Goal: Task Accomplishment & Management: Manage account settings

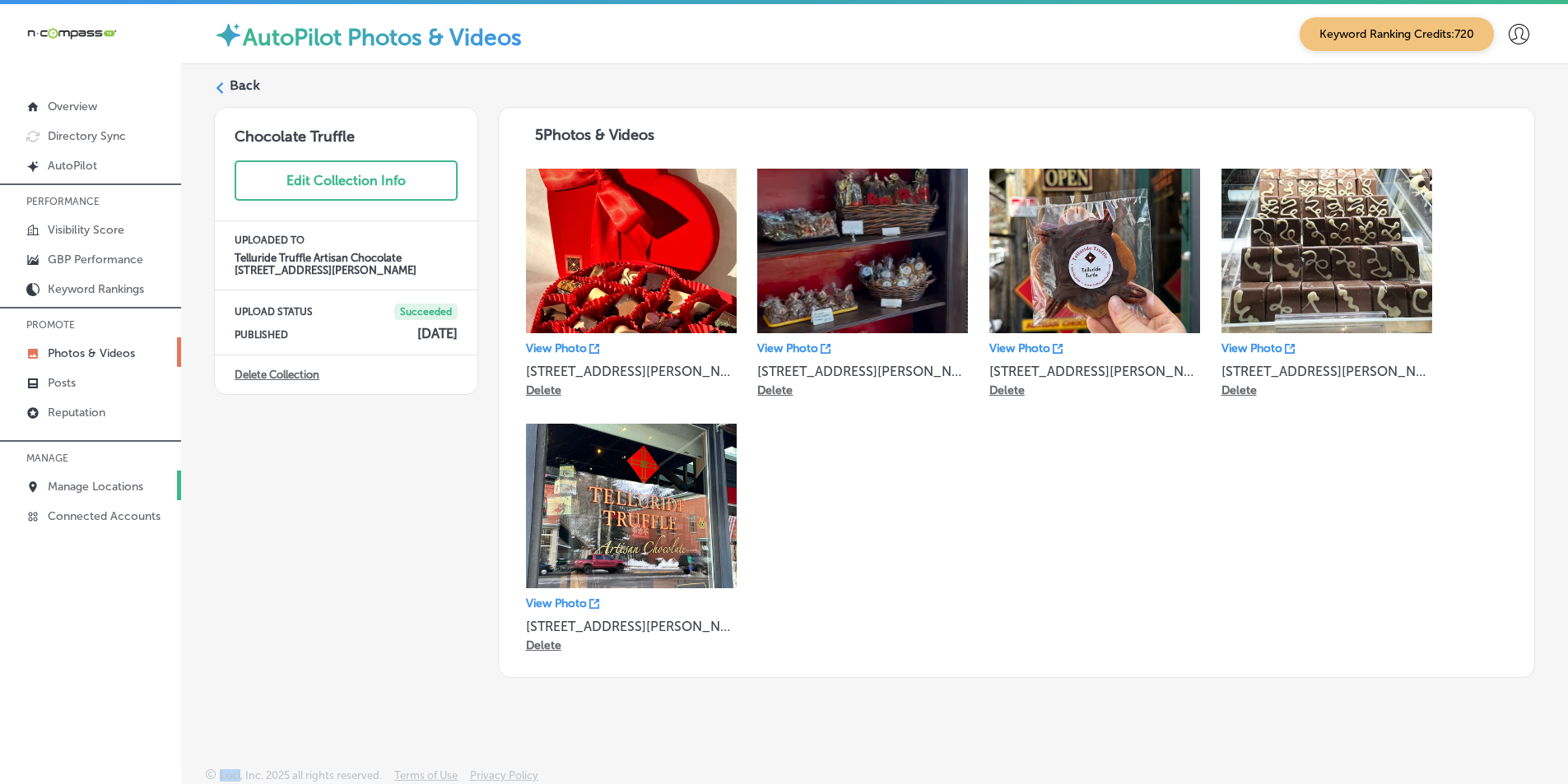
click at [107, 484] on p "Manage Locations" at bounding box center [96, 487] width 96 height 14
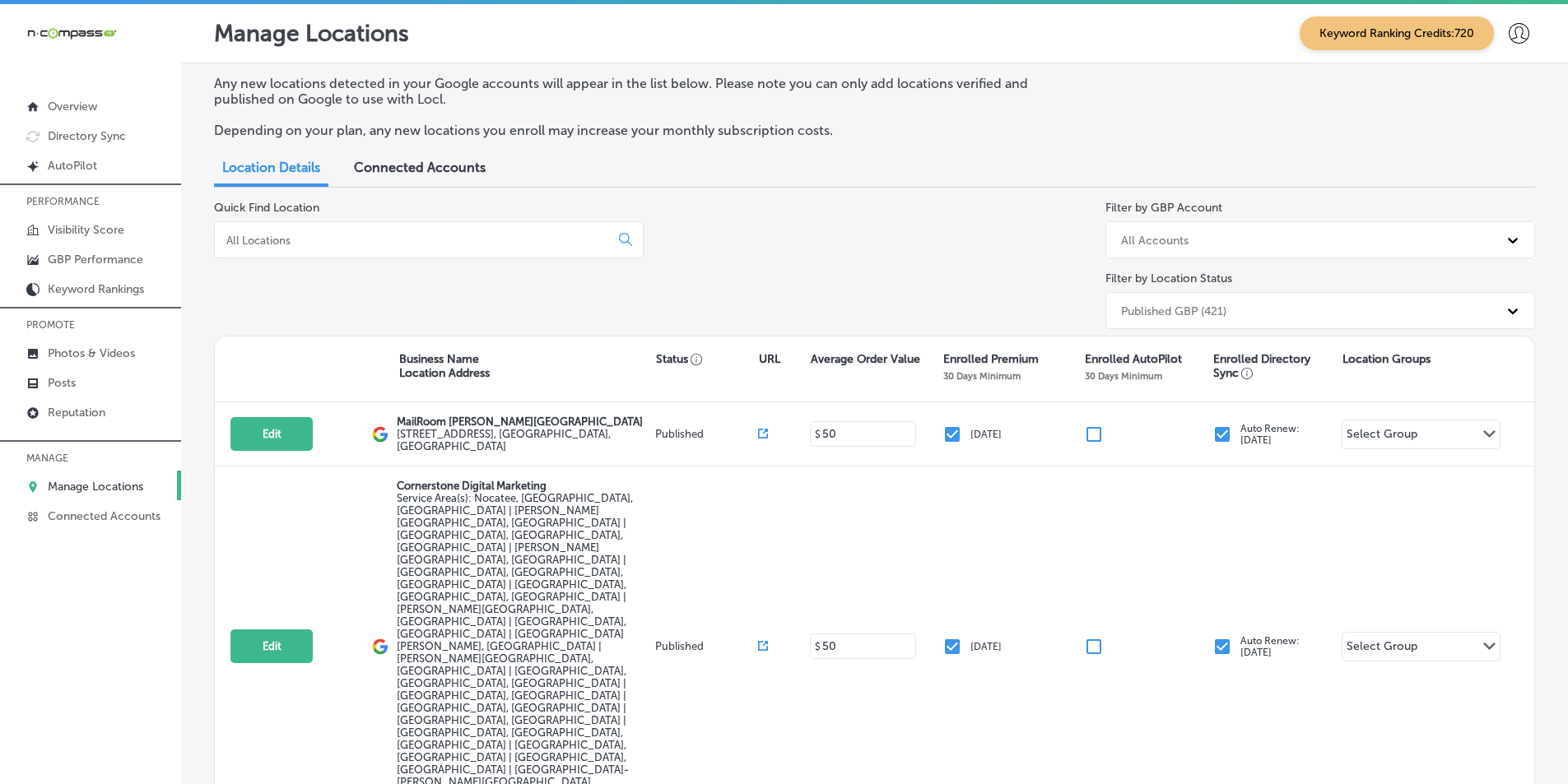
click at [367, 242] on input at bounding box center [414, 240] width 381 height 15
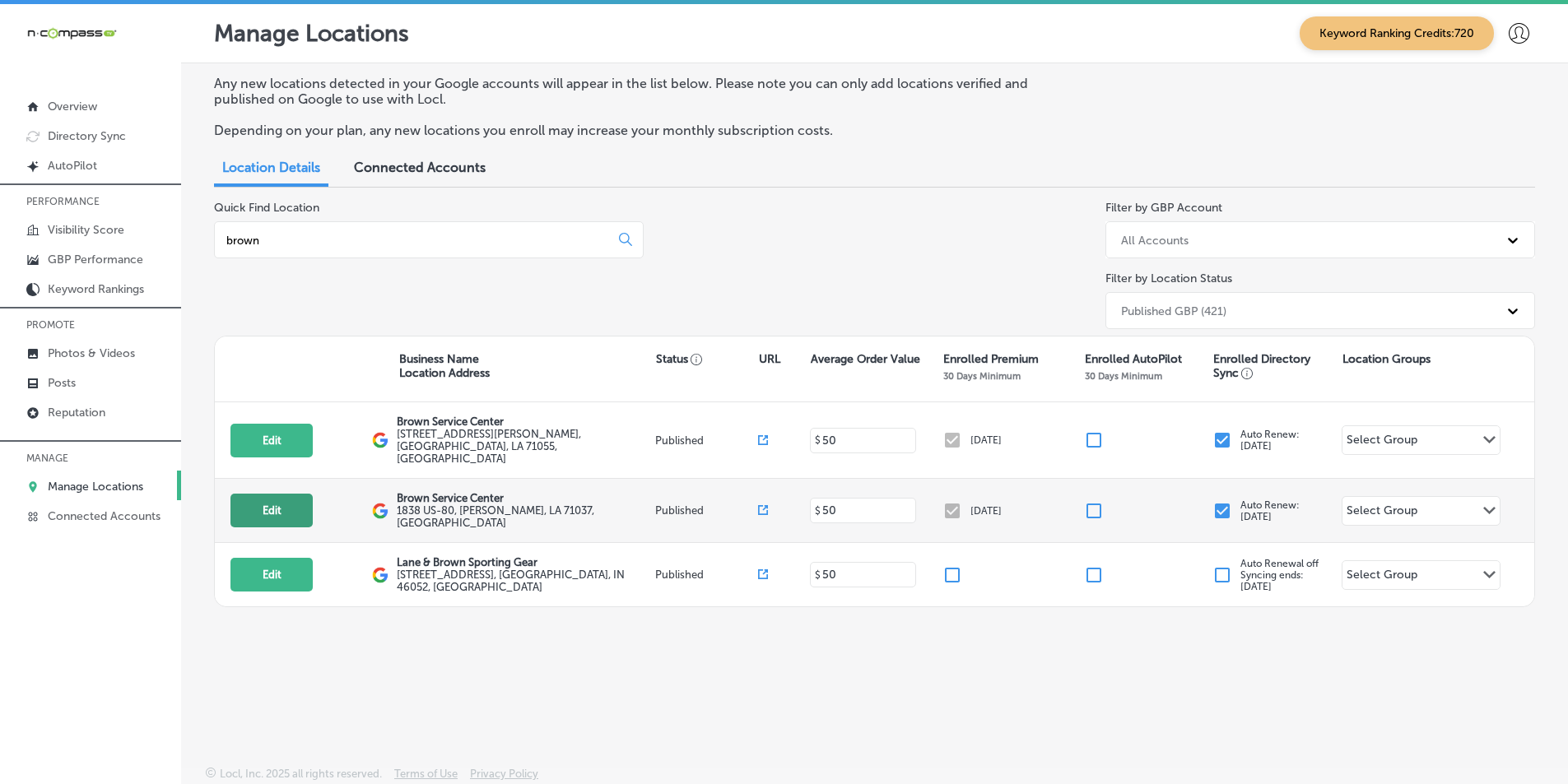
type input "brown"
click at [281, 493] on button "Edit" at bounding box center [272, 510] width 82 height 34
select select "US"
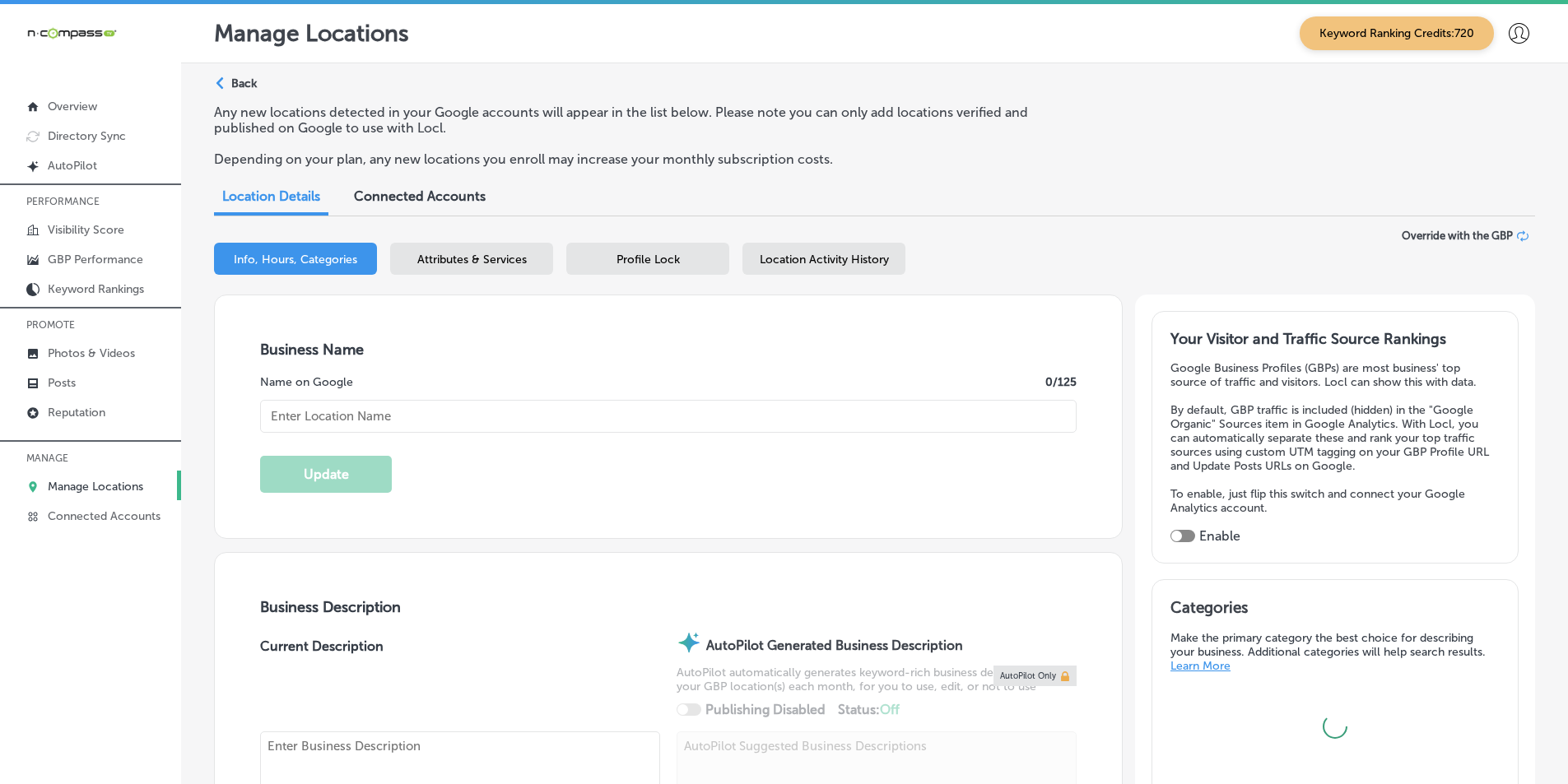
type input "Brown Service Center"
type input "1838 US-80"
type input "[PERSON_NAME]"
type input "71037"
type input "US"
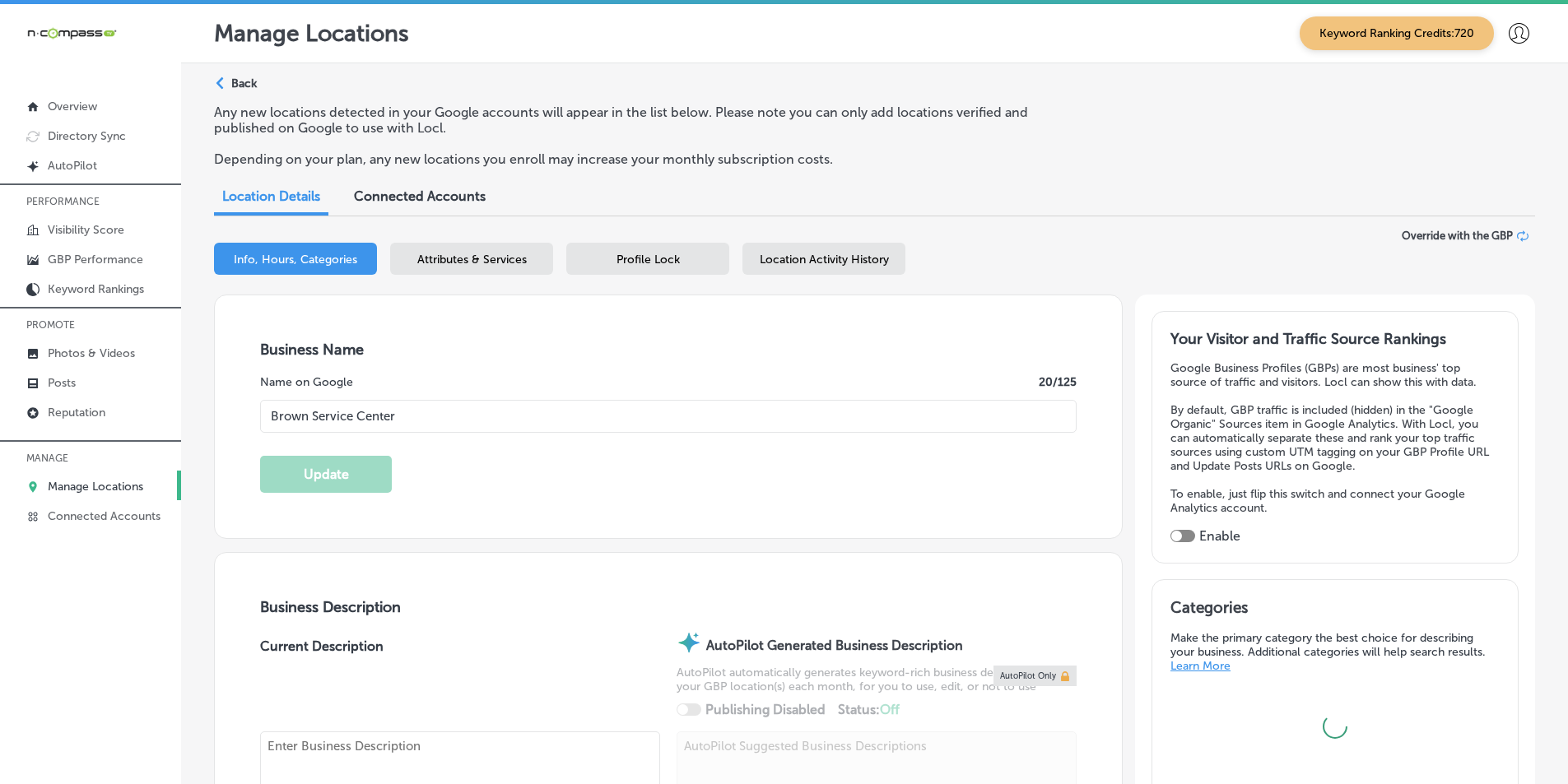
type input "[URL][DOMAIN_NAME]"
type input "[PHONE_NUMBER]"
click at [1049, 115] on p "Any new locations detected in your Google accounts will appear in the list belo…" at bounding box center [643, 119] width 858 height 31
click at [1100, 119] on div "Any new locations detected in your Google accounts will appear in the list belo…" at bounding box center [874, 142] width 1321 height 76
click at [811, 24] on div "Manage Locations Keyword Ranking Credits: 720" at bounding box center [874, 34] width 1321 height 34
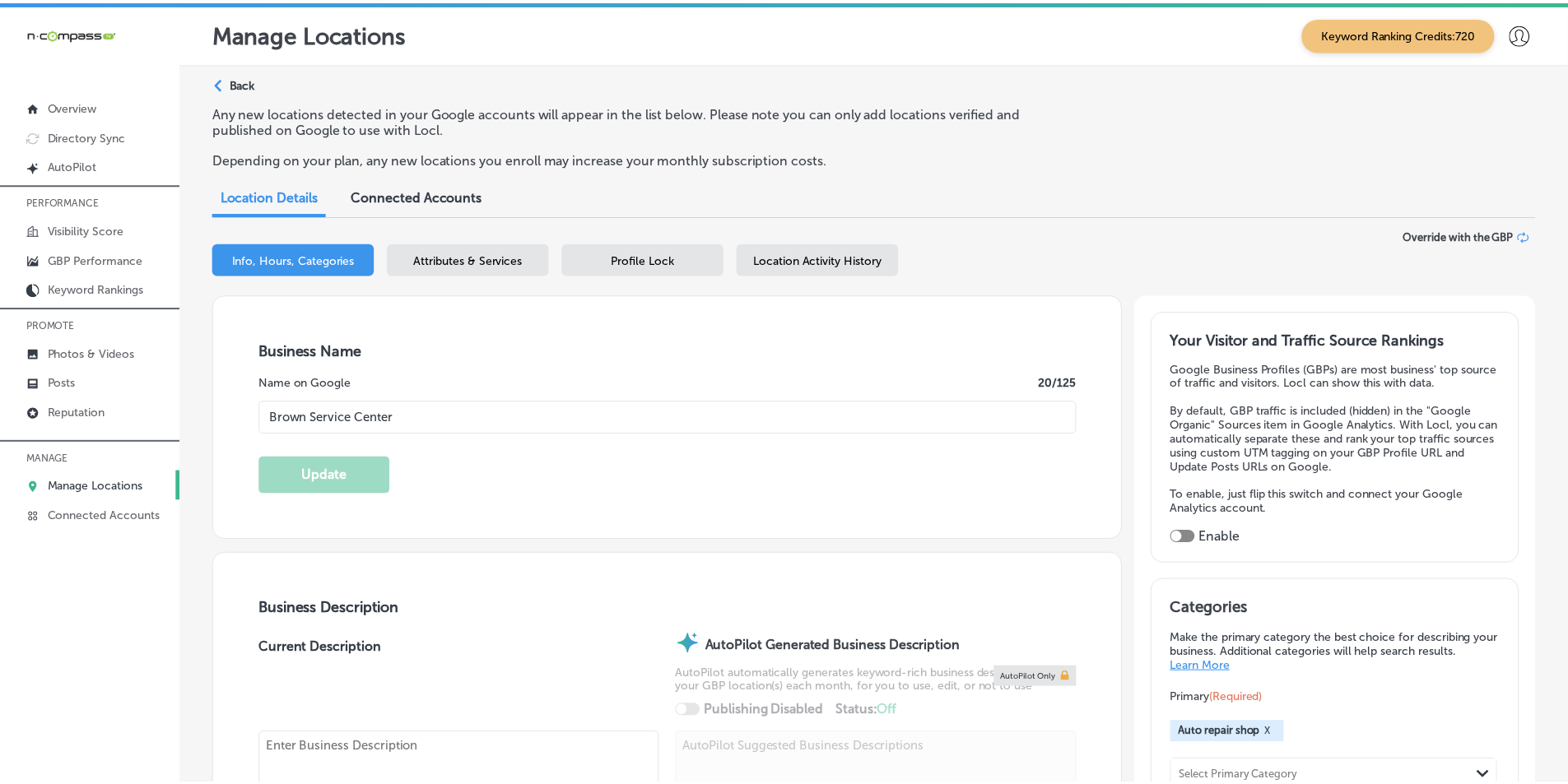
scroll to position [24, 0]
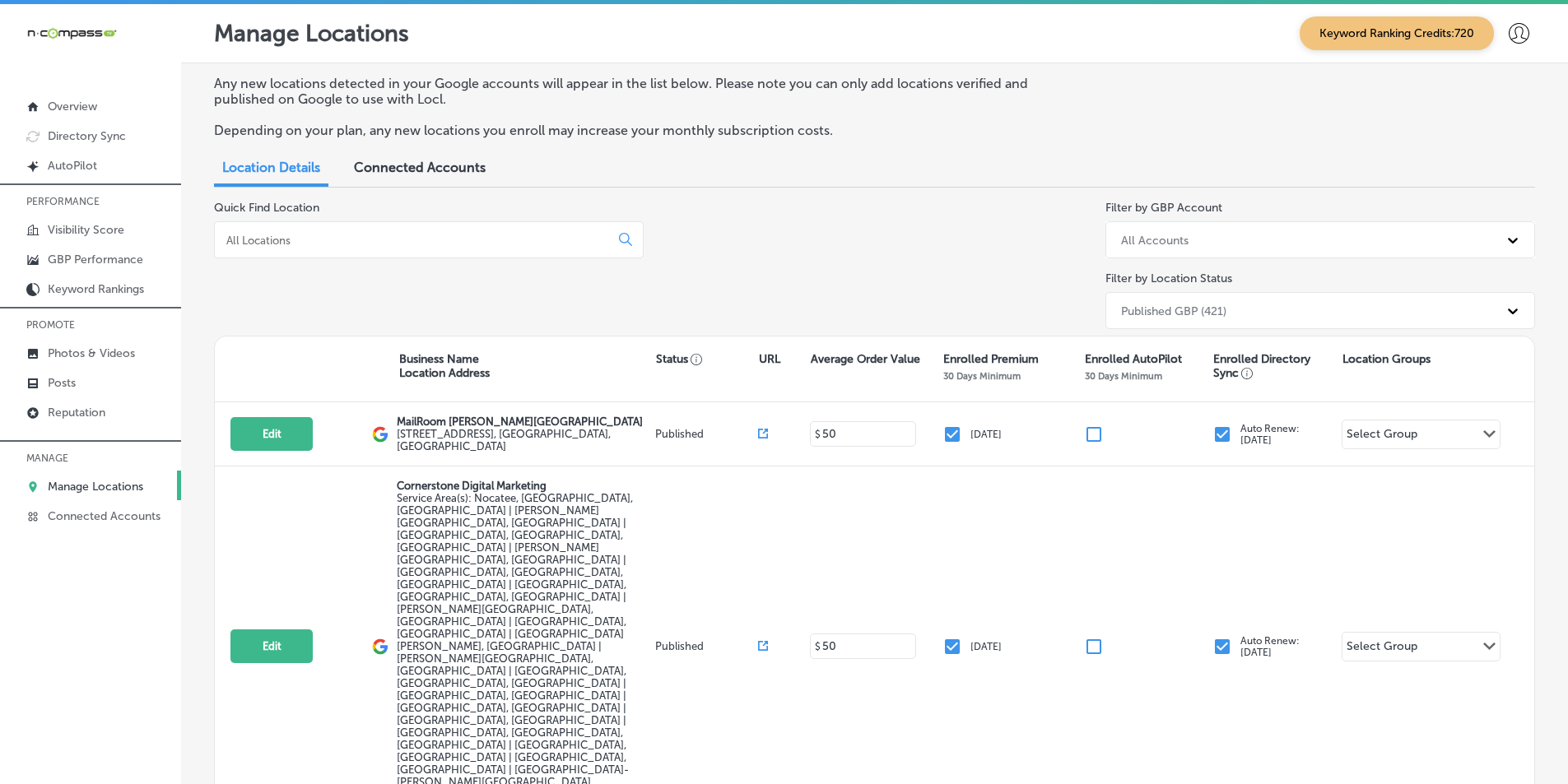
click at [351, 234] on input at bounding box center [414, 240] width 381 height 15
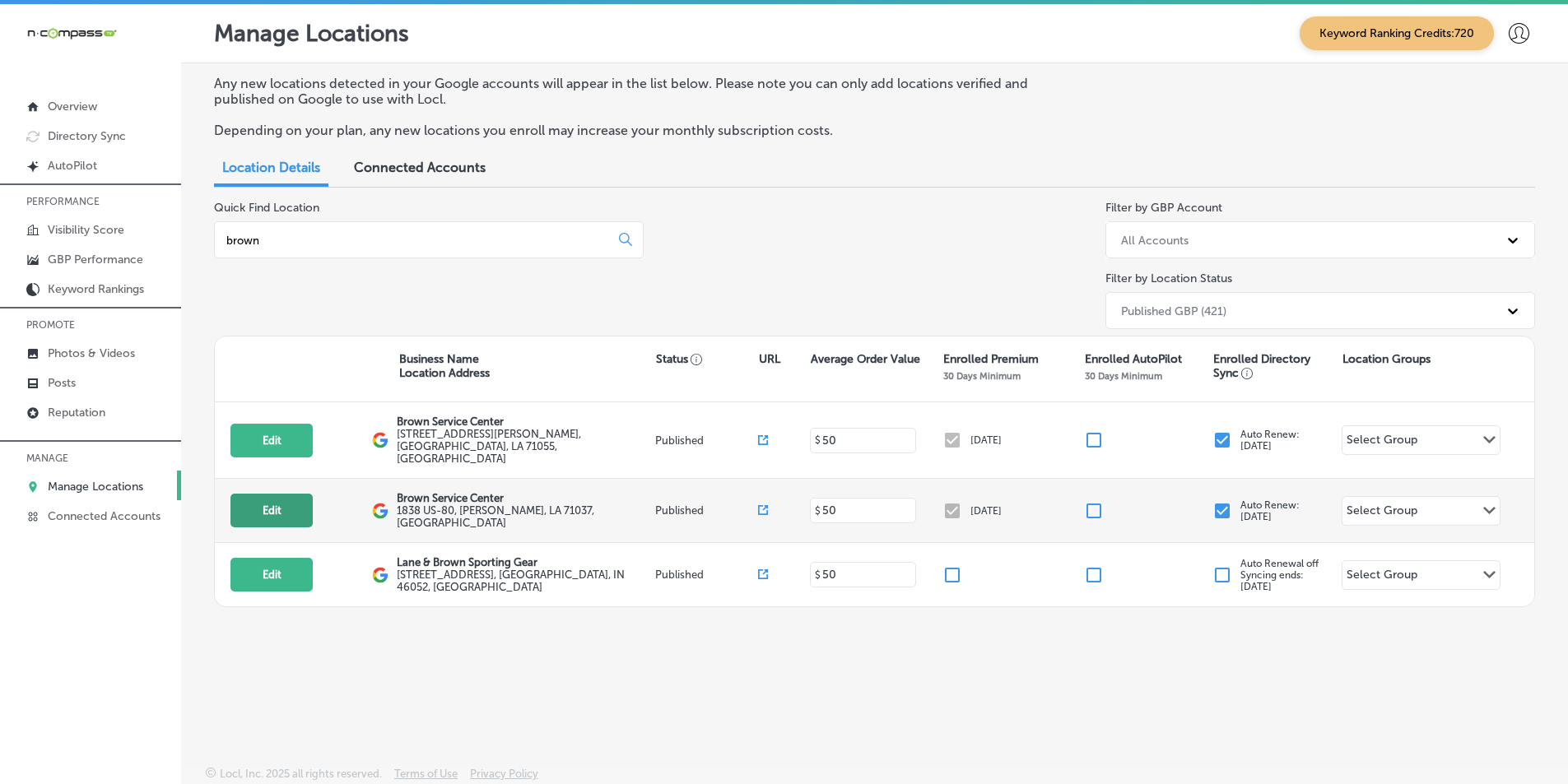
type input "brown"
click at [256, 496] on button "Edit" at bounding box center [272, 510] width 82 height 34
select select "US"
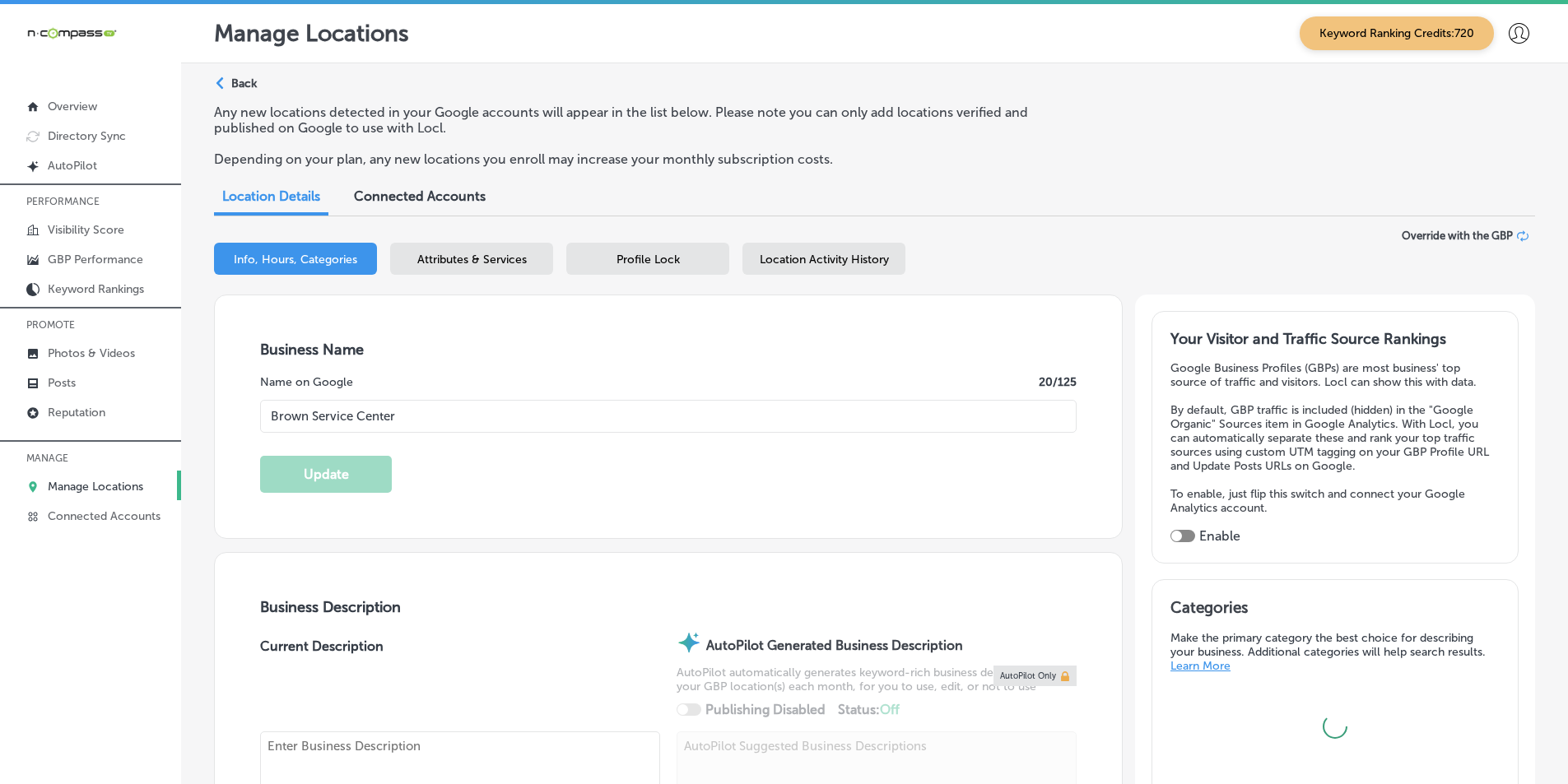
type input "Brown Service Center"
type input "1838 US-80"
type input "[PERSON_NAME]"
type input "71037"
type input "US"
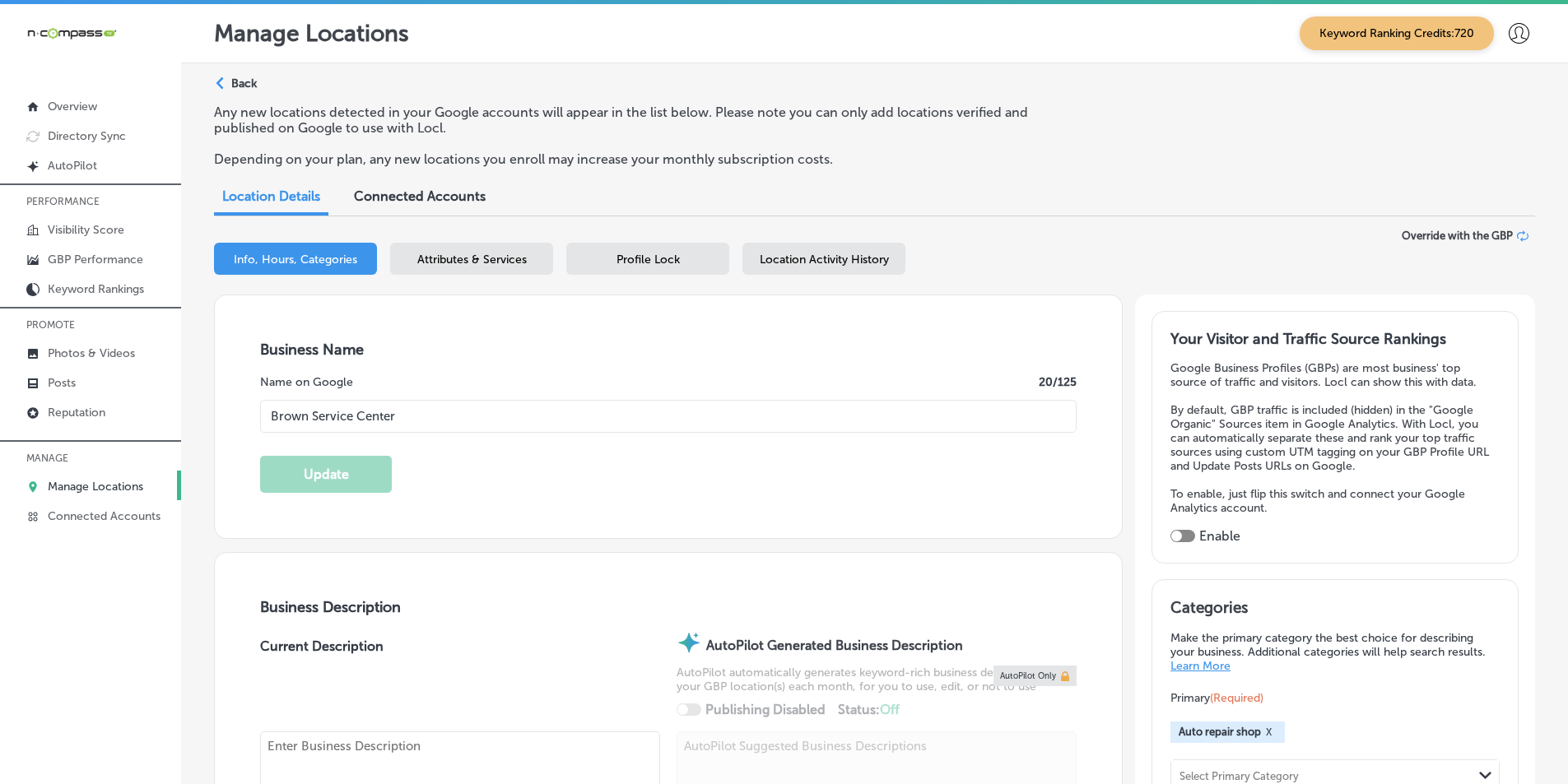
type input "[URL][DOMAIN_NAME]"
type input "[PHONE_NUMBER]"
click at [462, 266] on span "Attributes & Services" at bounding box center [472, 260] width 109 height 14
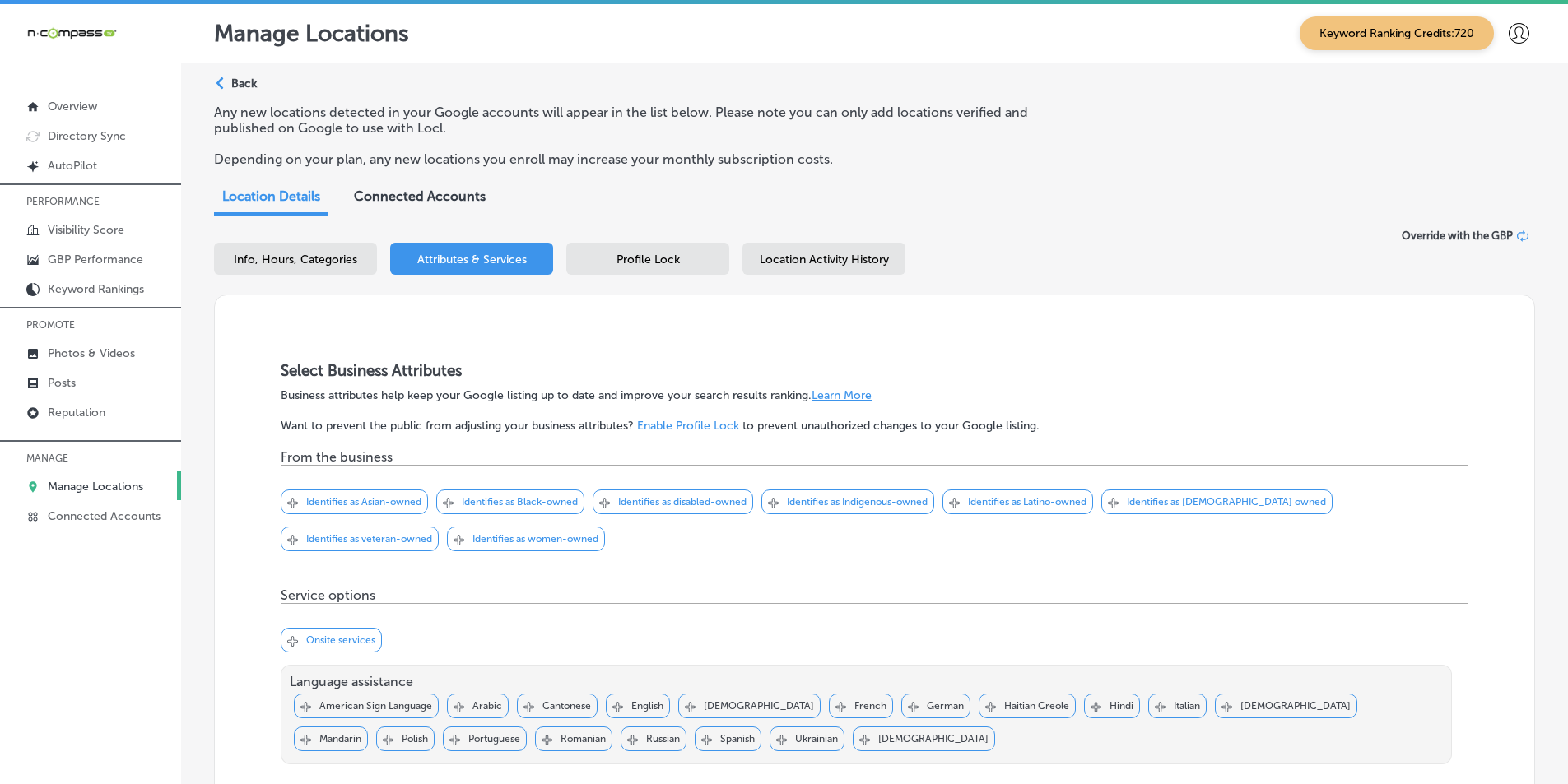
click at [652, 254] on span "Profile Lock" at bounding box center [647, 260] width 63 height 14
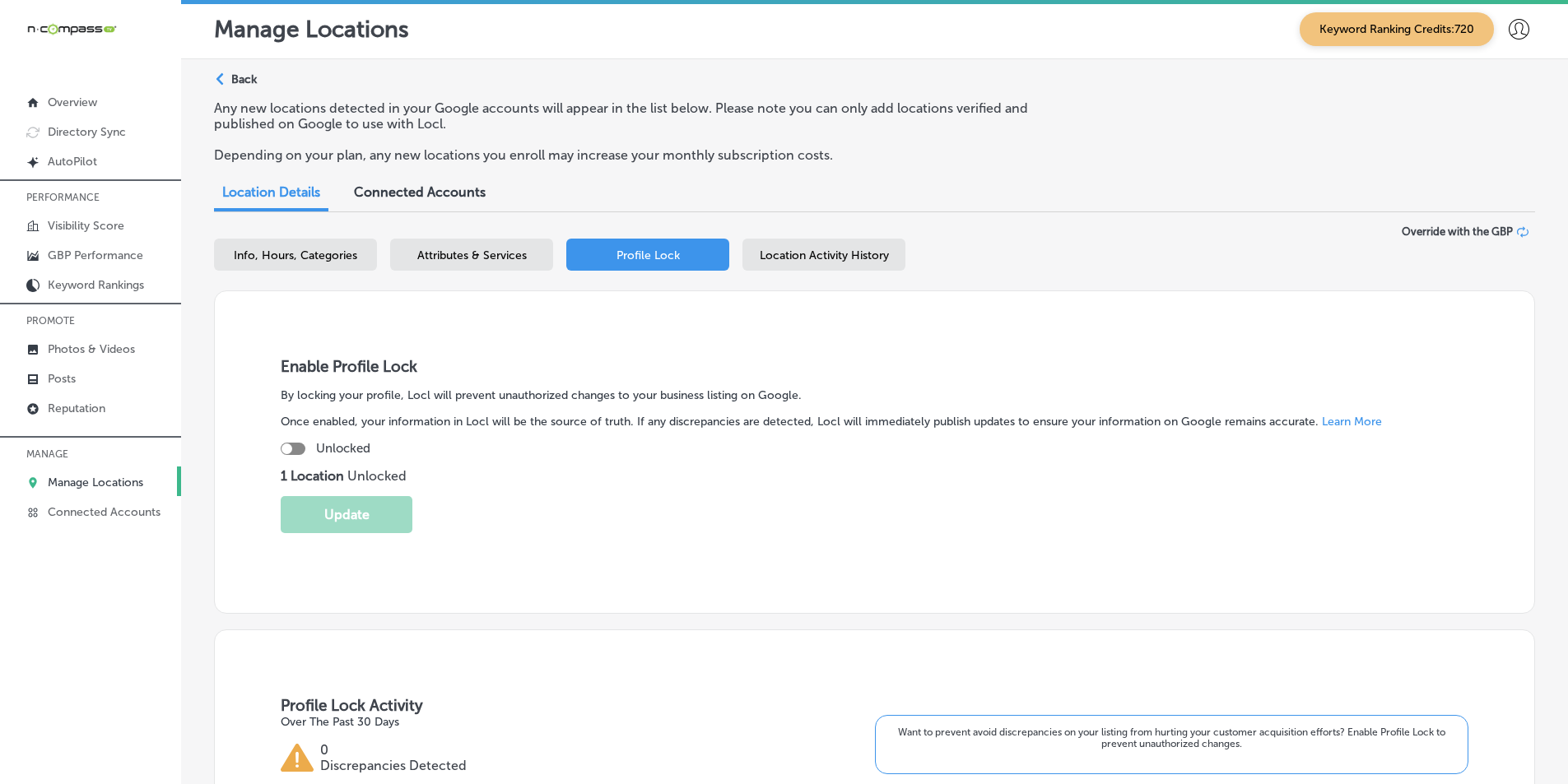
click at [1095, 367] on h3 "Enable Profile Lock" at bounding box center [874, 366] width 1188 height 19
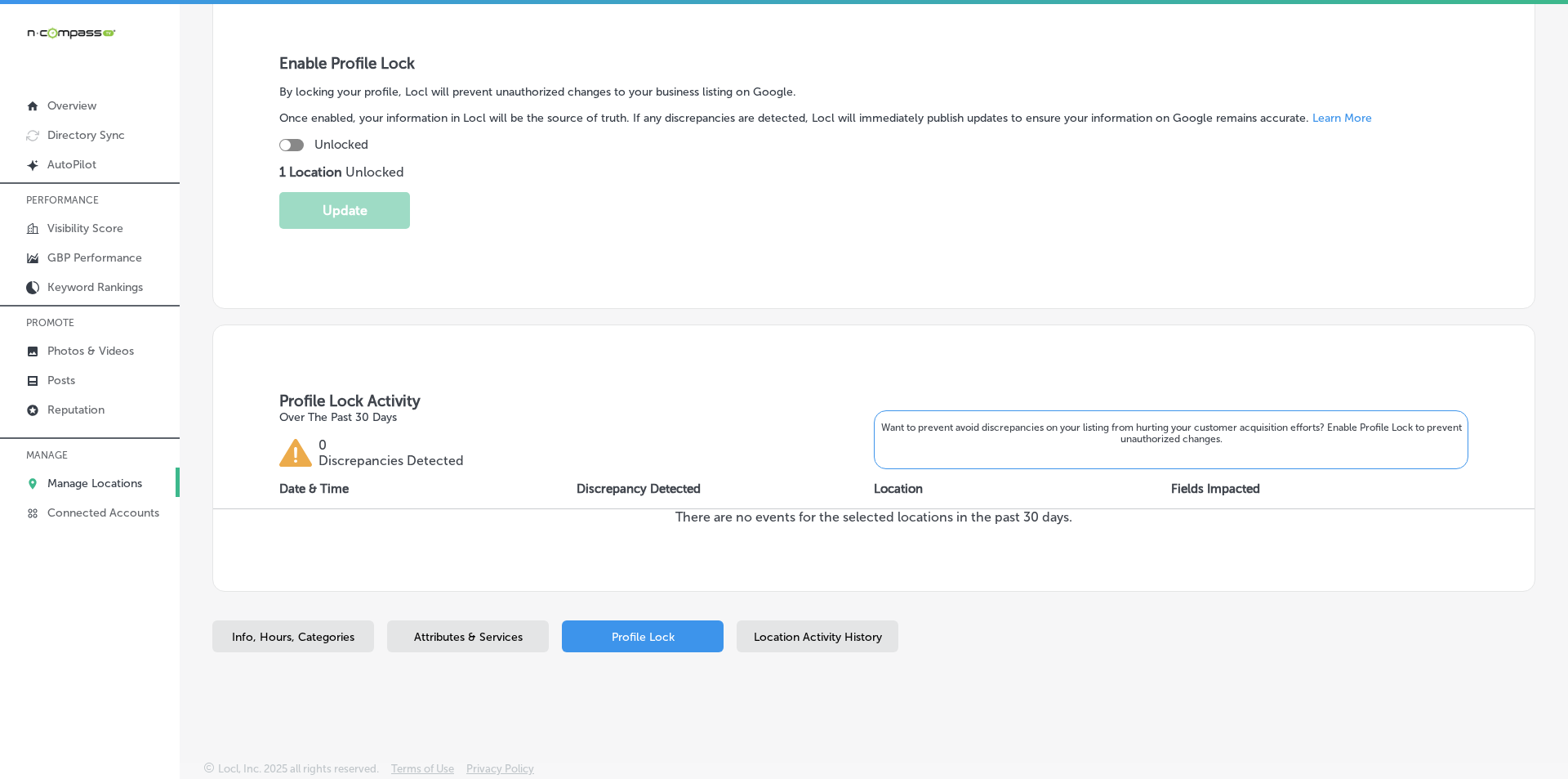
scroll to position [301, 0]
click at [85, 378] on link "Posts" at bounding box center [89, 375] width 179 height 29
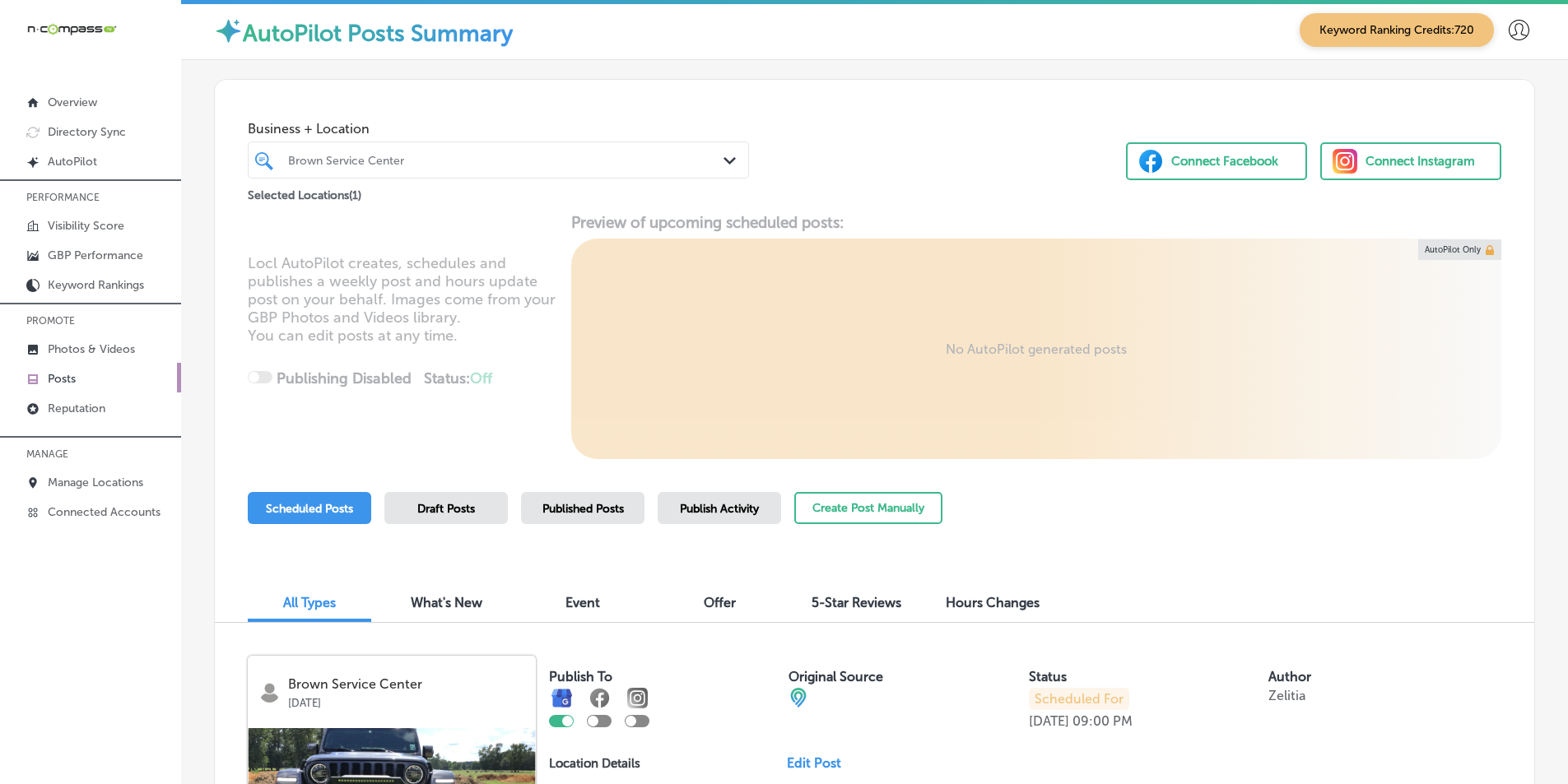
click at [1012, 170] on div "Business + Location Brown Service Center Path Created with Sketch. Selected Loc…" at bounding box center [874, 142] width 1319 height 125
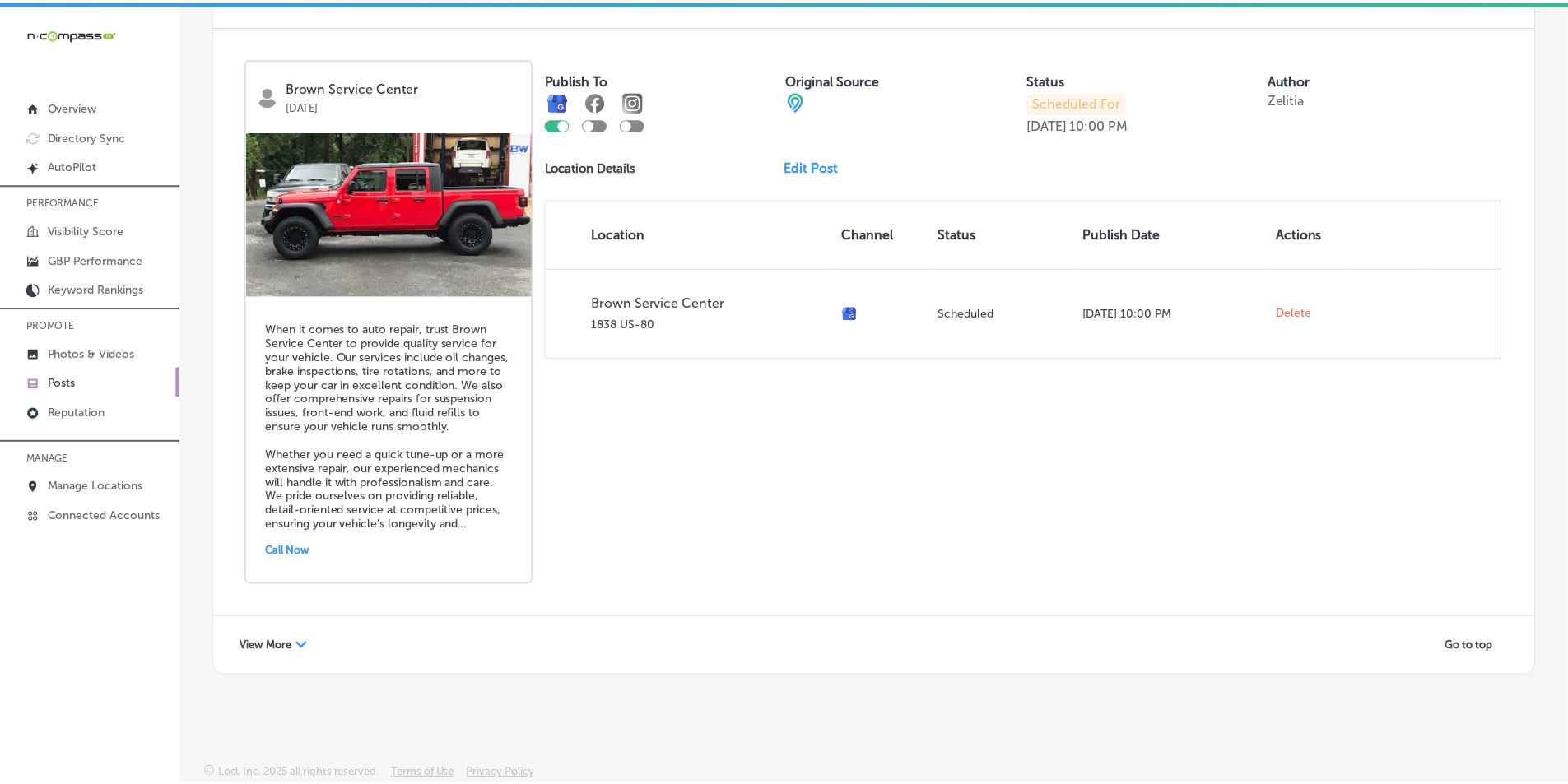
scroll to position [4, 0]
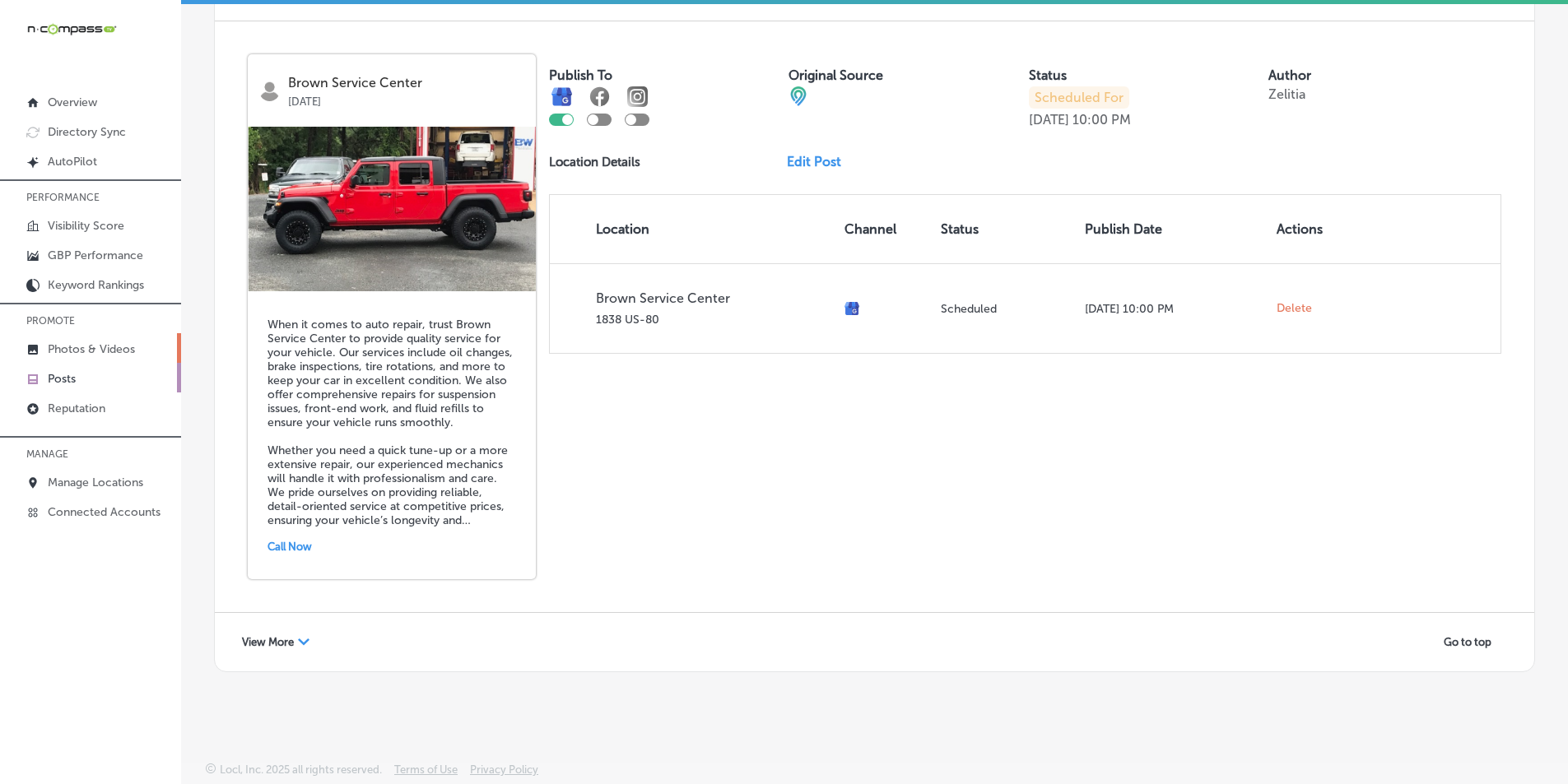
click at [83, 345] on p "Photos & Videos" at bounding box center [92, 349] width 87 height 14
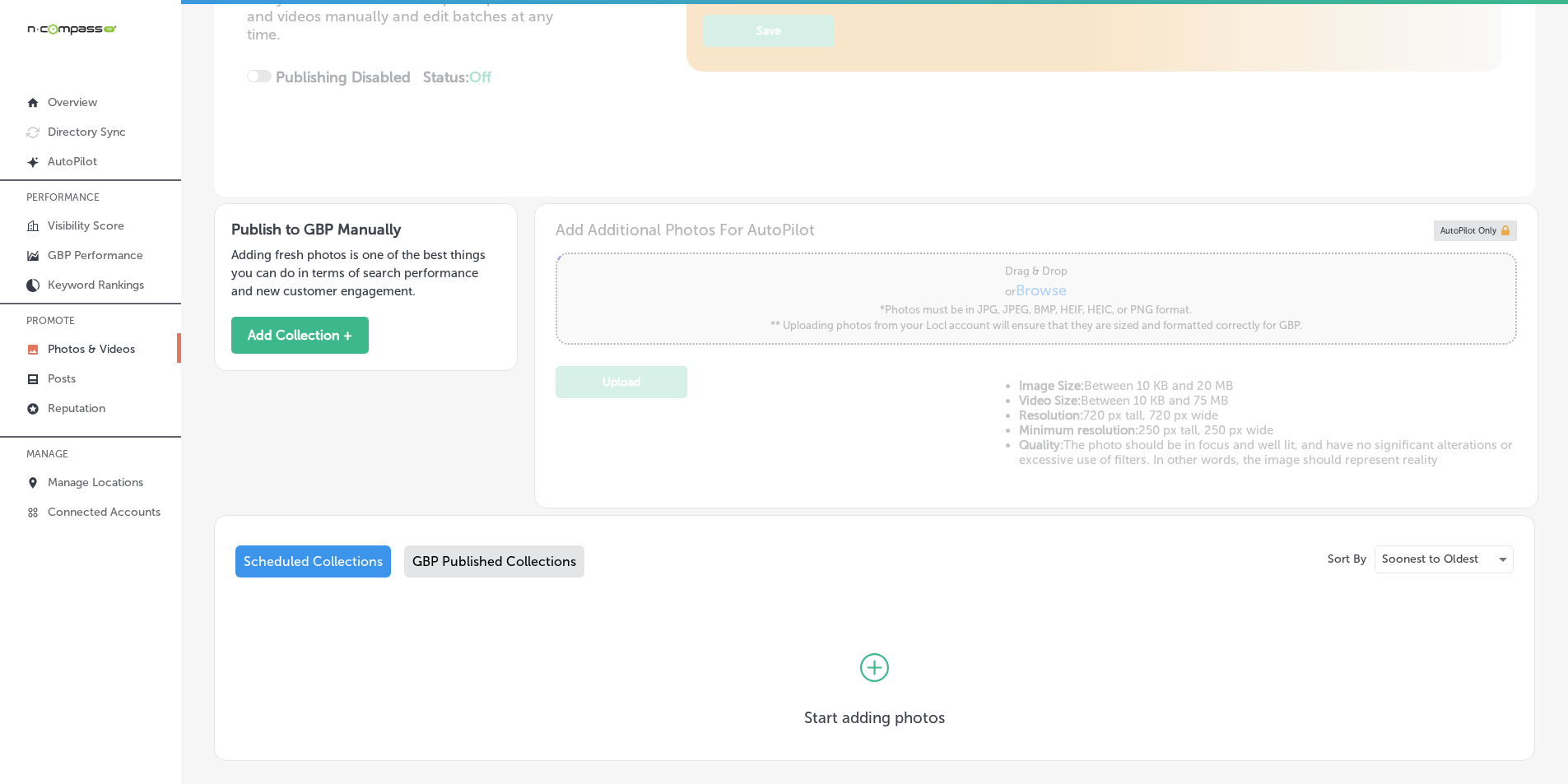
scroll to position [414, 0]
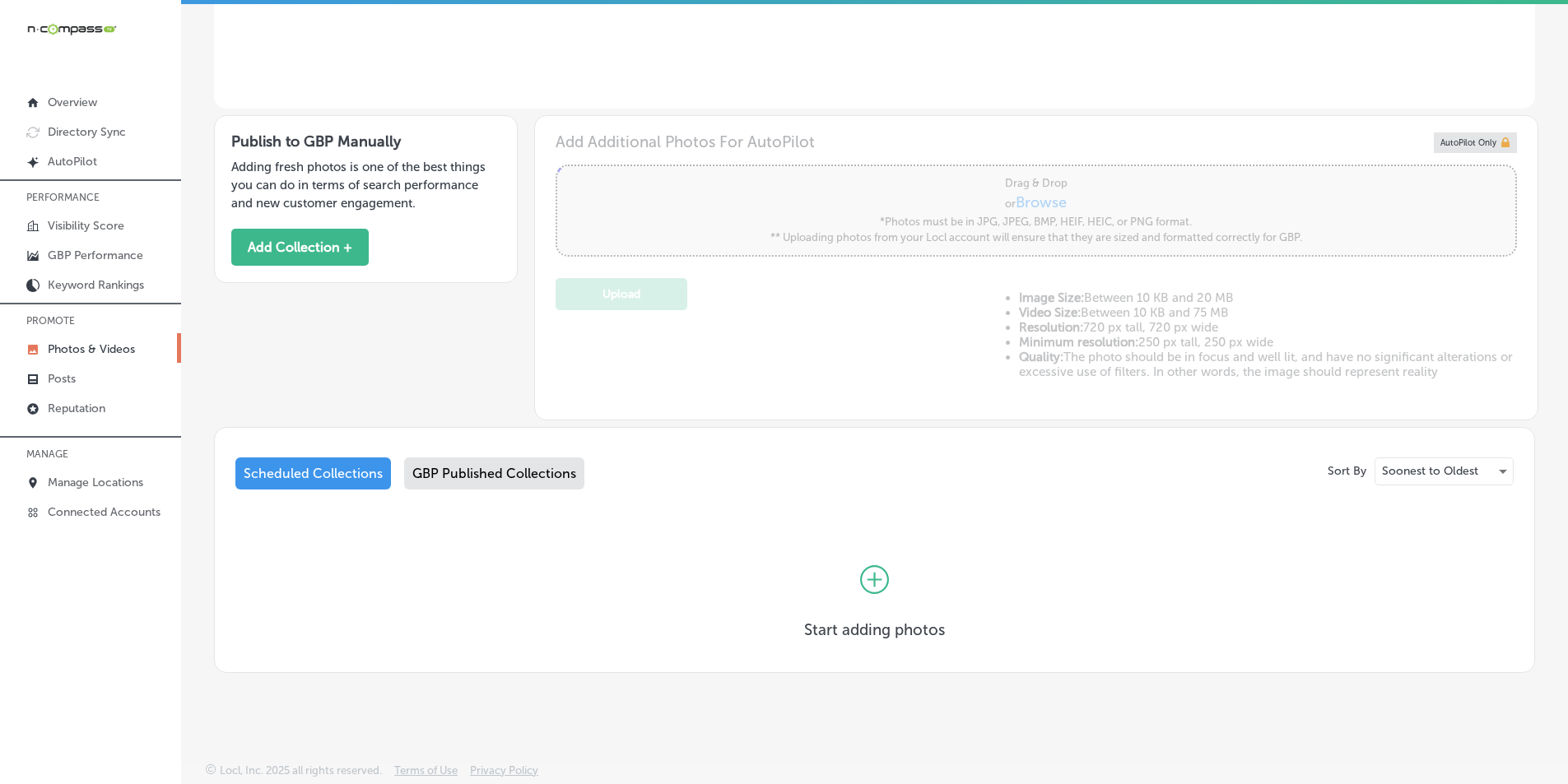
click at [483, 463] on div "GBP Published Collections" at bounding box center [494, 473] width 180 height 32
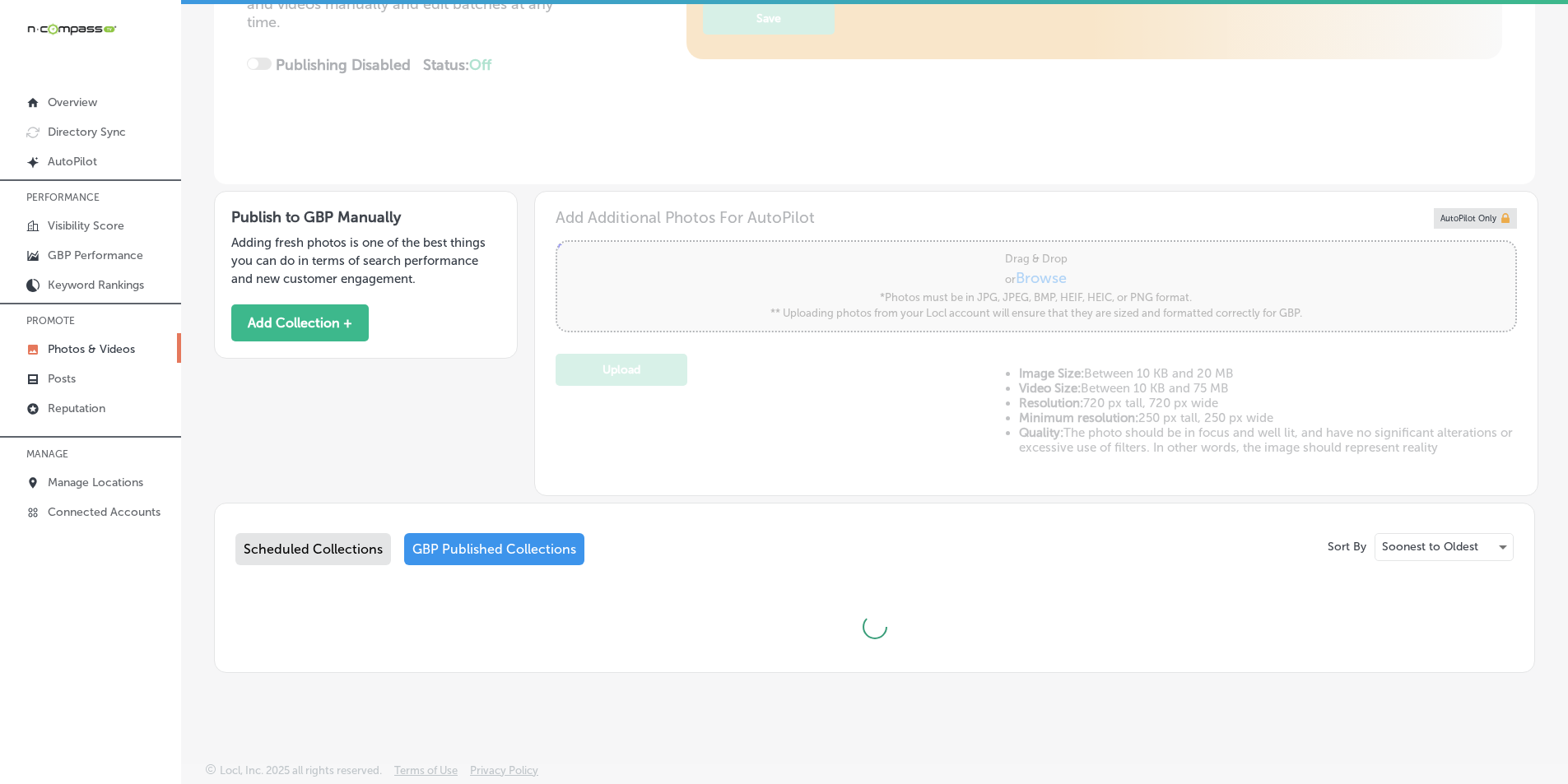
type input "5"
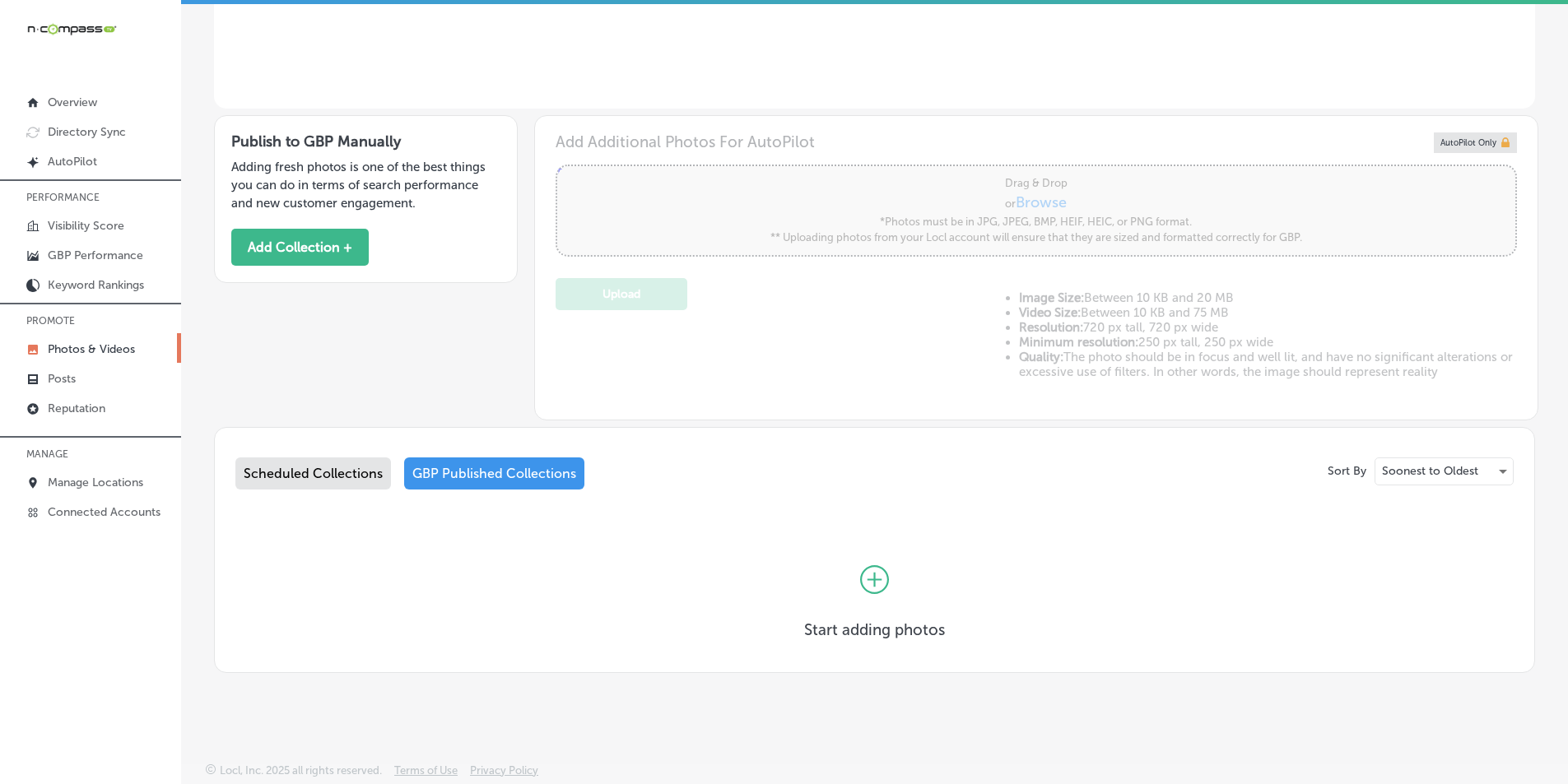
click at [329, 469] on div "Scheduled Collections" at bounding box center [313, 473] width 156 height 32
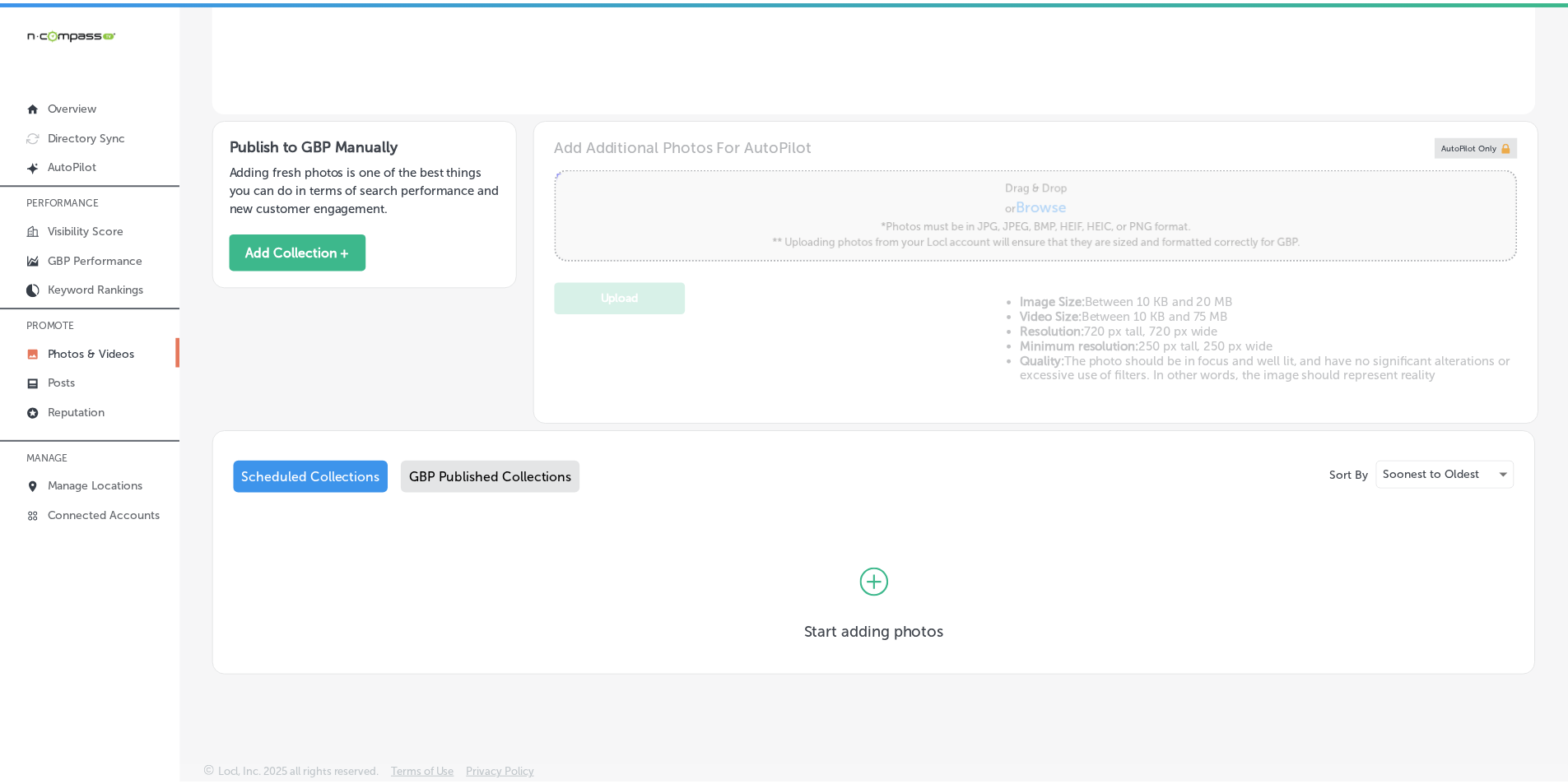
scroll to position [414, 0]
click at [103, 253] on p "GBP Performance" at bounding box center [96, 260] width 96 height 14
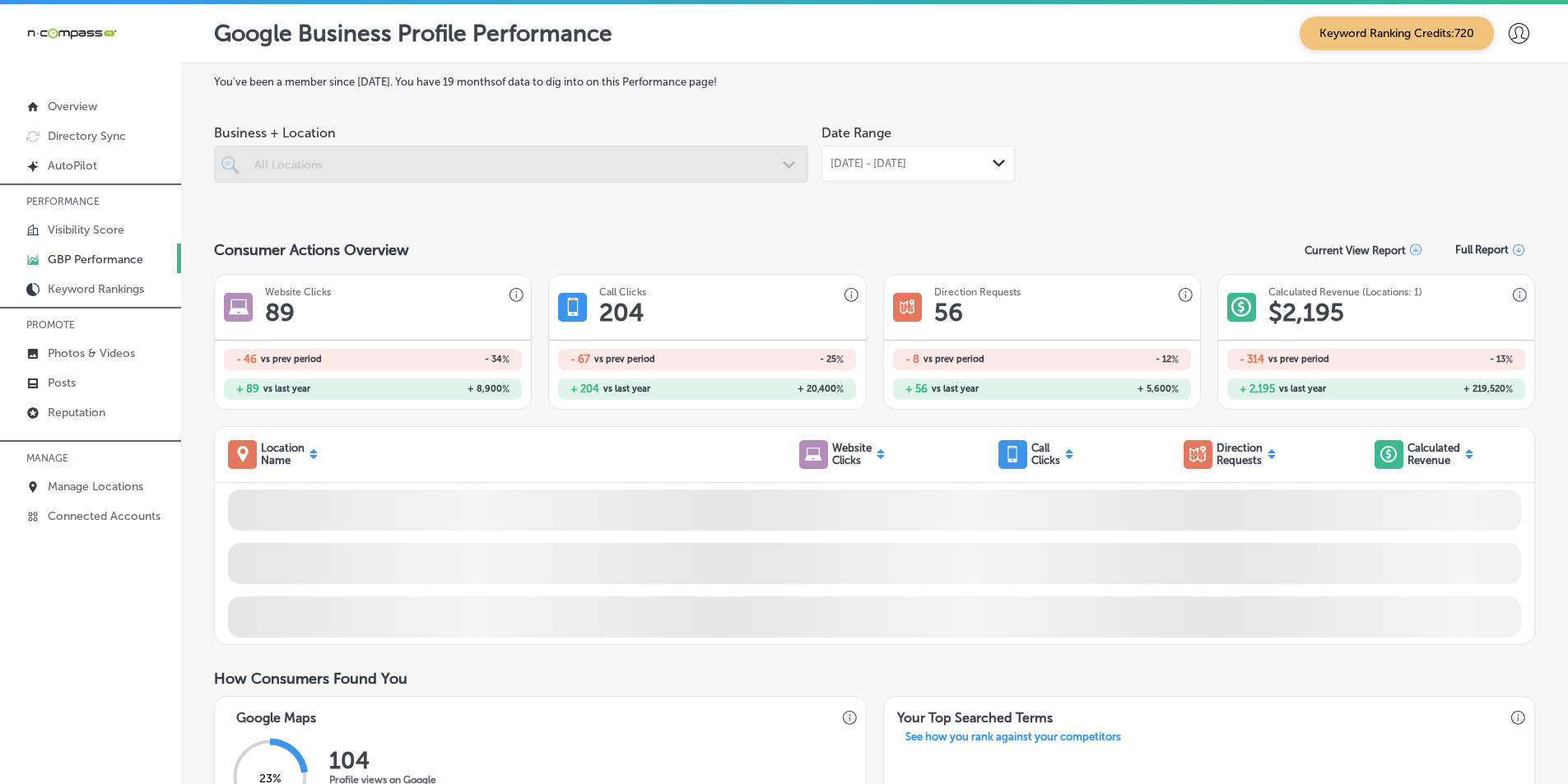
click at [515, 166] on div at bounding box center [511, 164] width 594 height 37
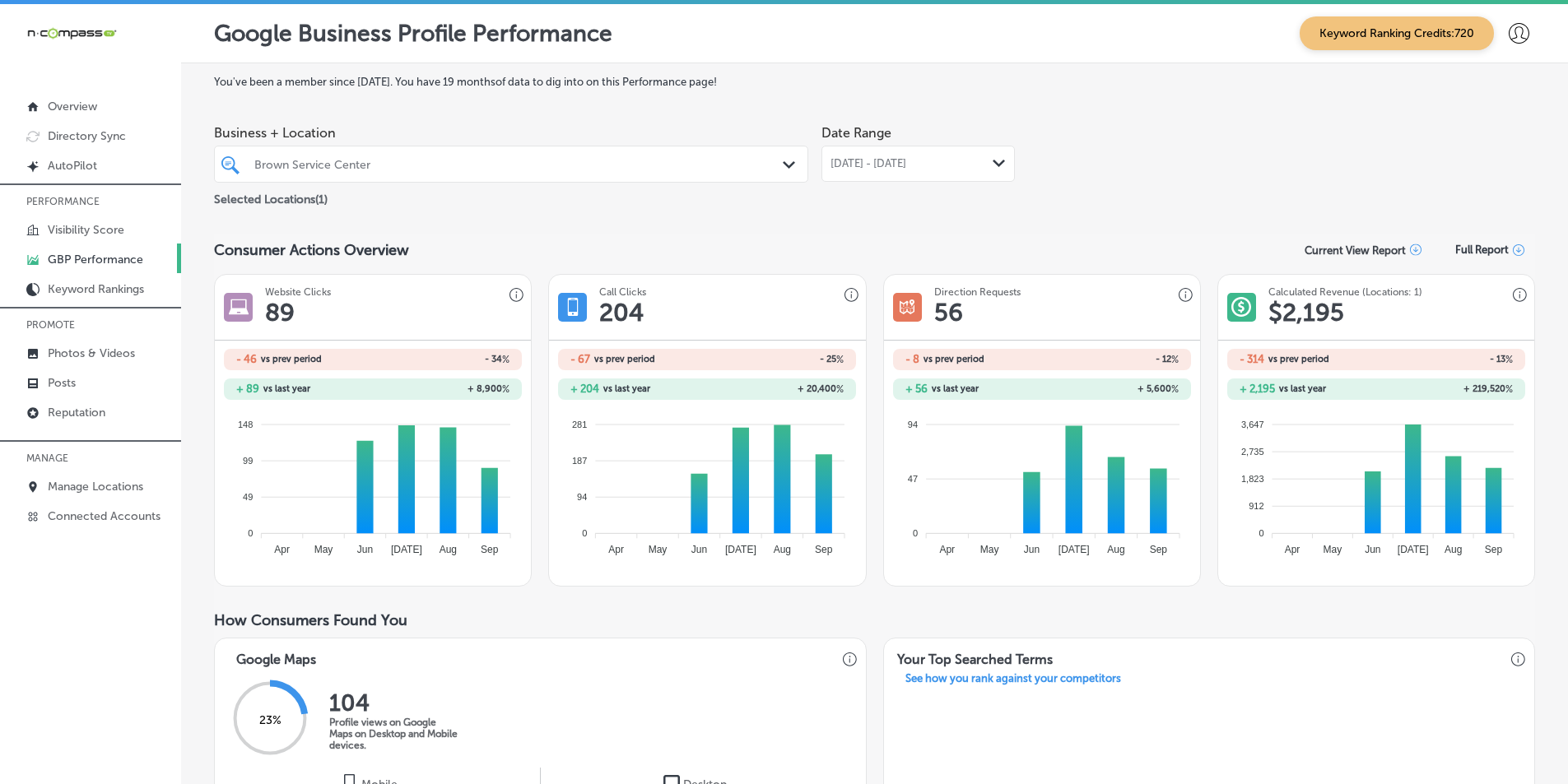
click at [995, 166] on icon "Path Created with Sketch." at bounding box center [999, 163] width 13 height 8
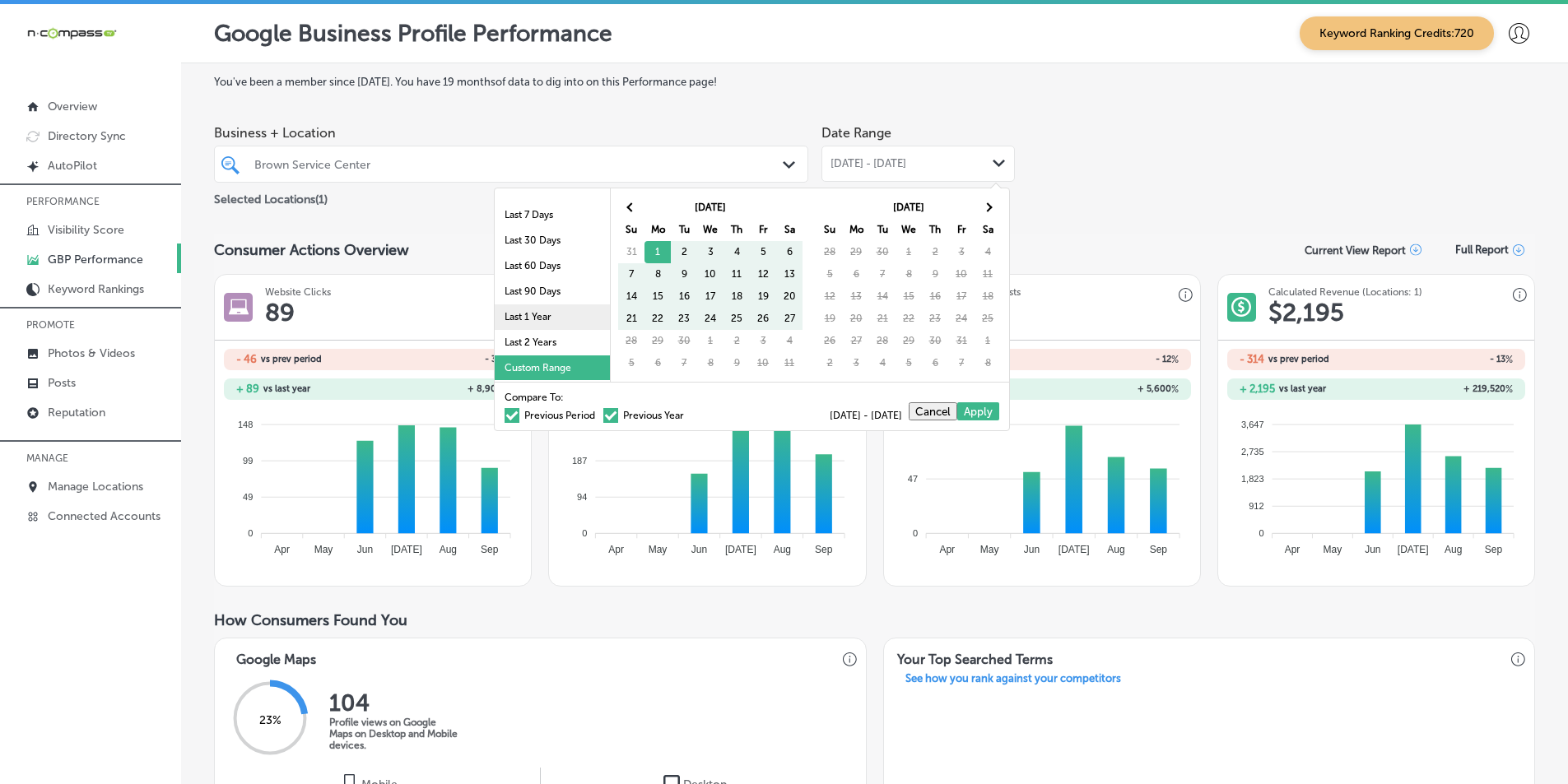
scroll to position [96, 0]
click at [534, 287] on li "Last 90 Days" at bounding box center [552, 291] width 115 height 25
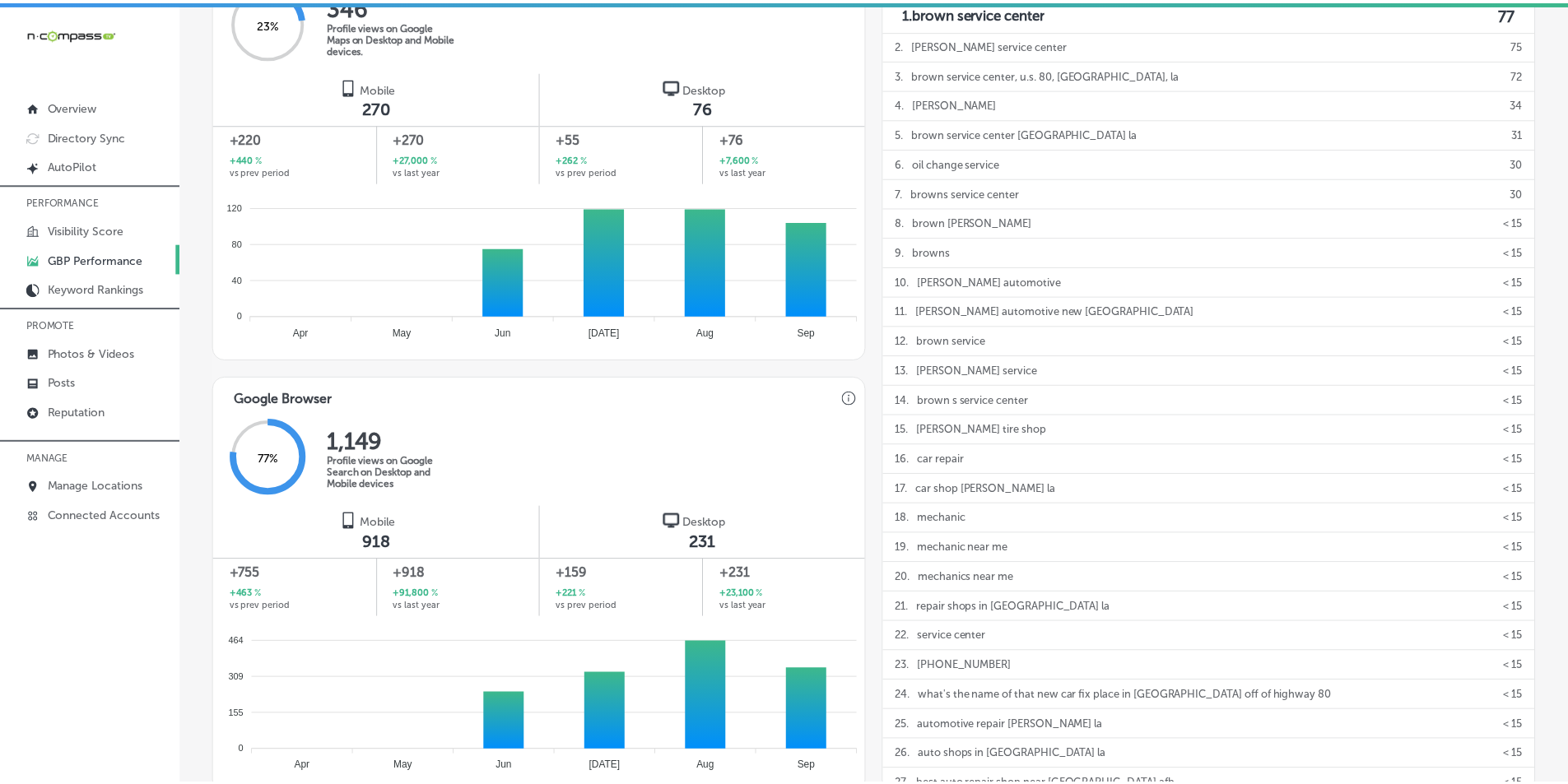
scroll to position [1006, 0]
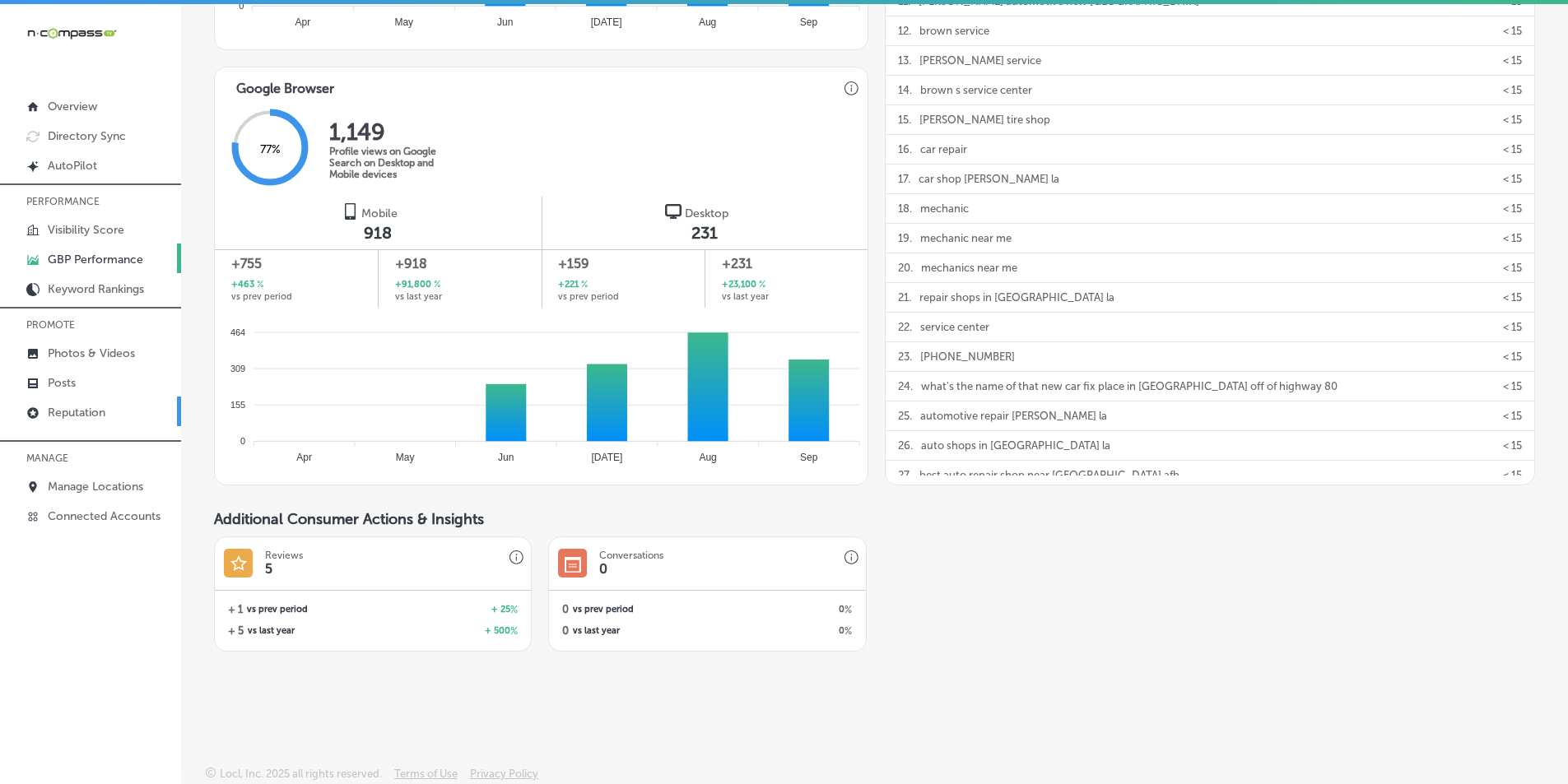
click at [92, 414] on p "Reputation" at bounding box center [77, 413] width 58 height 14
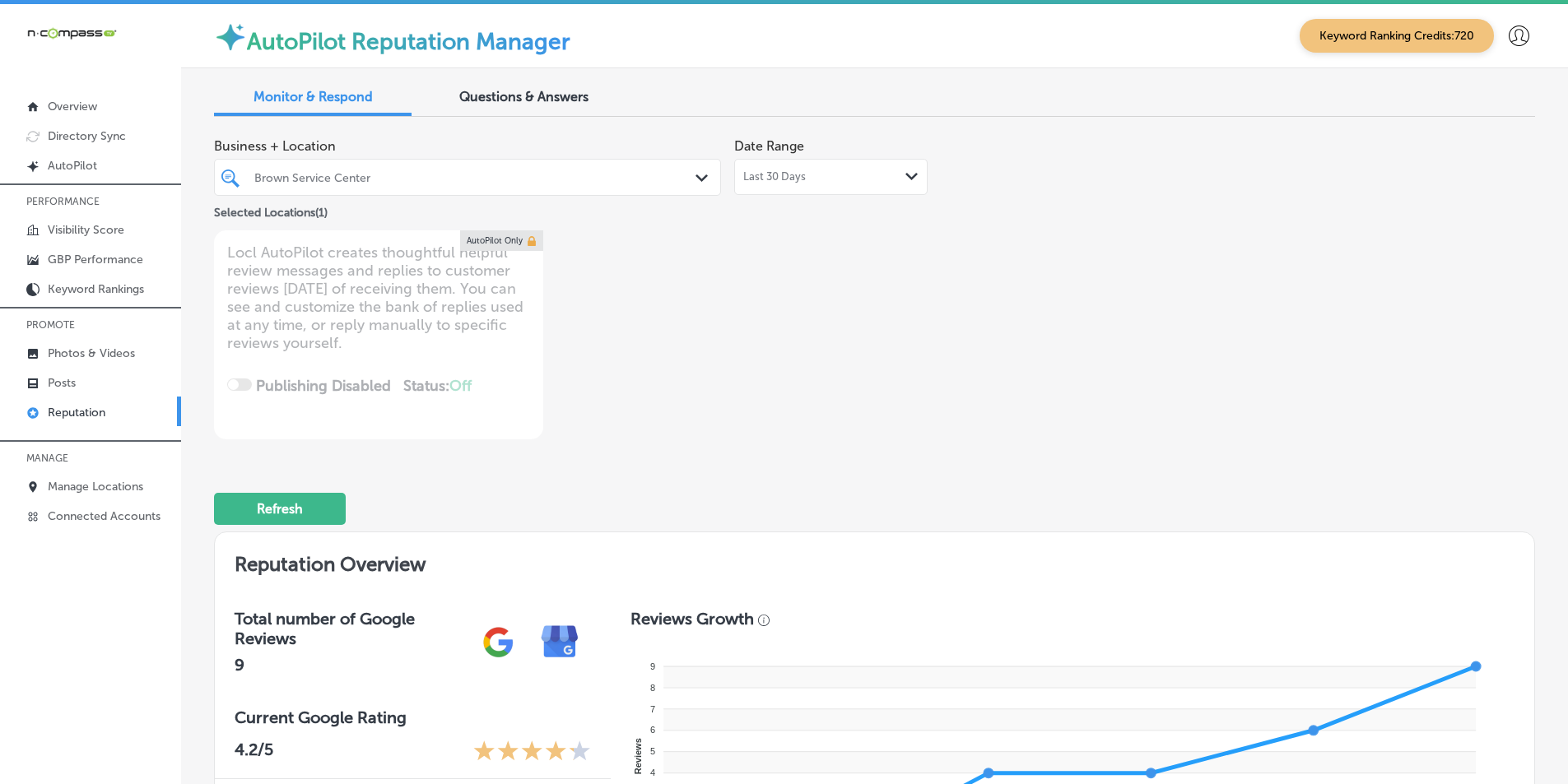
click at [911, 175] on polygon at bounding box center [911, 176] width 13 height 8
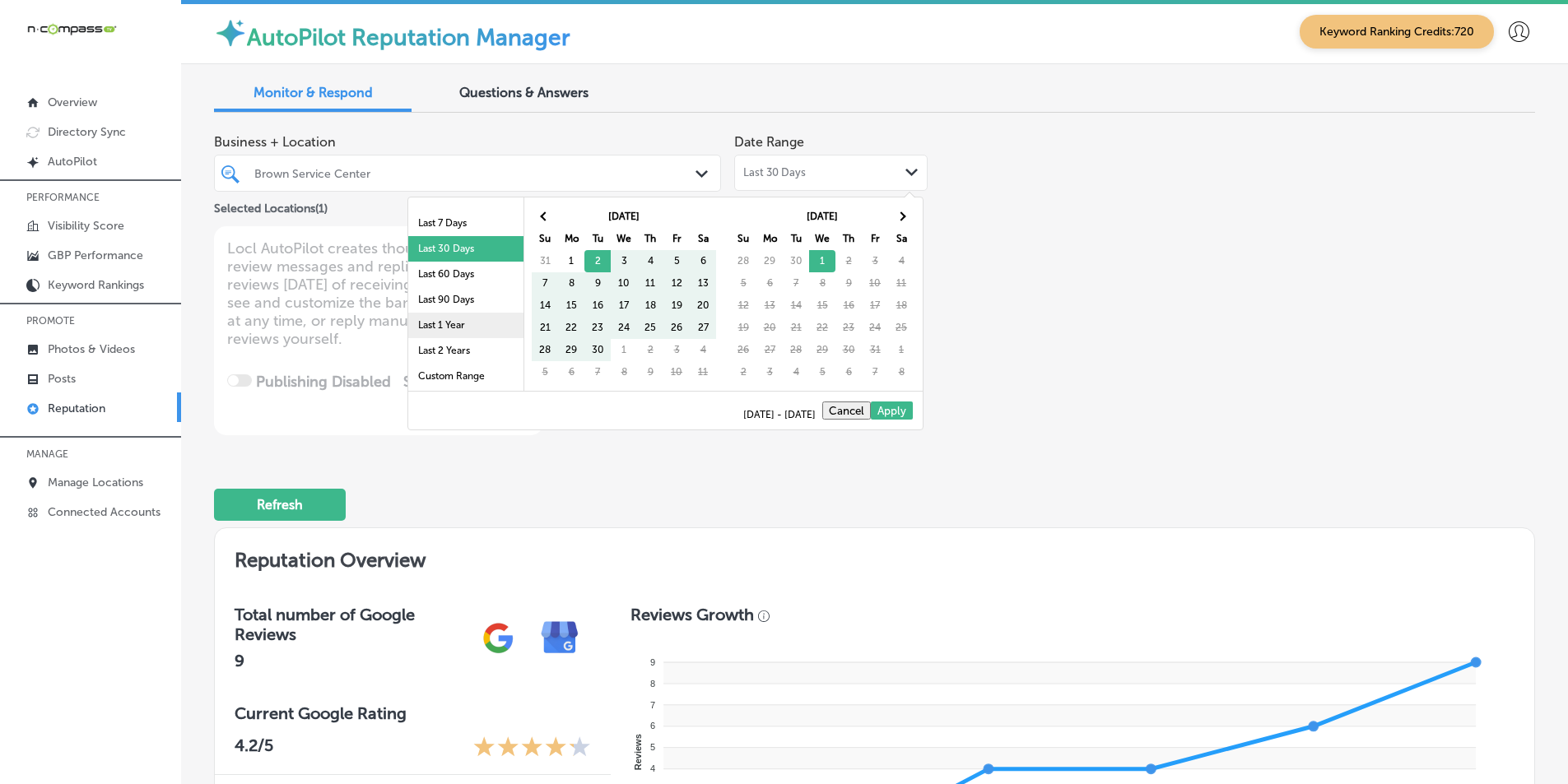
scroll to position [13, 0]
click at [447, 376] on li "Last 90 Days" at bounding box center [466, 382] width 115 height 25
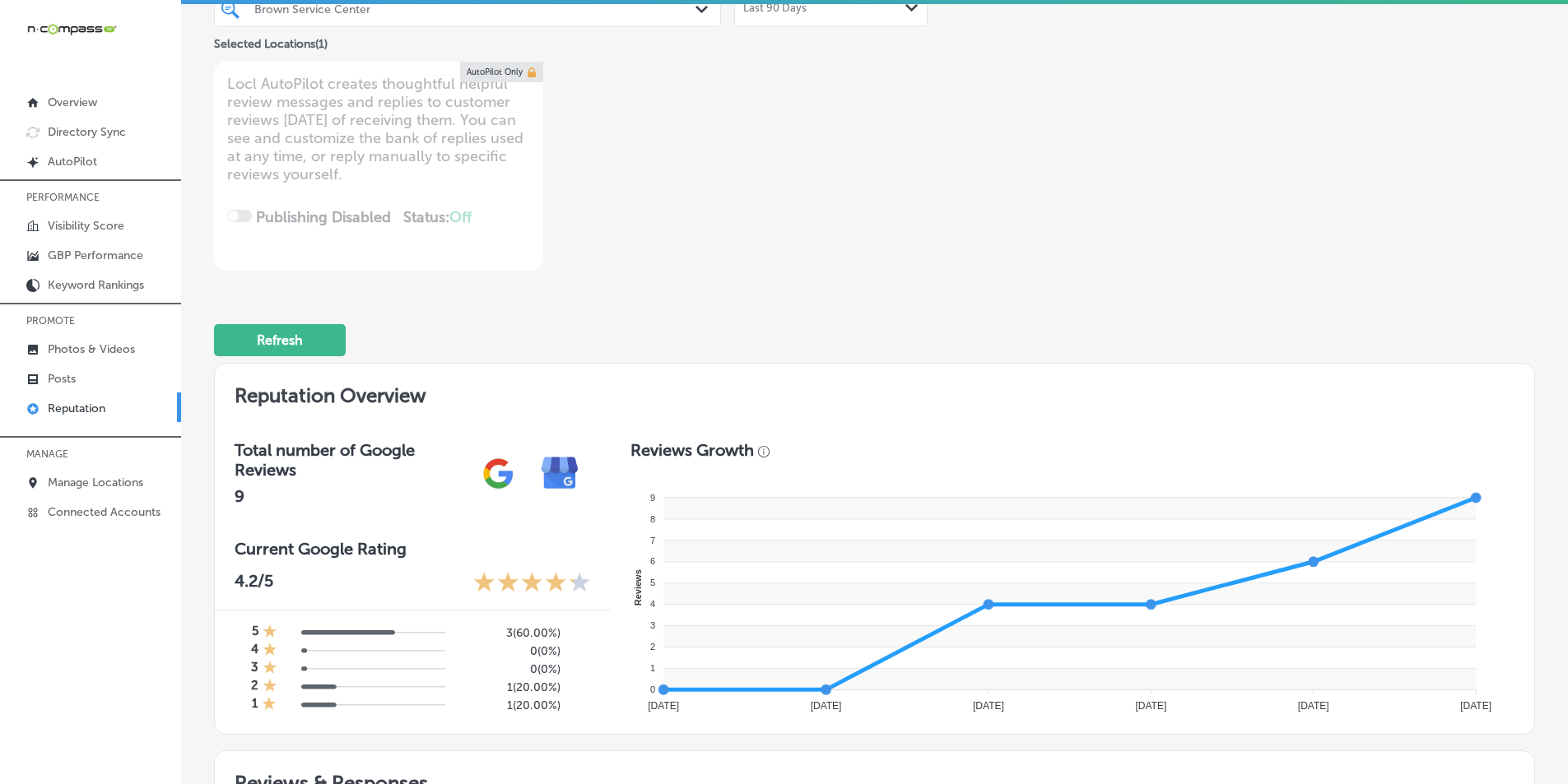
scroll to position [0, 0]
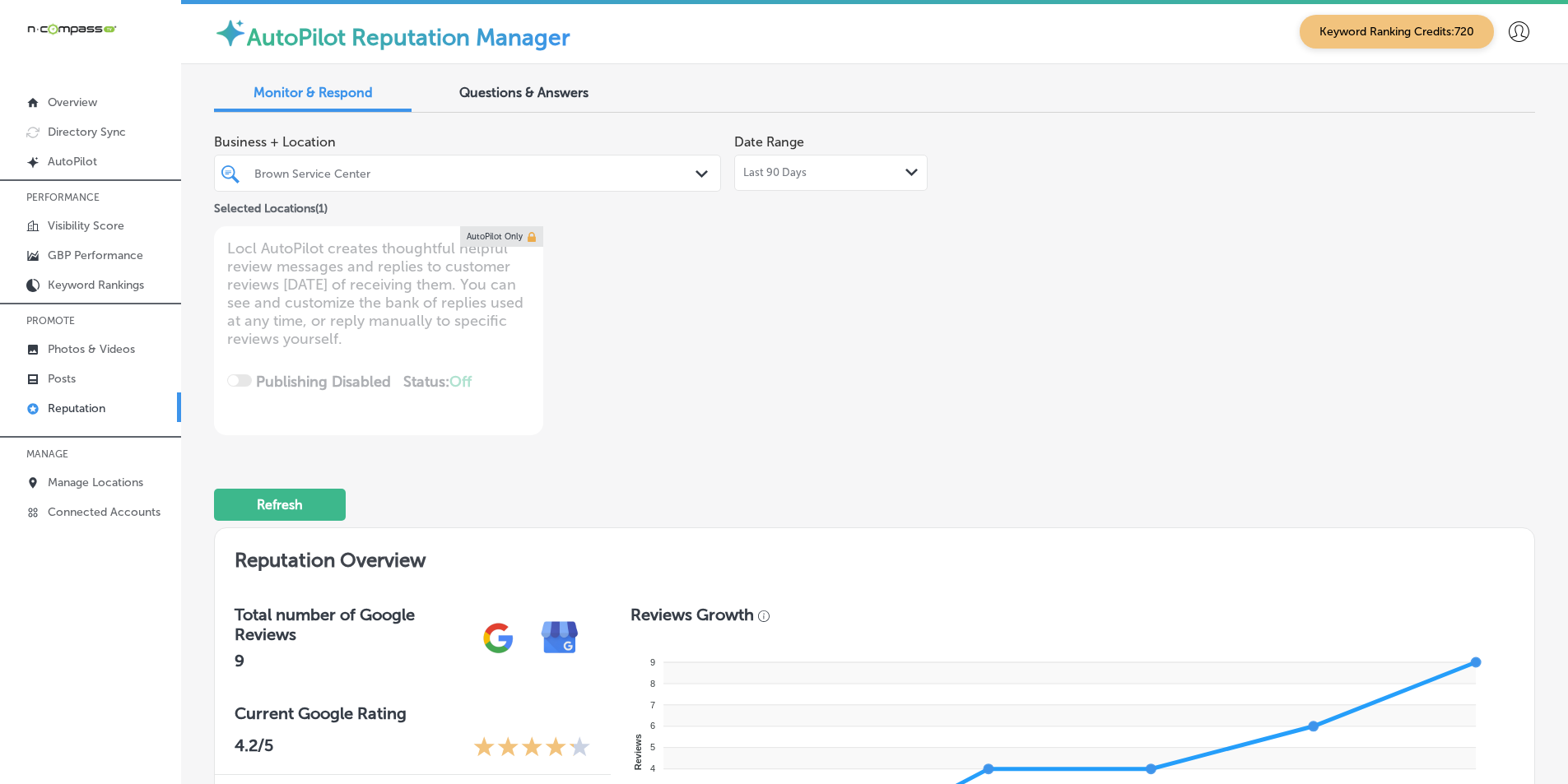
type textarea "x"
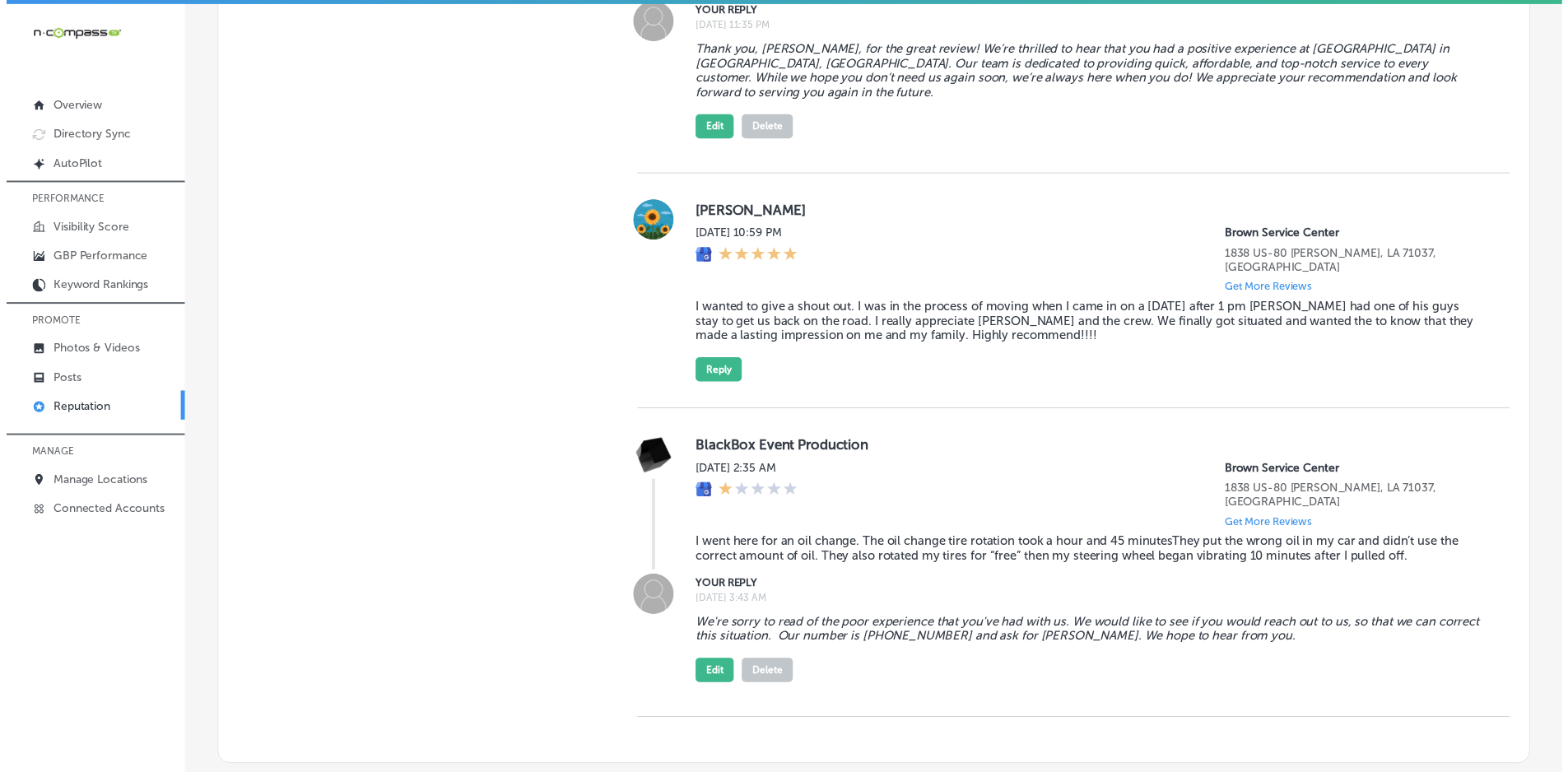
scroll to position [4, 0]
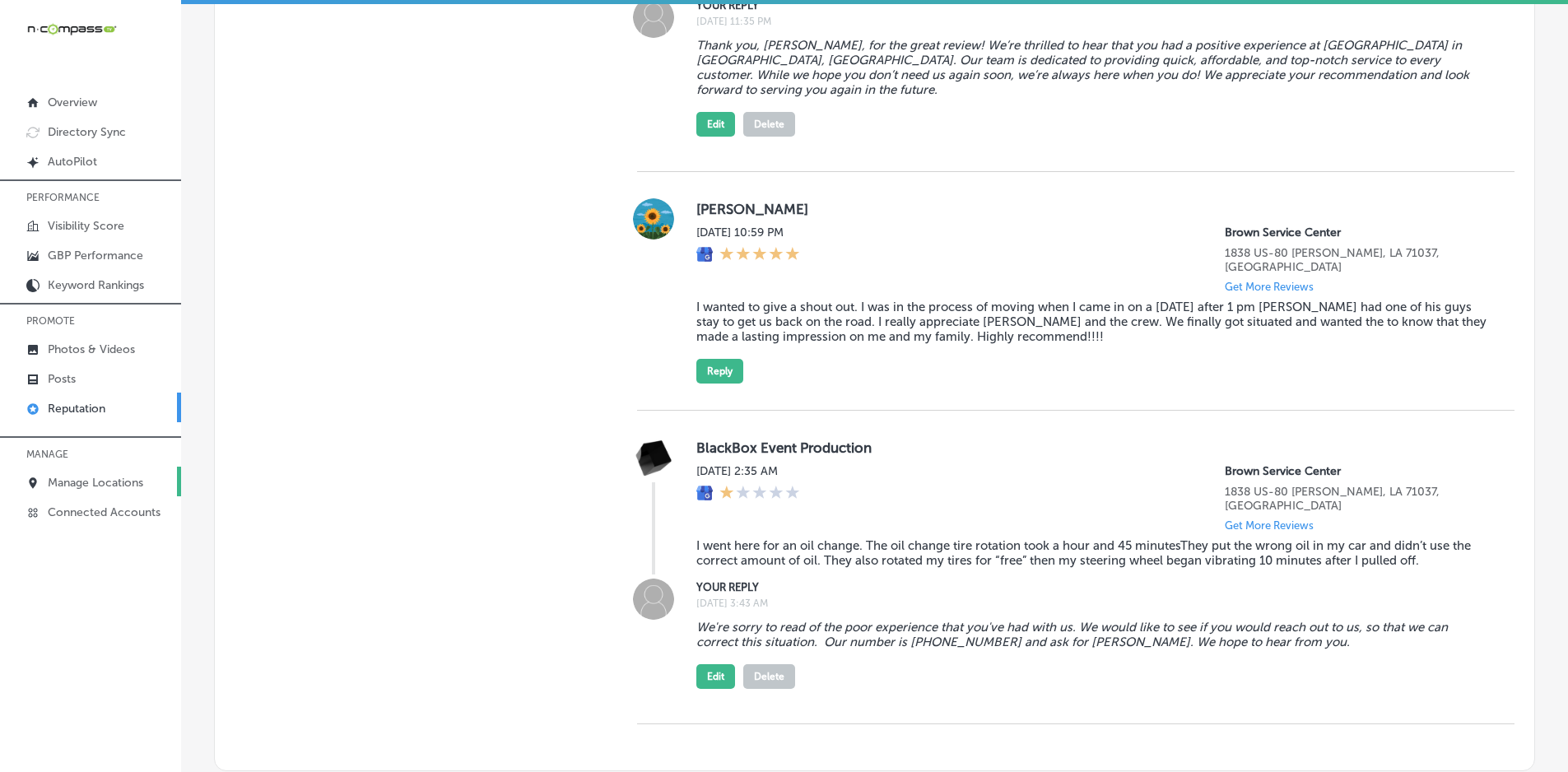
click at [89, 483] on p "Manage Locations" at bounding box center [96, 483] width 96 height 14
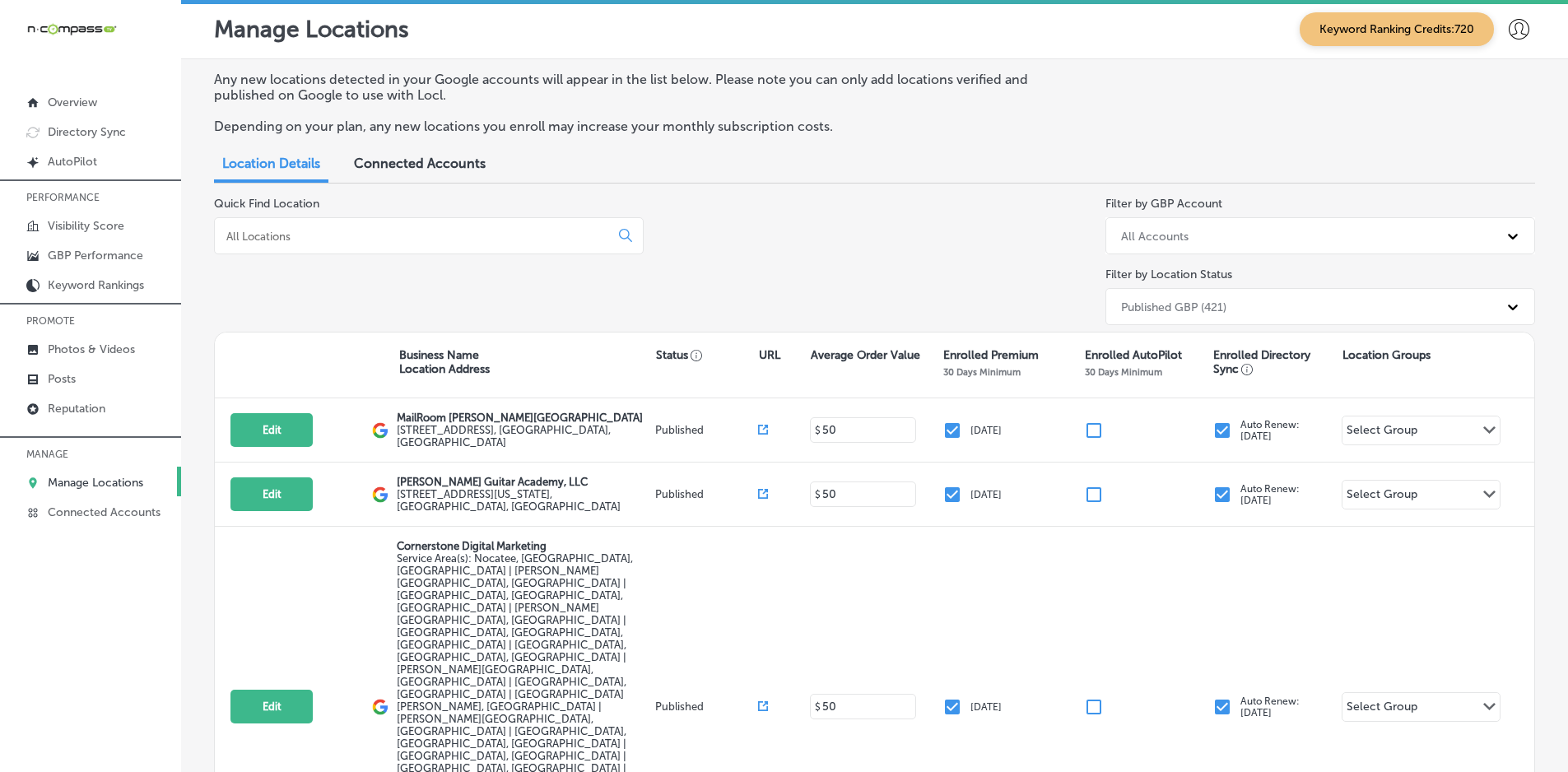
click at [351, 240] on input at bounding box center [414, 236] width 381 height 15
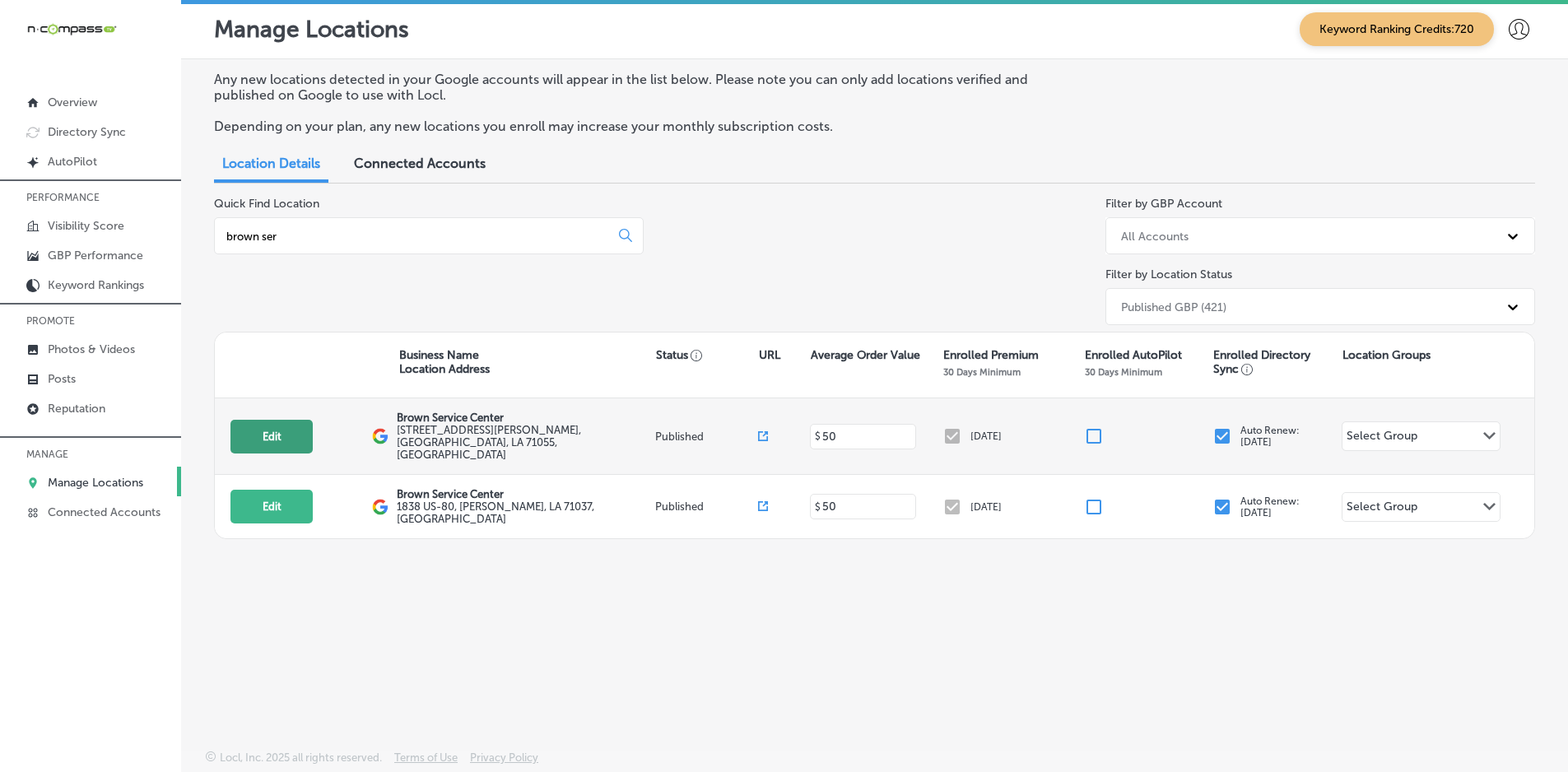
type input "brown ser"
click at [264, 421] on button "Edit" at bounding box center [272, 436] width 82 height 34
select select "US"
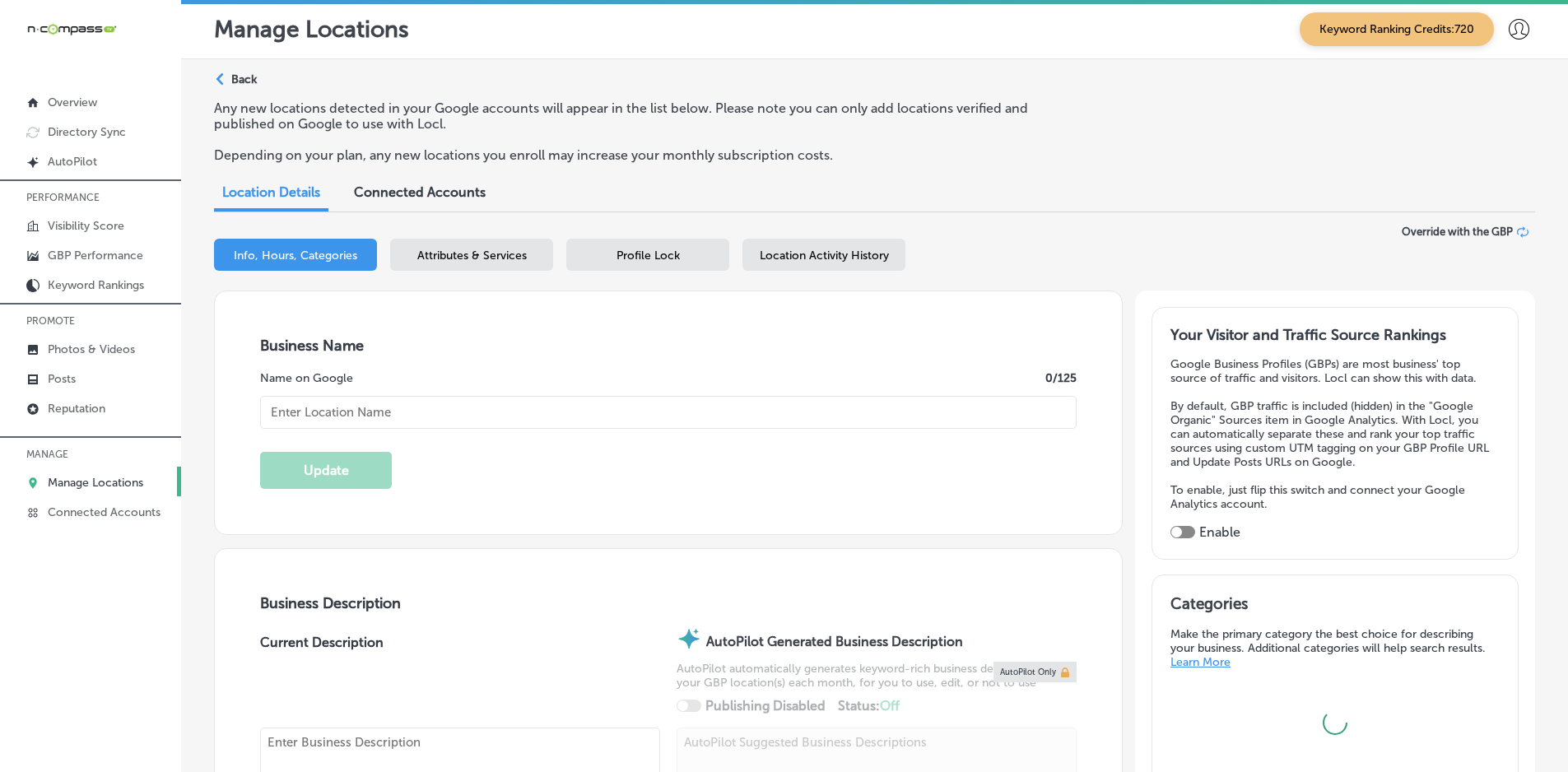
click at [215, 74] on div "Path Created with Sketch." at bounding box center [222, 80] width 13 height 13
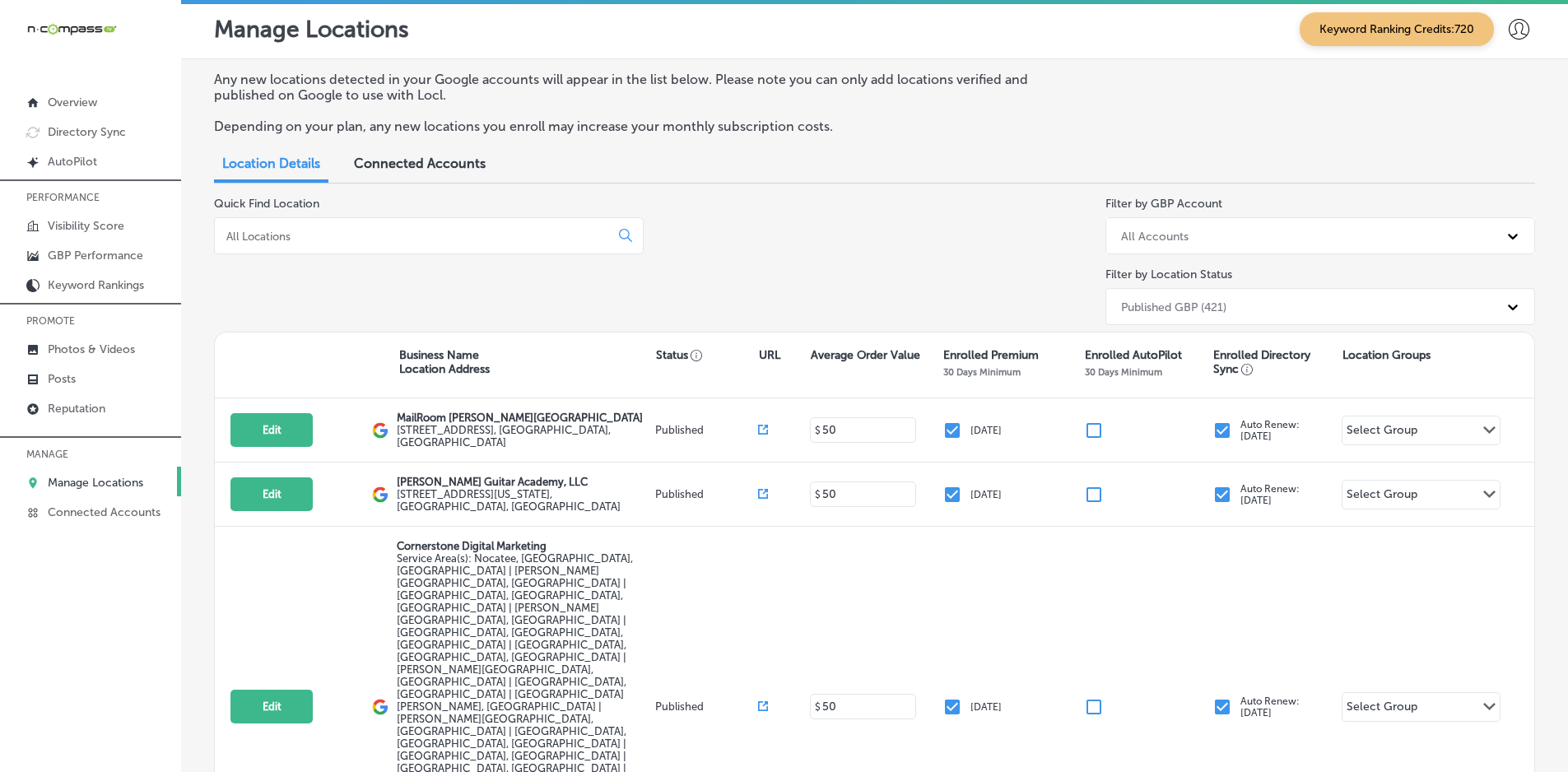
click at [305, 235] on input at bounding box center [414, 236] width 381 height 15
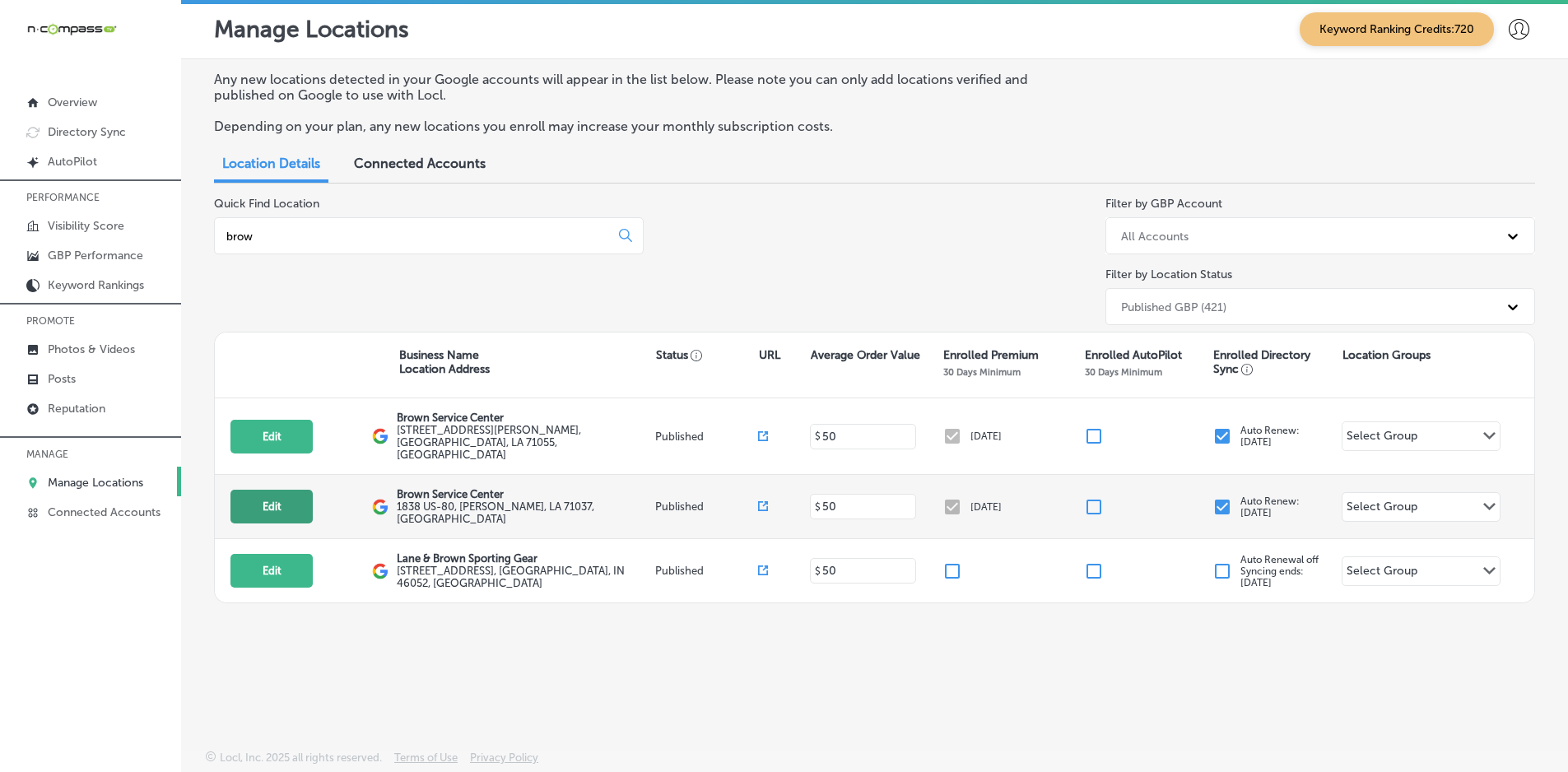
type input "brow"
click at [272, 489] on button "Edit" at bounding box center [272, 506] width 82 height 34
select select "US"
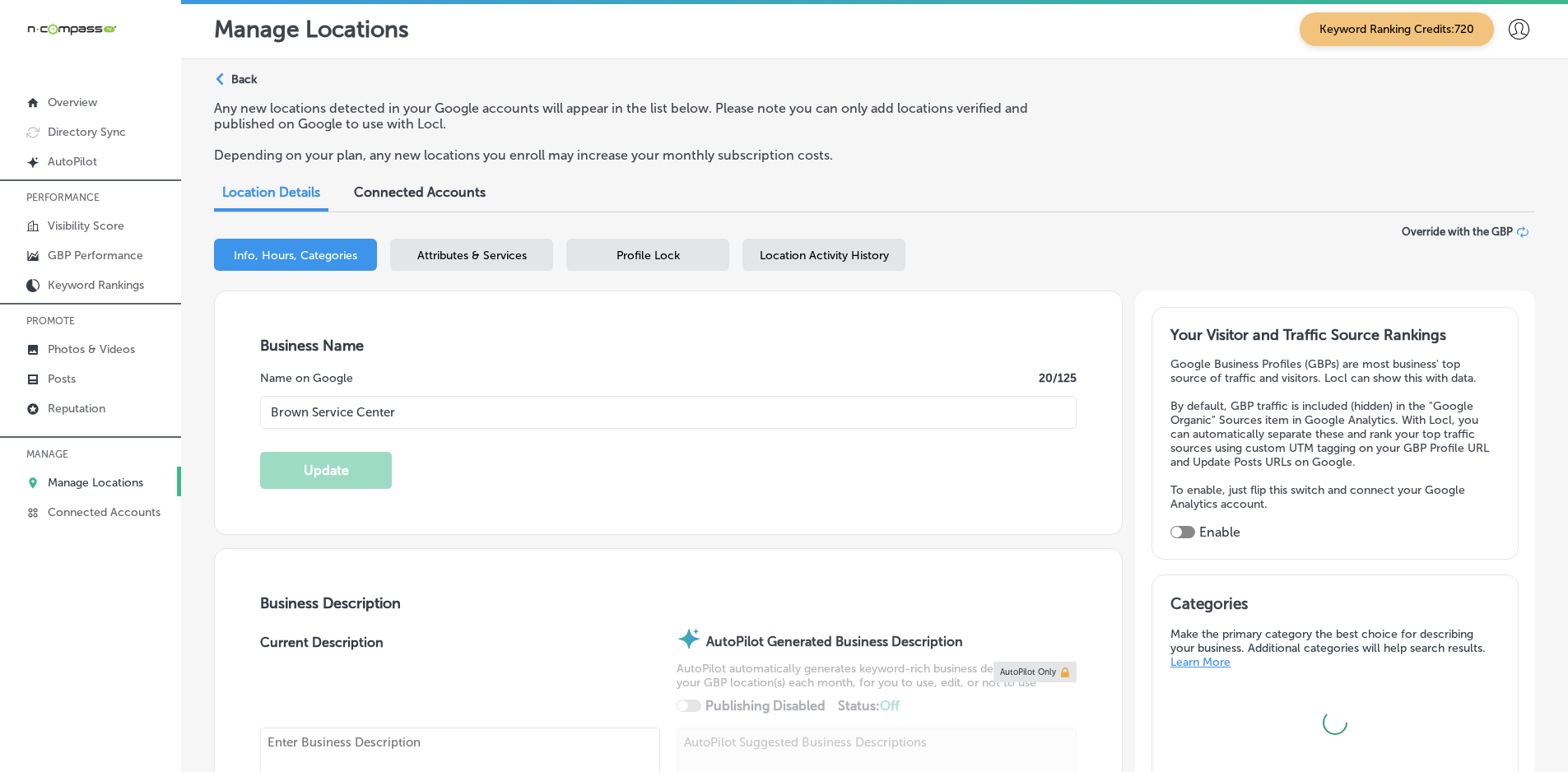
type input "Brown Service Center"
type input "1838 US-80"
type input "[PERSON_NAME]"
type input "71037"
type input "US"
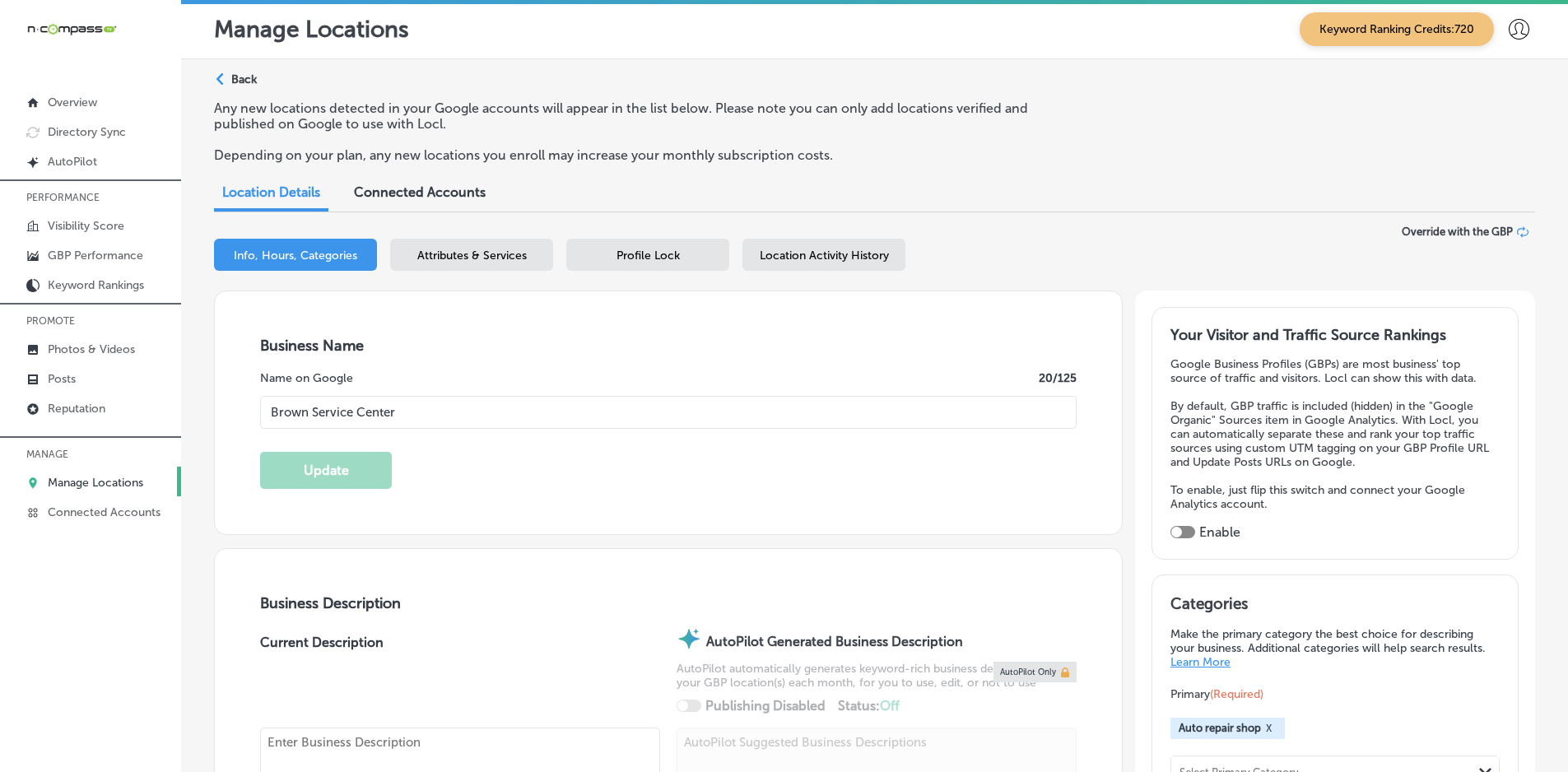
type input "[URL][DOMAIN_NAME]"
type input "[PHONE_NUMBER]"
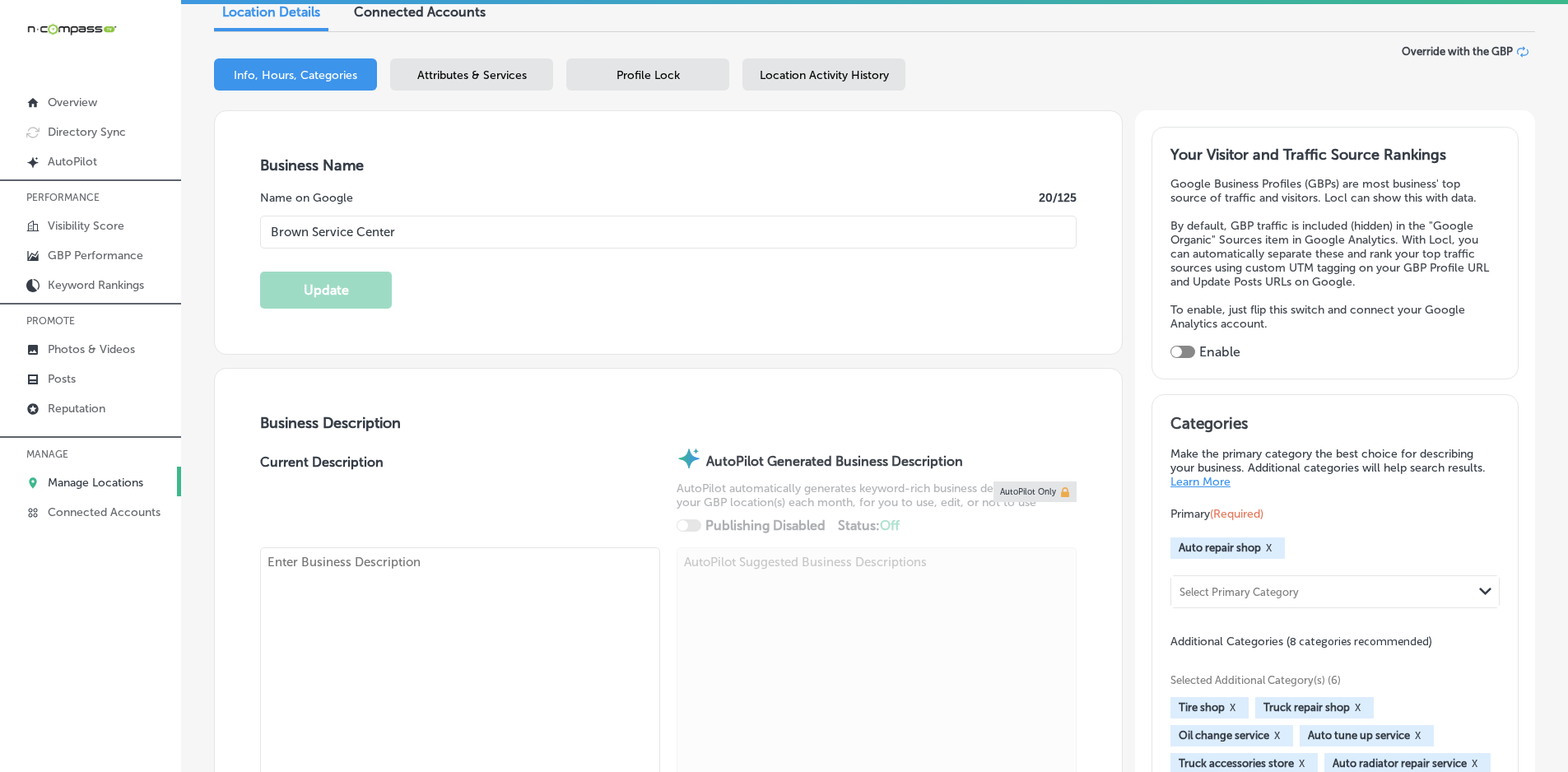
scroll to position [247, 0]
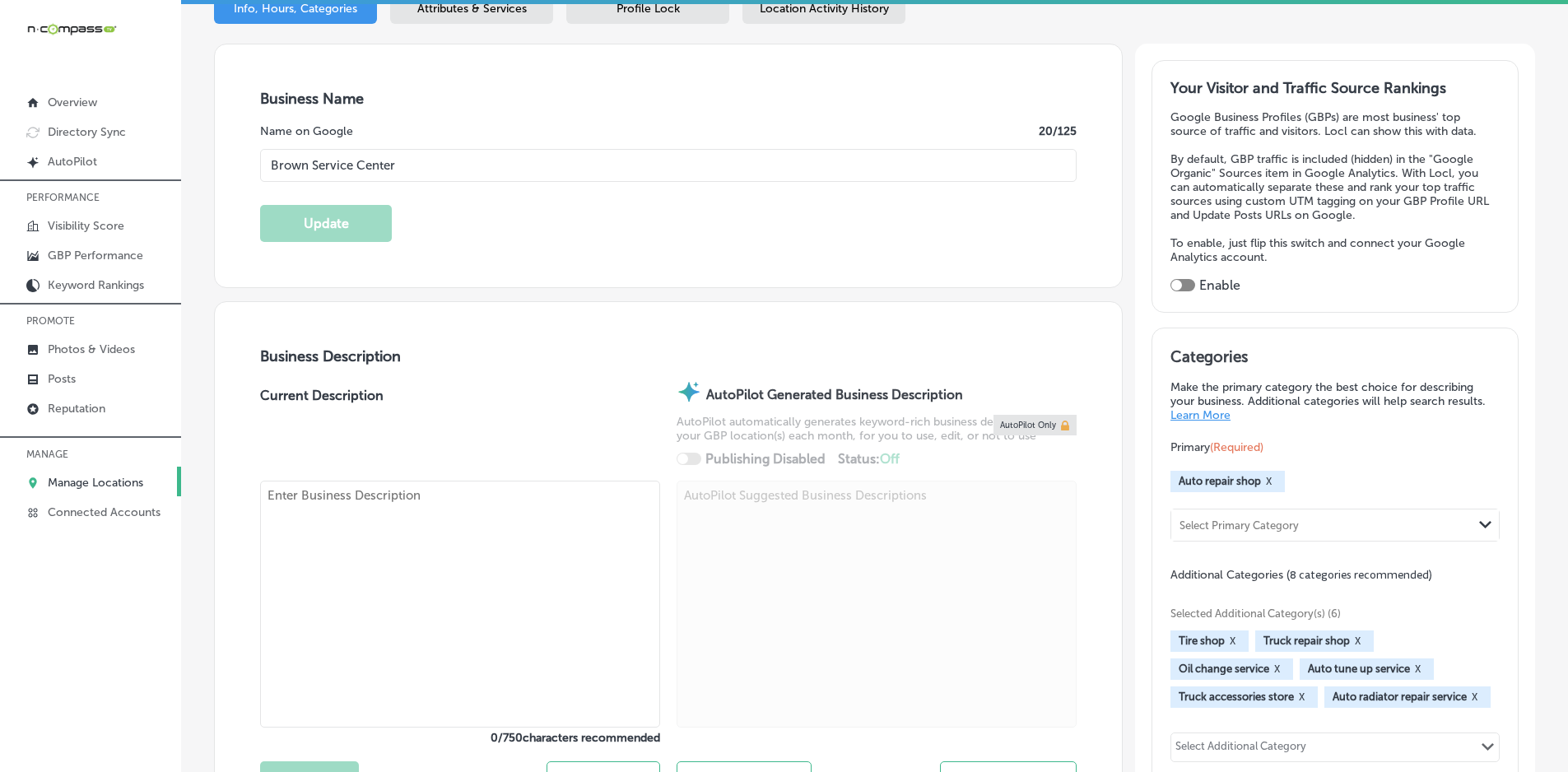
click at [1183, 282] on div at bounding box center [1182, 285] width 24 height 13
click at [1172, 281] on div at bounding box center [1182, 285] width 24 height 13
click at [1175, 282] on div at bounding box center [1176, 285] width 11 height 11
checkbox input "true"
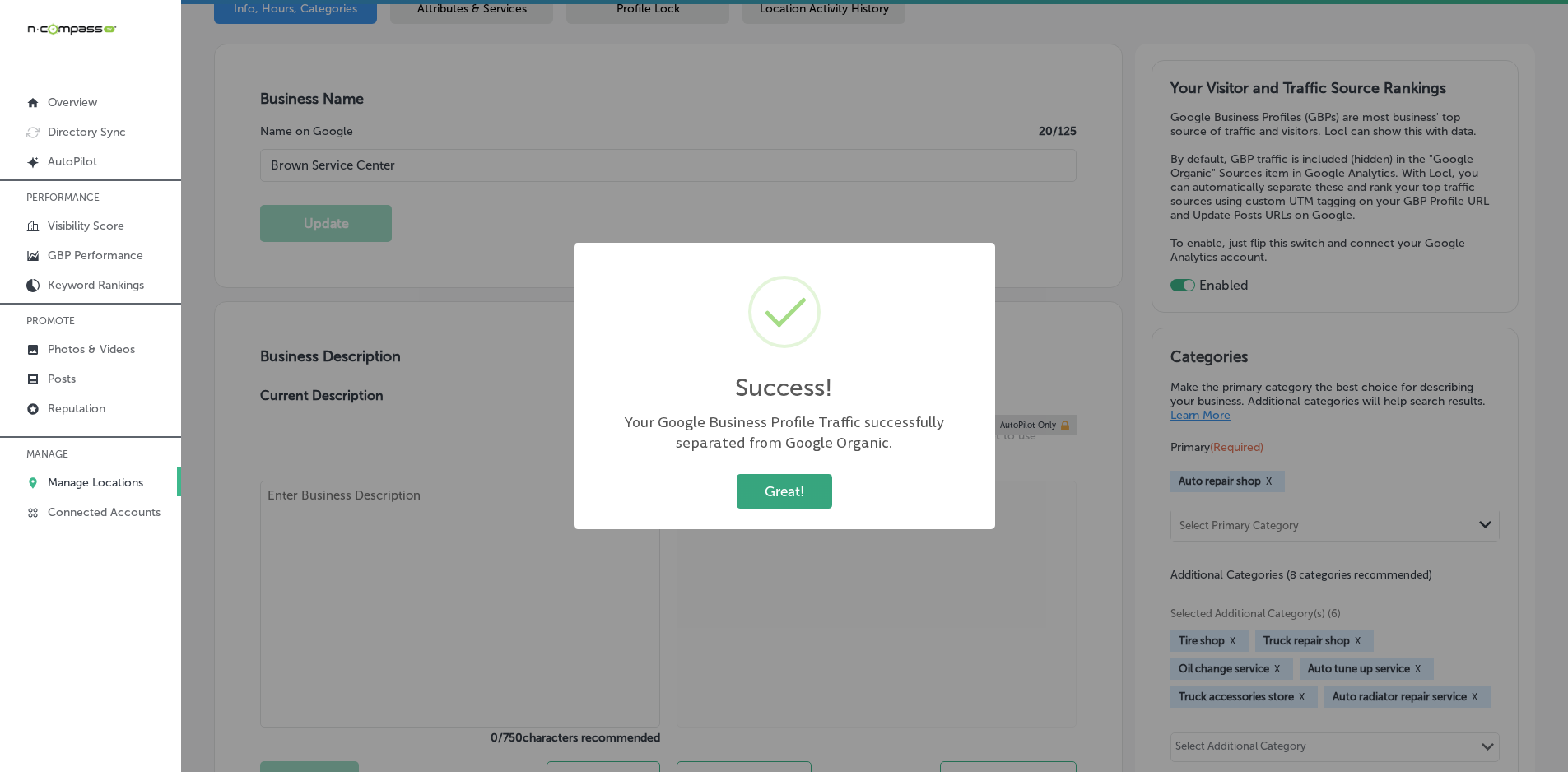
click at [806, 481] on button "Great!" at bounding box center [784, 491] width 96 height 34
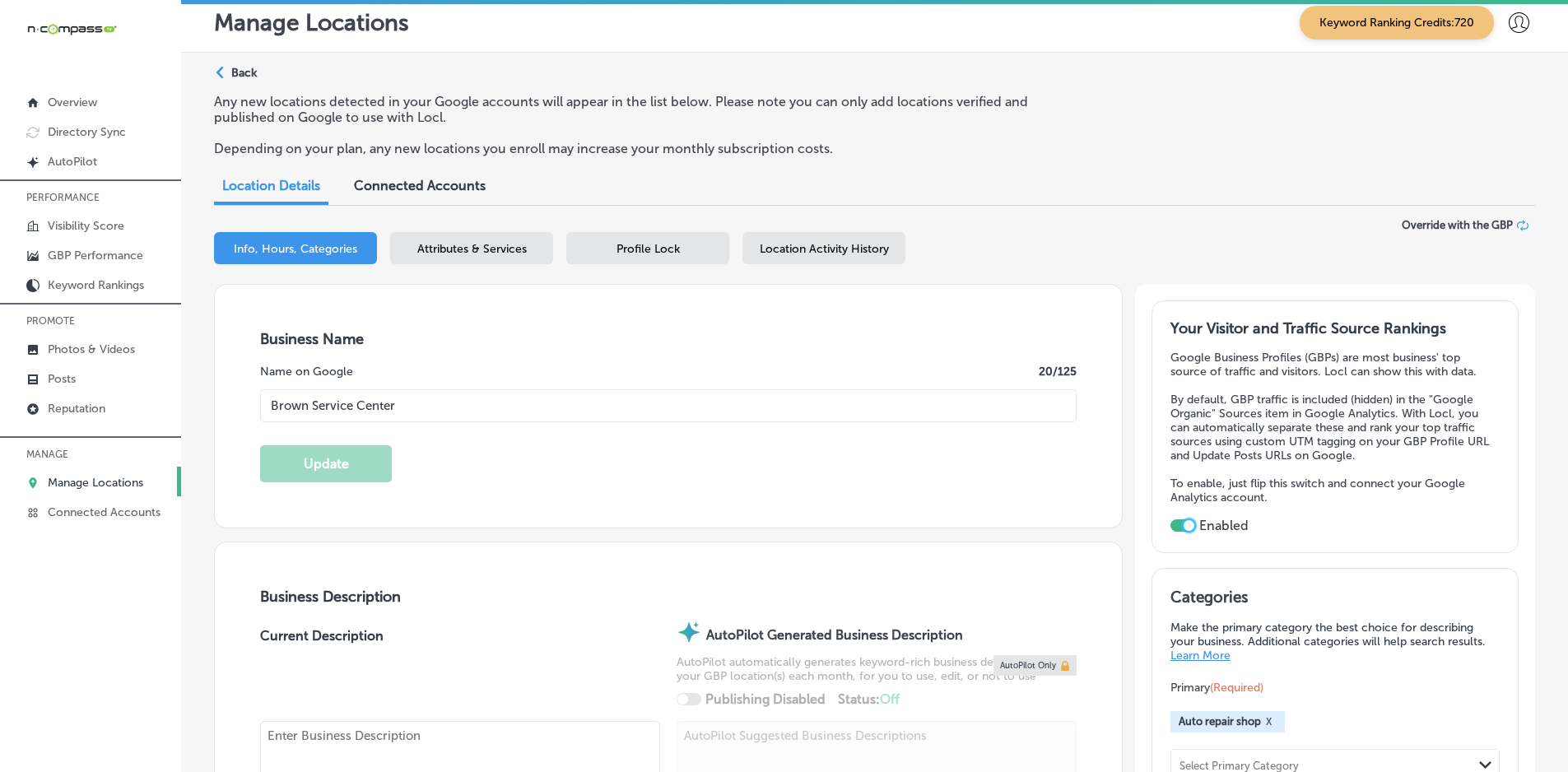
scroll to position [0, 0]
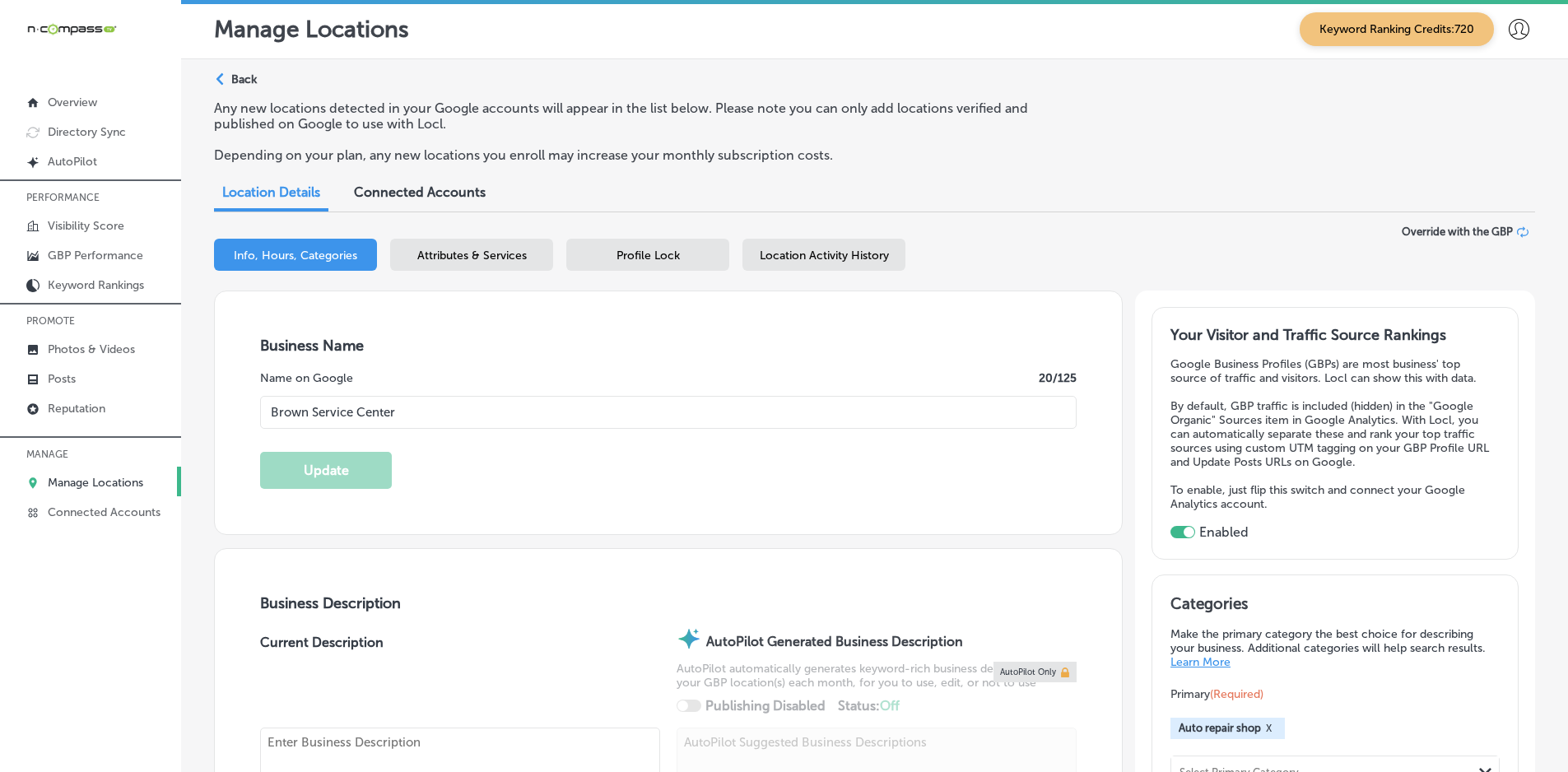
click at [860, 253] on span "Location Activity History" at bounding box center [824, 256] width 129 height 14
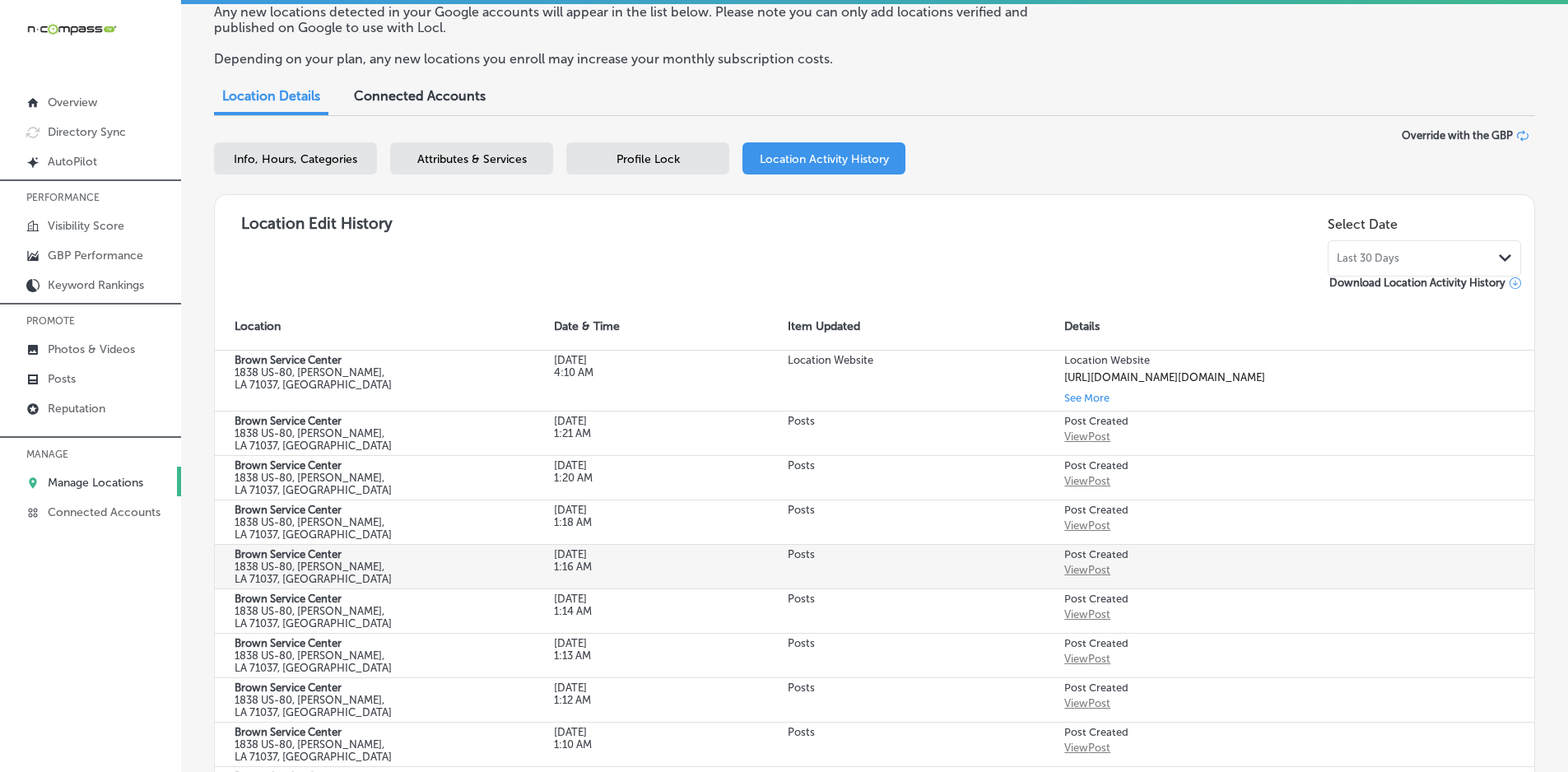
scroll to position [4, 0]
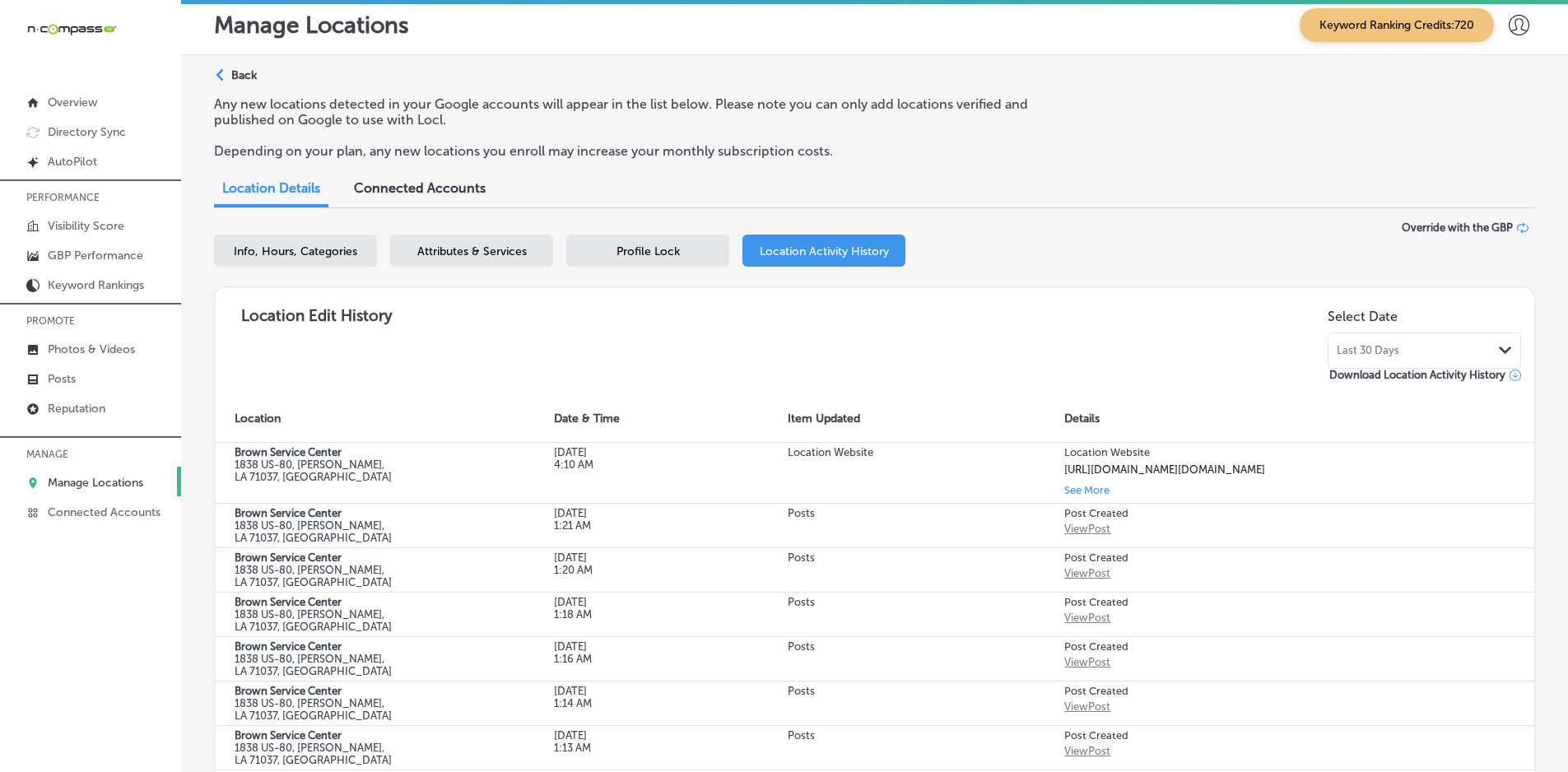
click at [666, 253] on span "Profile Lock" at bounding box center [647, 251] width 63 height 14
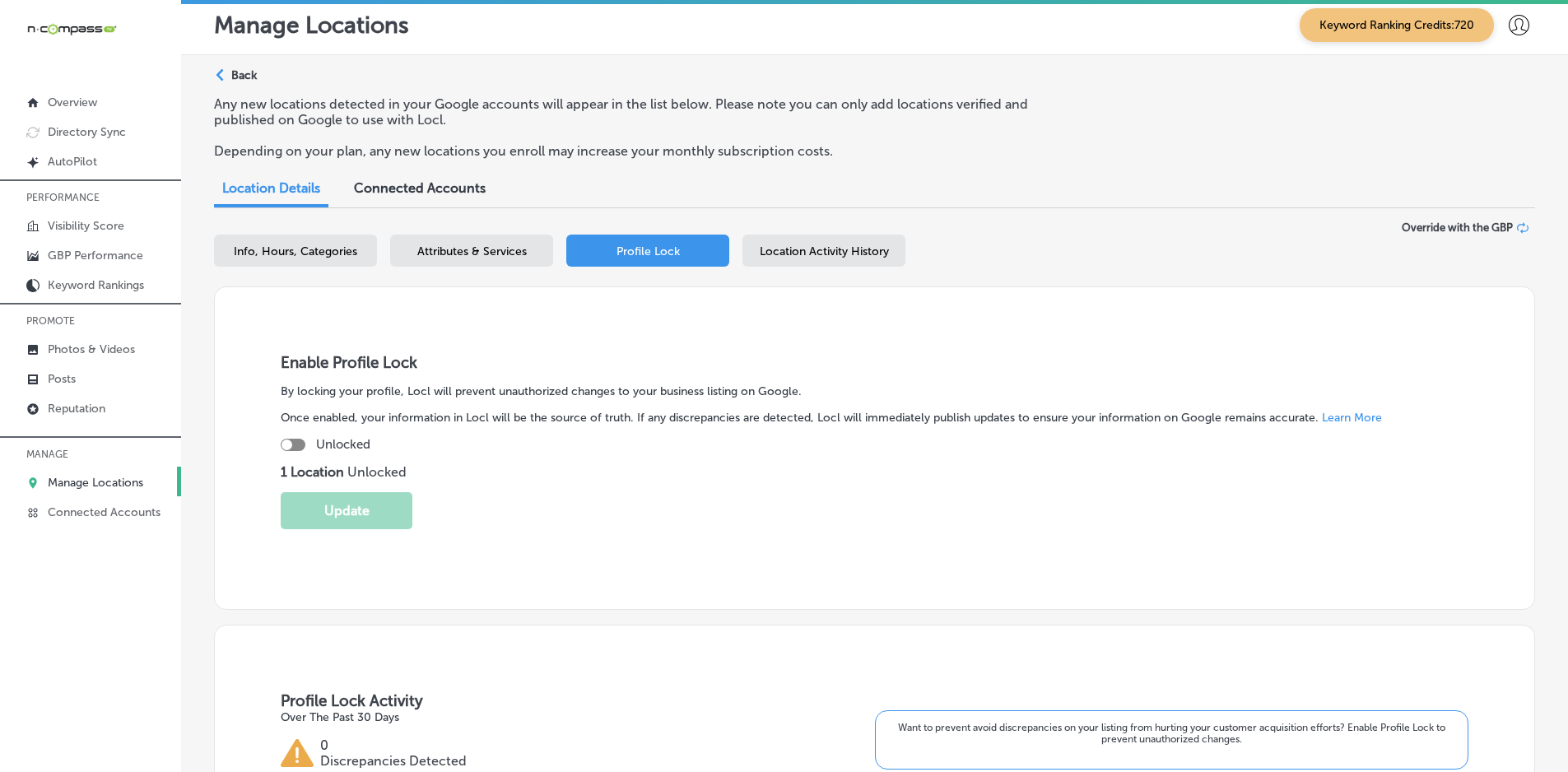
click at [286, 442] on div at bounding box center [287, 445] width 11 height 11
checkbox input "true"
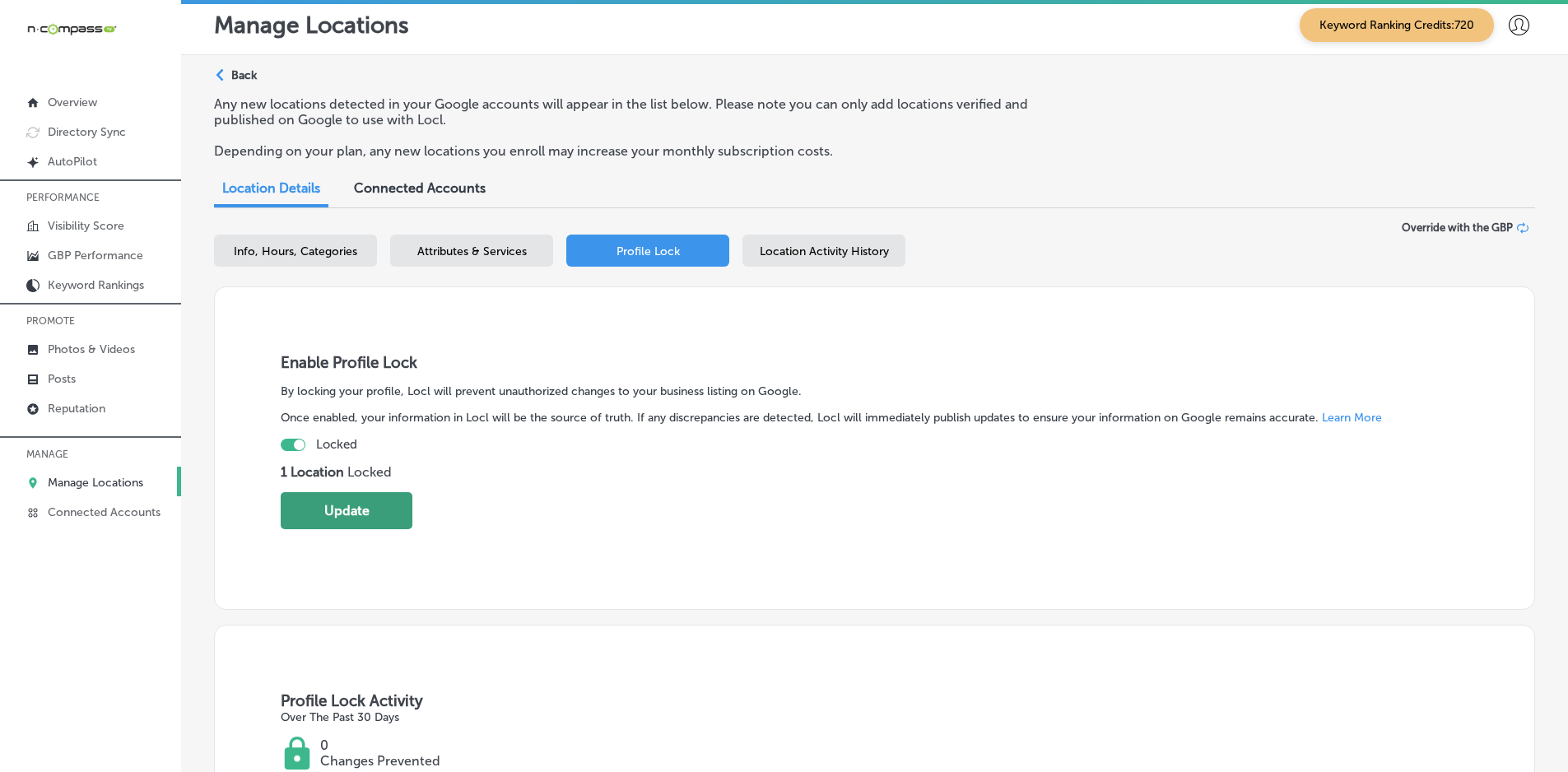
click at [336, 505] on button "Update" at bounding box center [346, 510] width 132 height 37
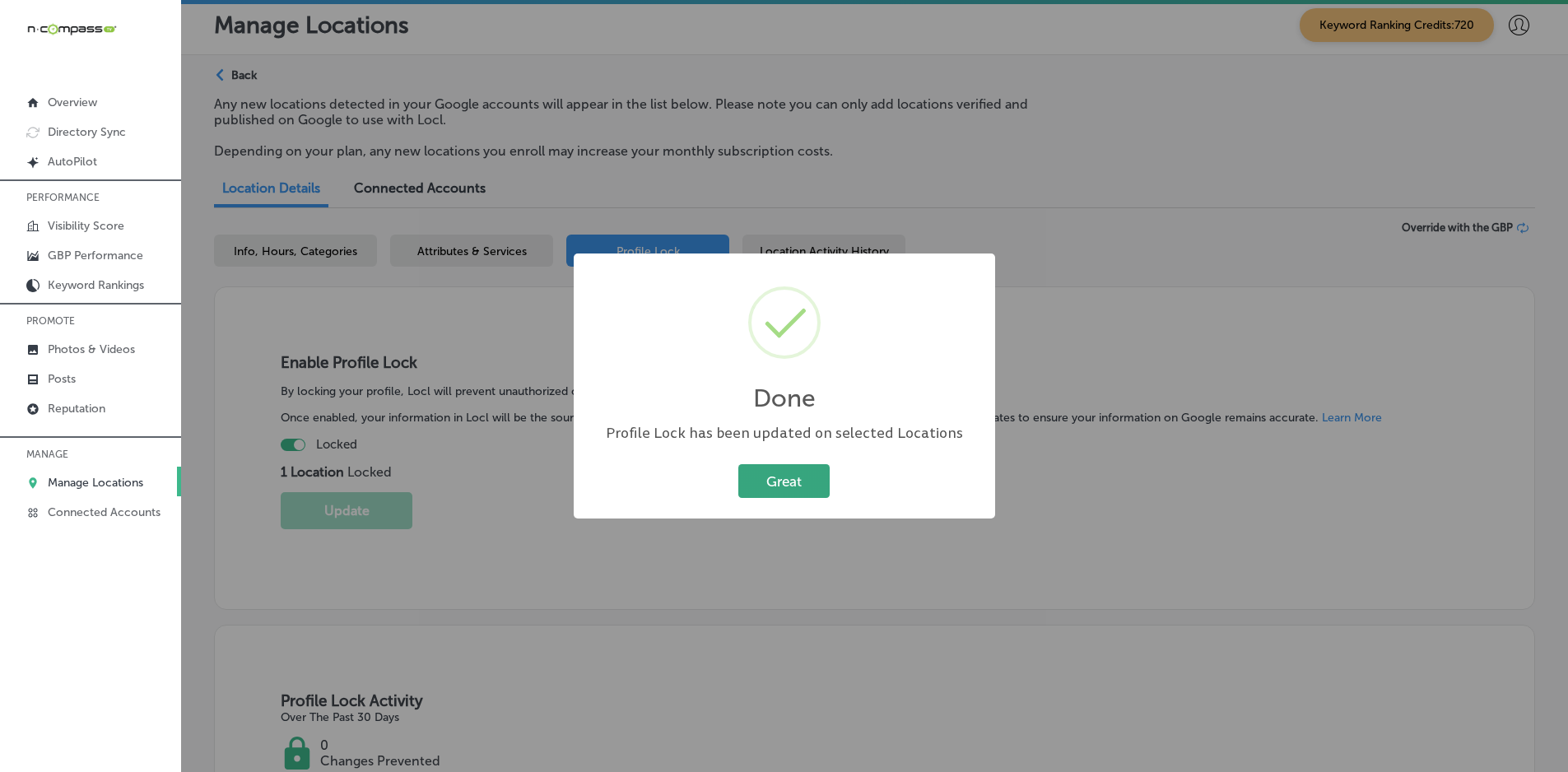
click at [774, 481] on button "Great" at bounding box center [784, 481] width 92 height 34
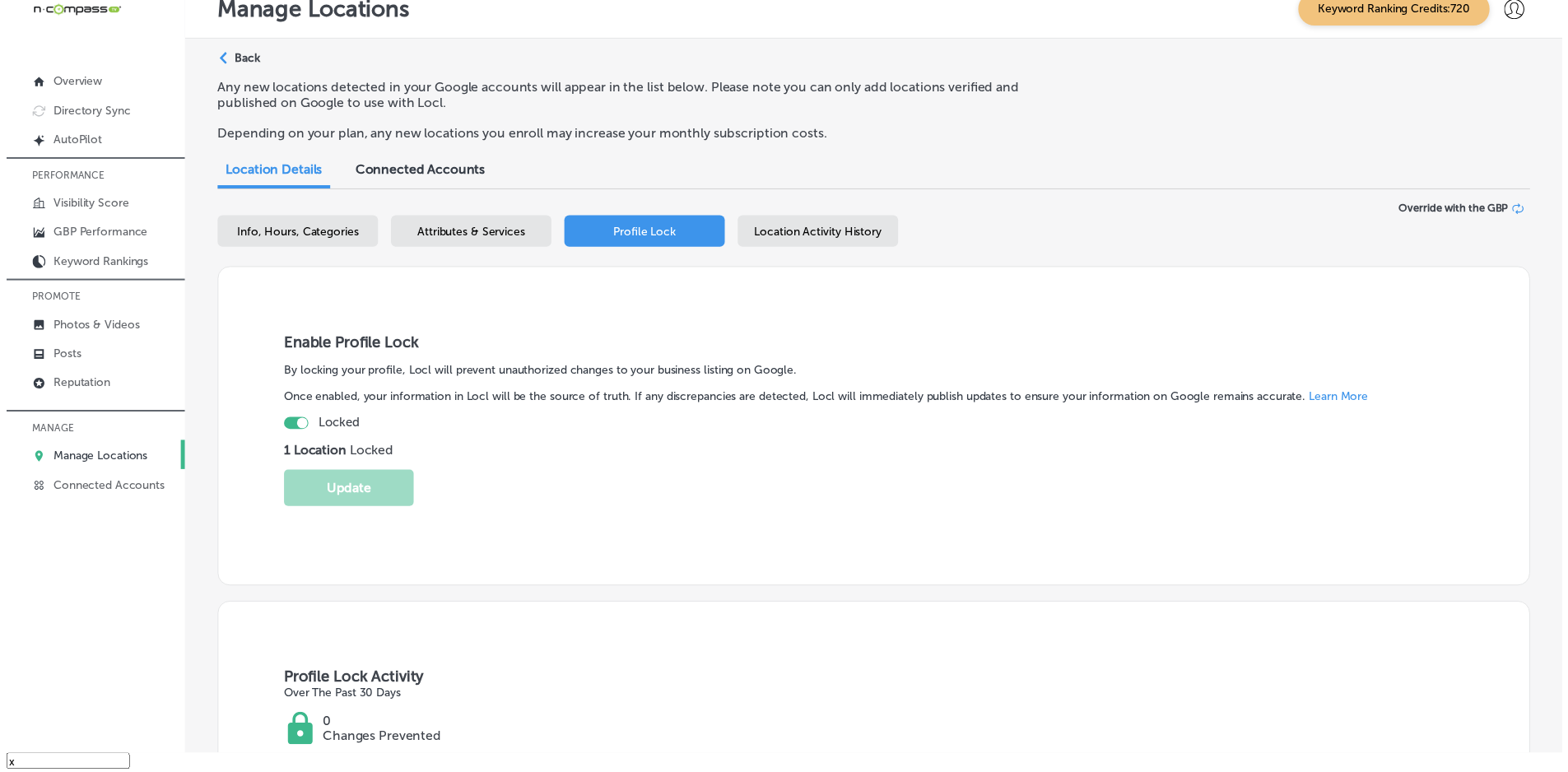
scroll to position [24, 0]
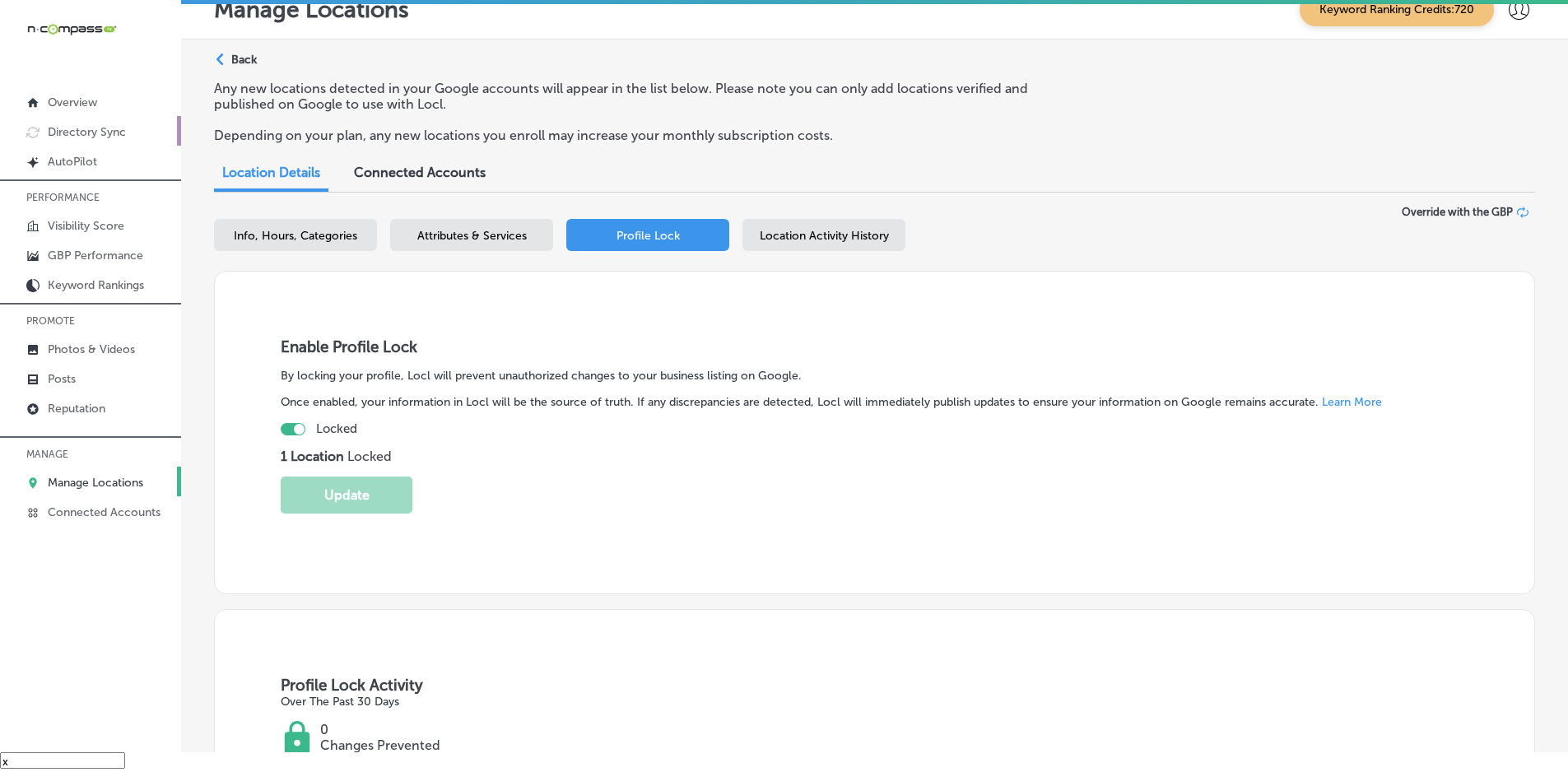
click at [105, 132] on p "Directory Sync" at bounding box center [87, 132] width 78 height 14
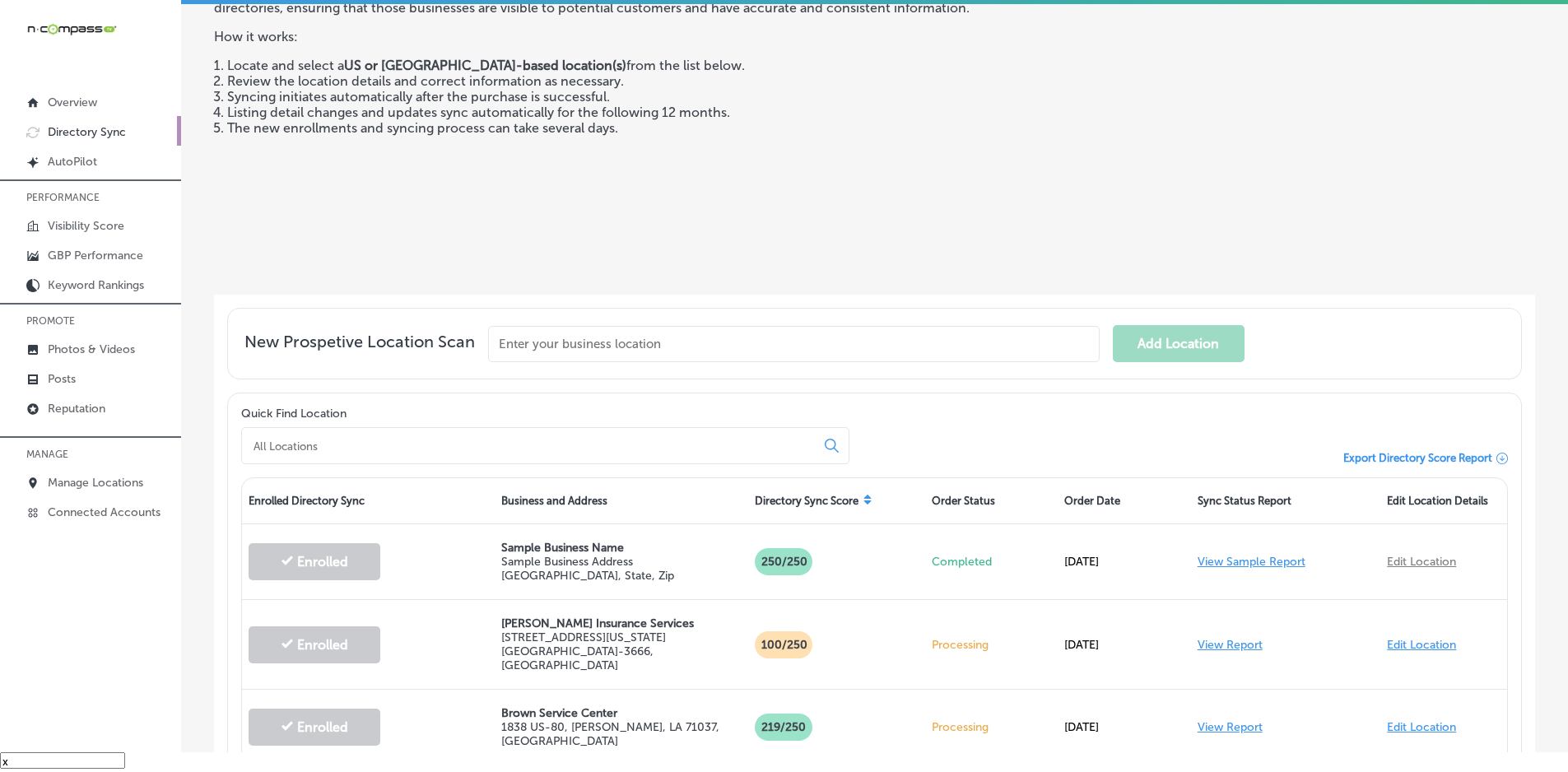
scroll to position [165, 0]
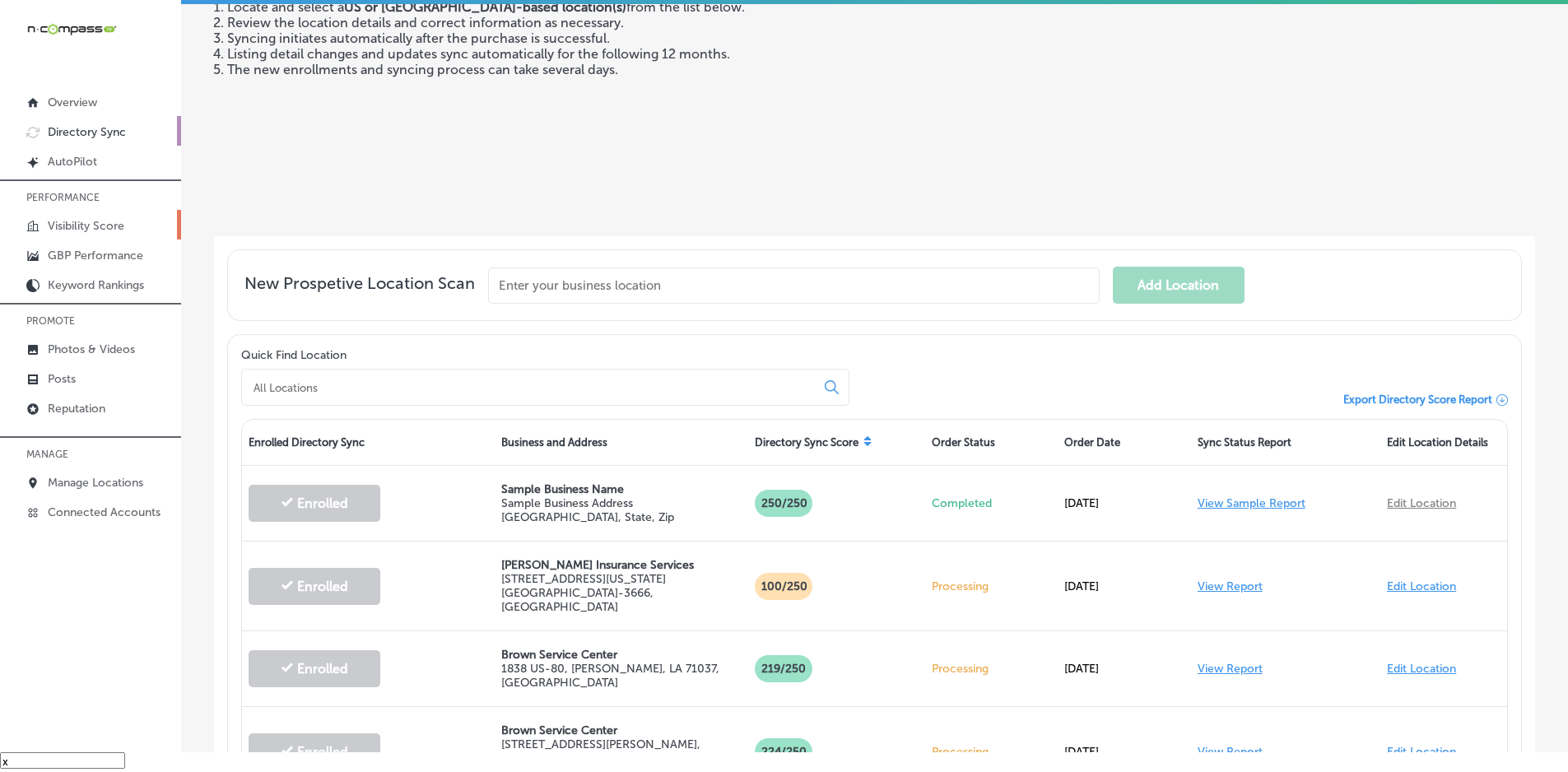
click at [97, 225] on p "Visibility Score" at bounding box center [86, 225] width 77 height 14
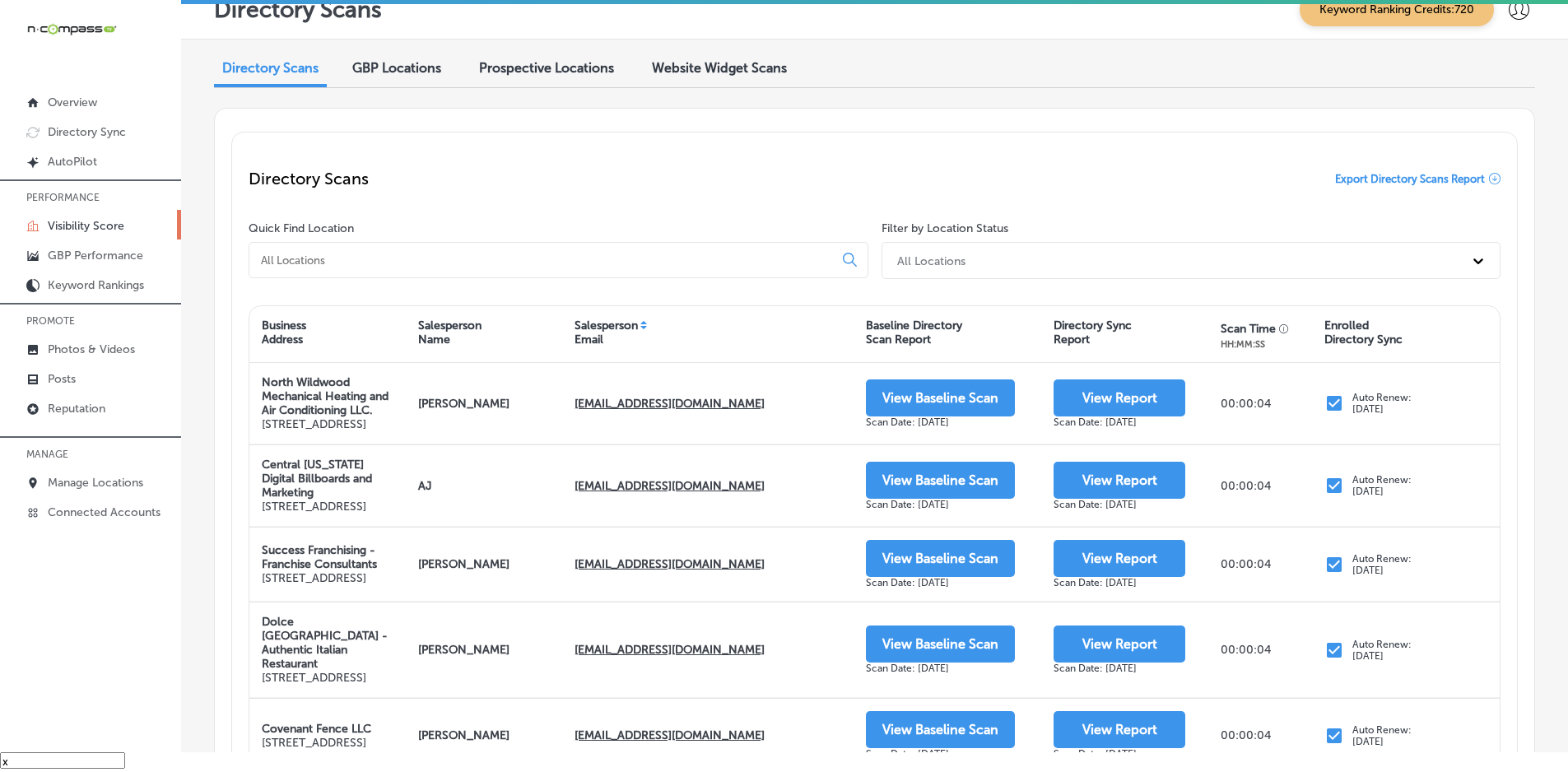
click at [370, 260] on input at bounding box center [544, 261] width 570 height 15
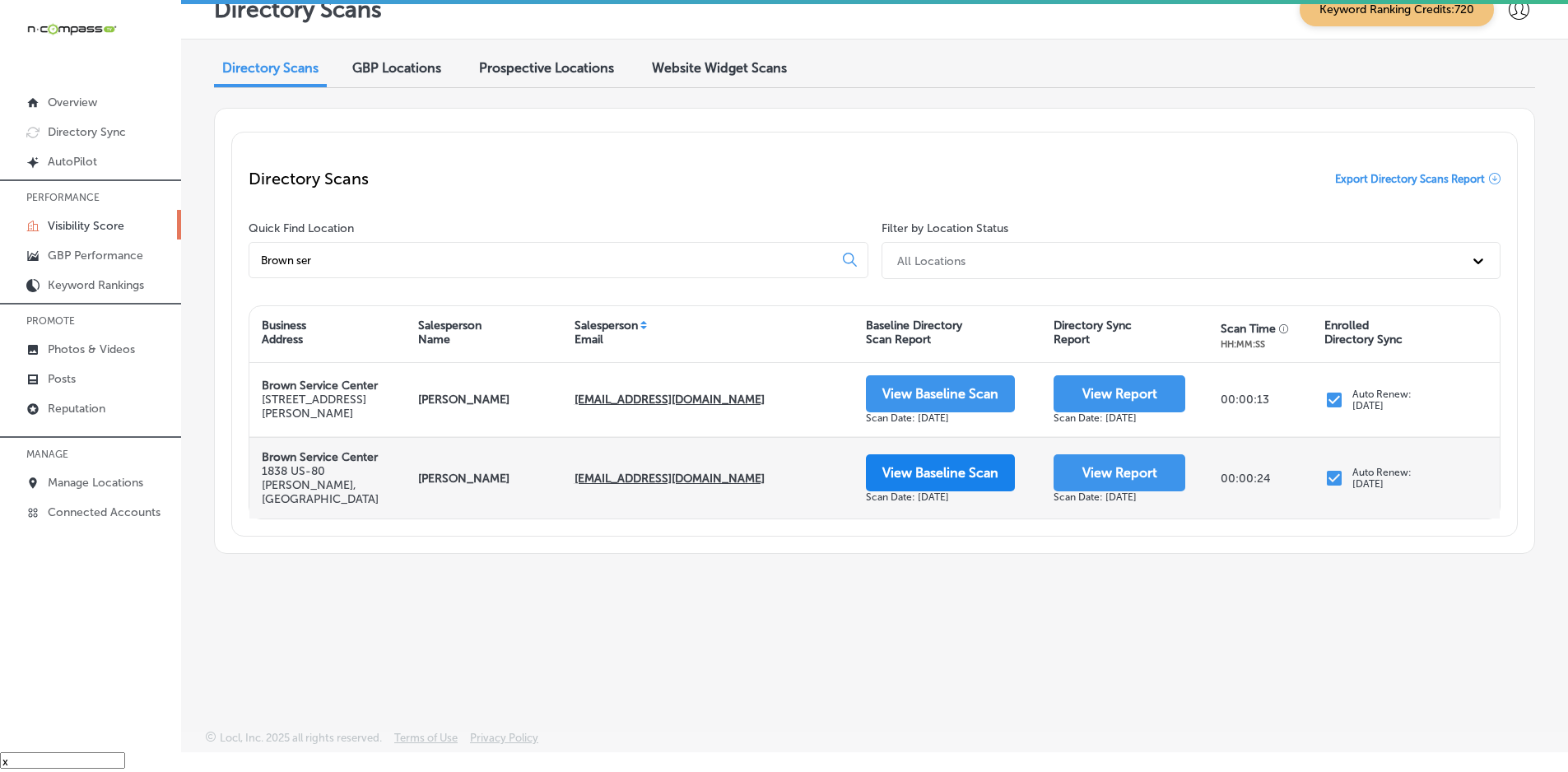
type input "Brown ser"
click at [963, 468] on button "View Baseline Scan" at bounding box center [940, 473] width 149 height 37
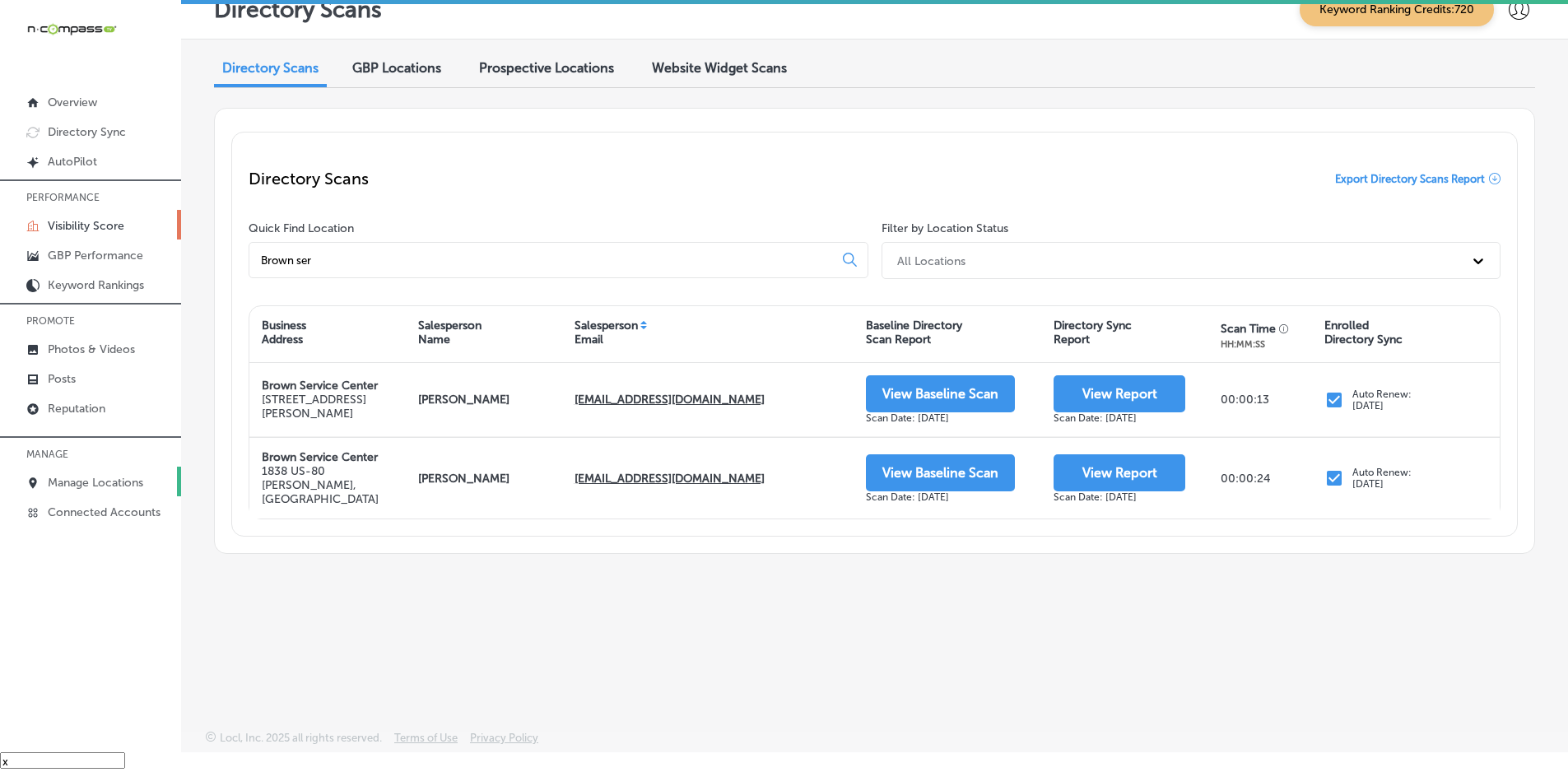
click at [118, 484] on p "Manage Locations" at bounding box center [96, 483] width 96 height 14
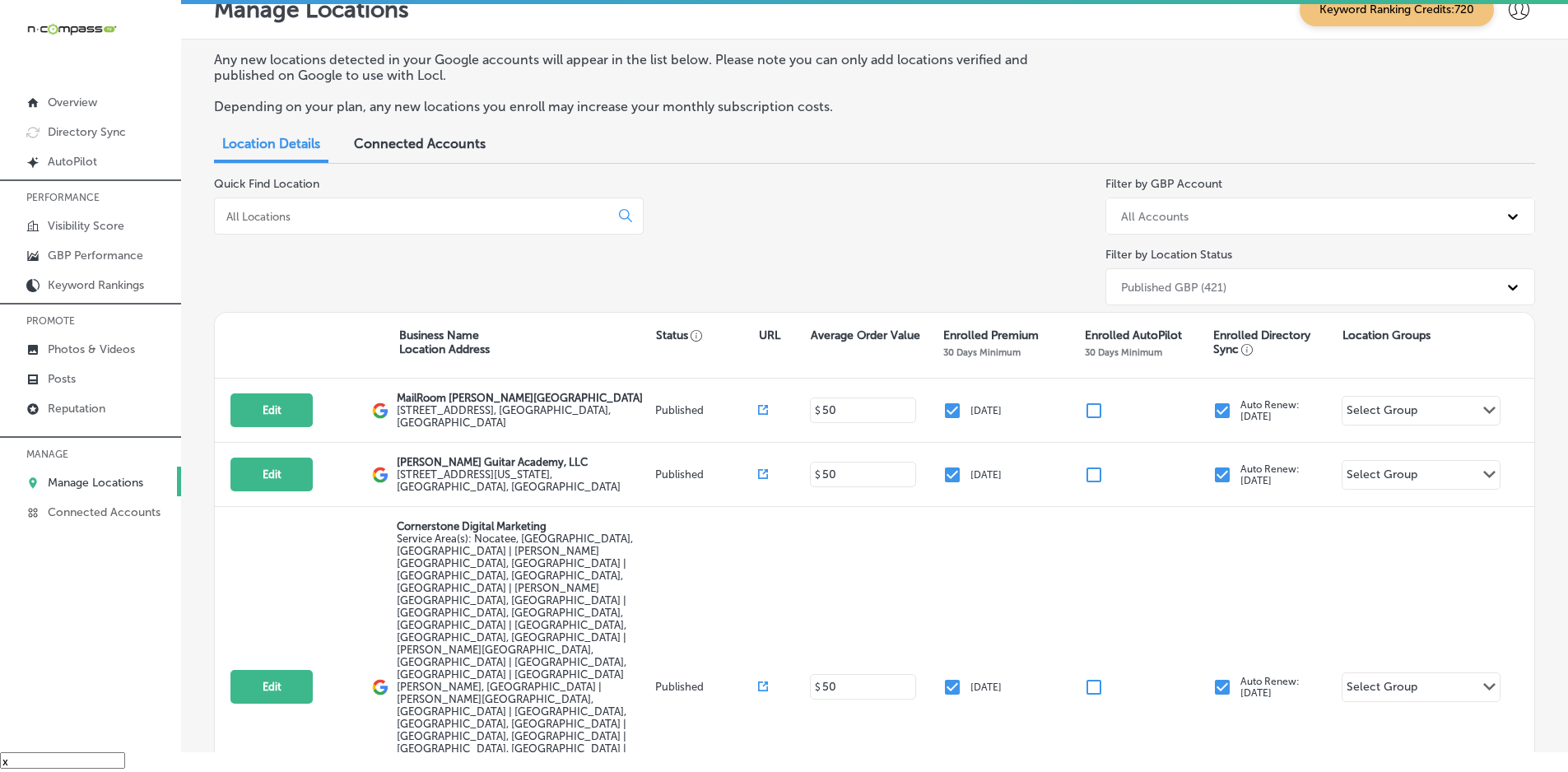
click at [356, 211] on input at bounding box center [414, 217] width 381 height 15
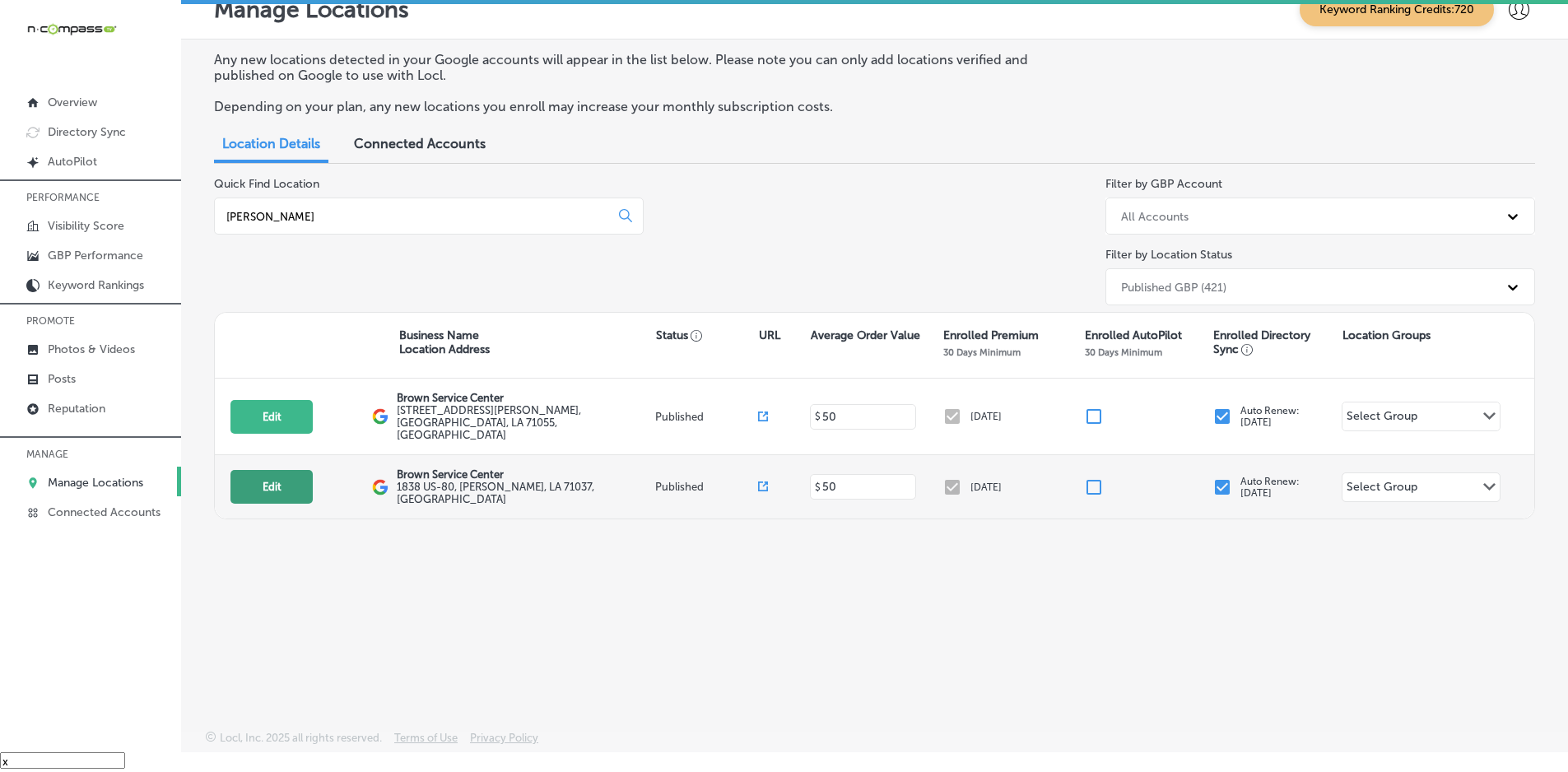
type input "[PERSON_NAME]"
click at [286, 470] on button "Edit" at bounding box center [272, 487] width 82 height 34
select select "US"
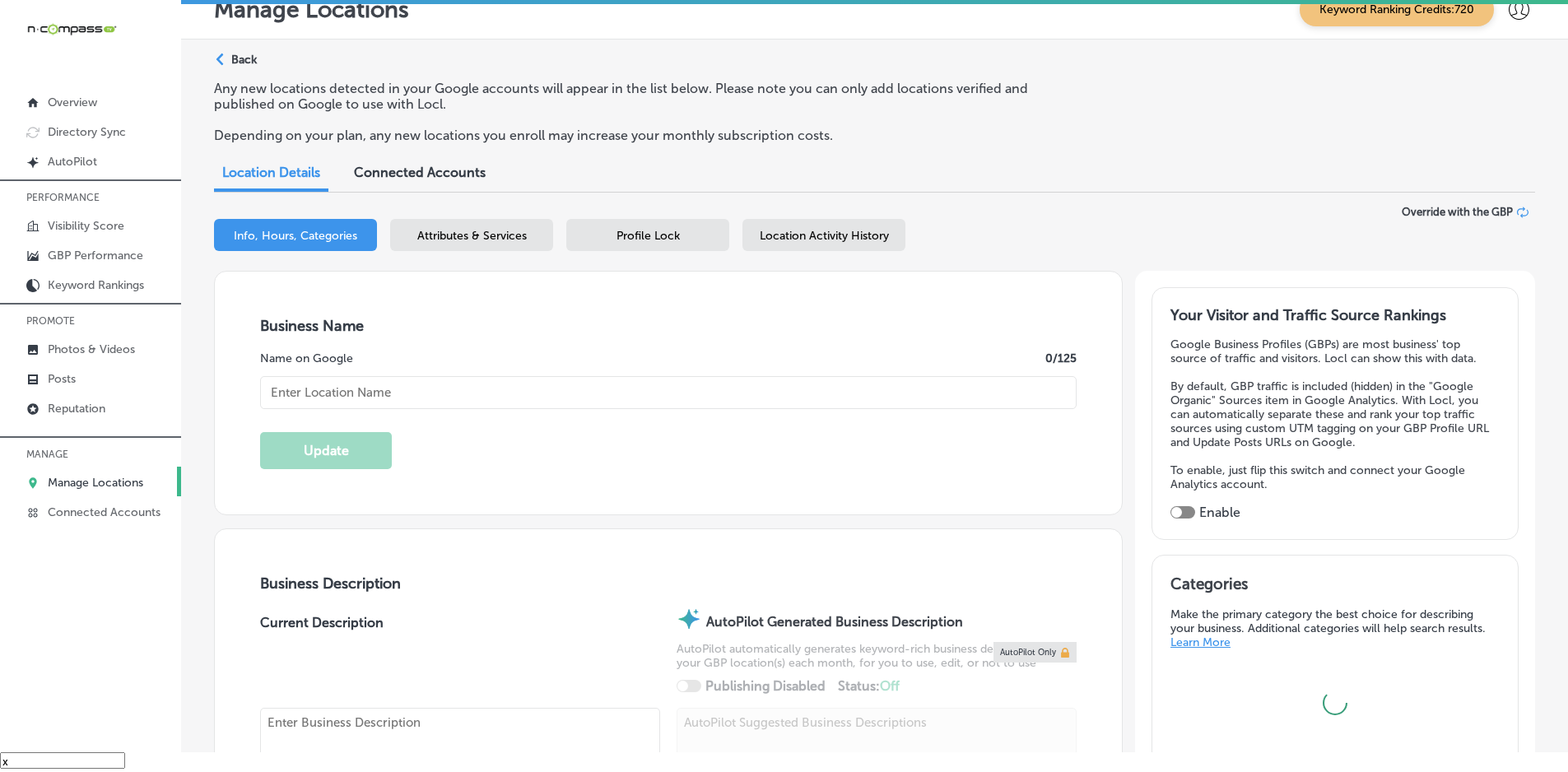
type input "Brown Service Center"
checkbox input "true"
type input "1838 US-80"
type input "[PERSON_NAME]"
type input "71037"
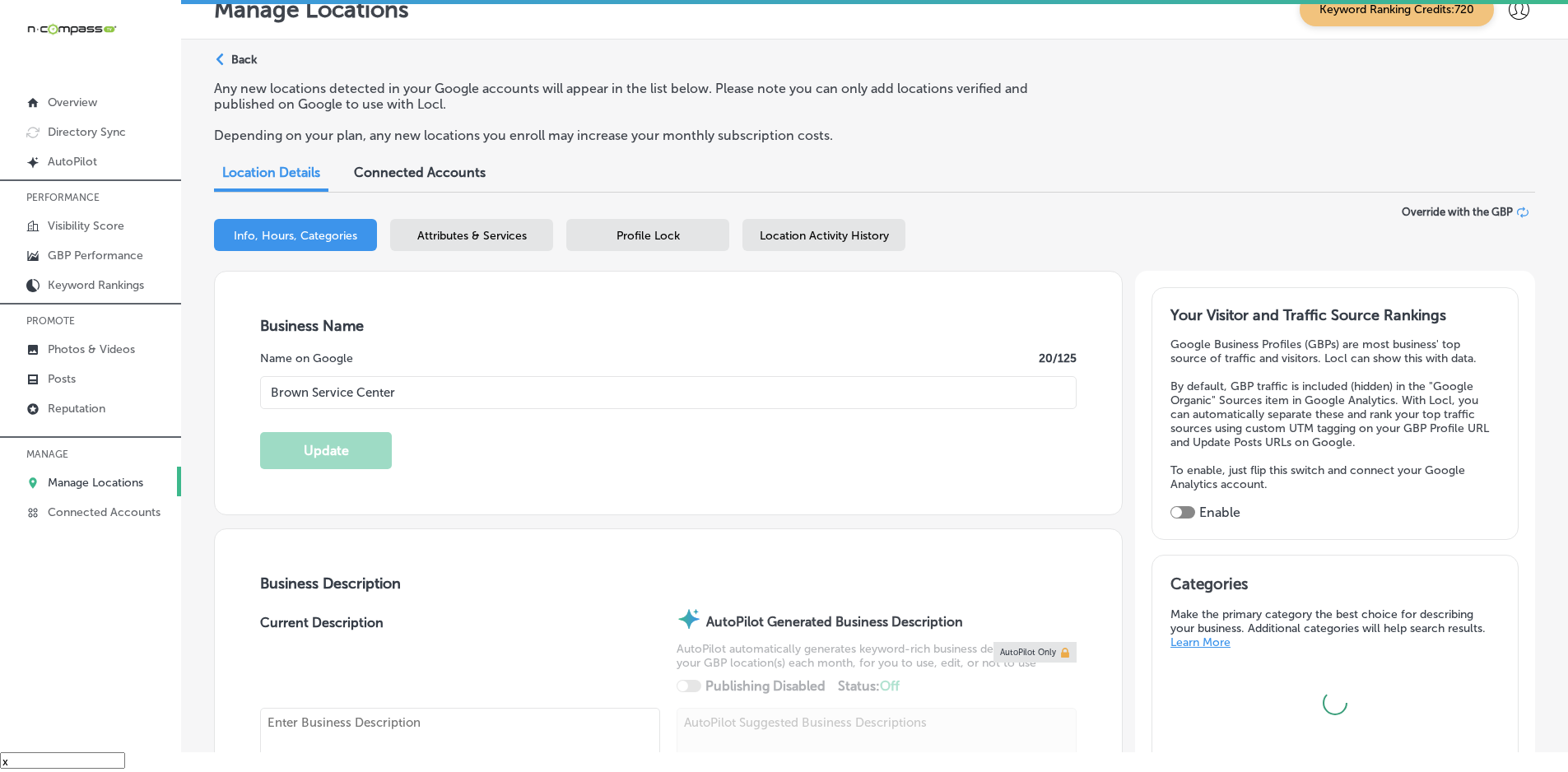
type input "US"
type input "[URL][DOMAIN_NAME]"
type input "[PHONE_NUMBER]"
click at [1115, 119] on div "Any new locations detected in your Google accounts will appear in the list belo…" at bounding box center [874, 119] width 1321 height 76
select select "US"
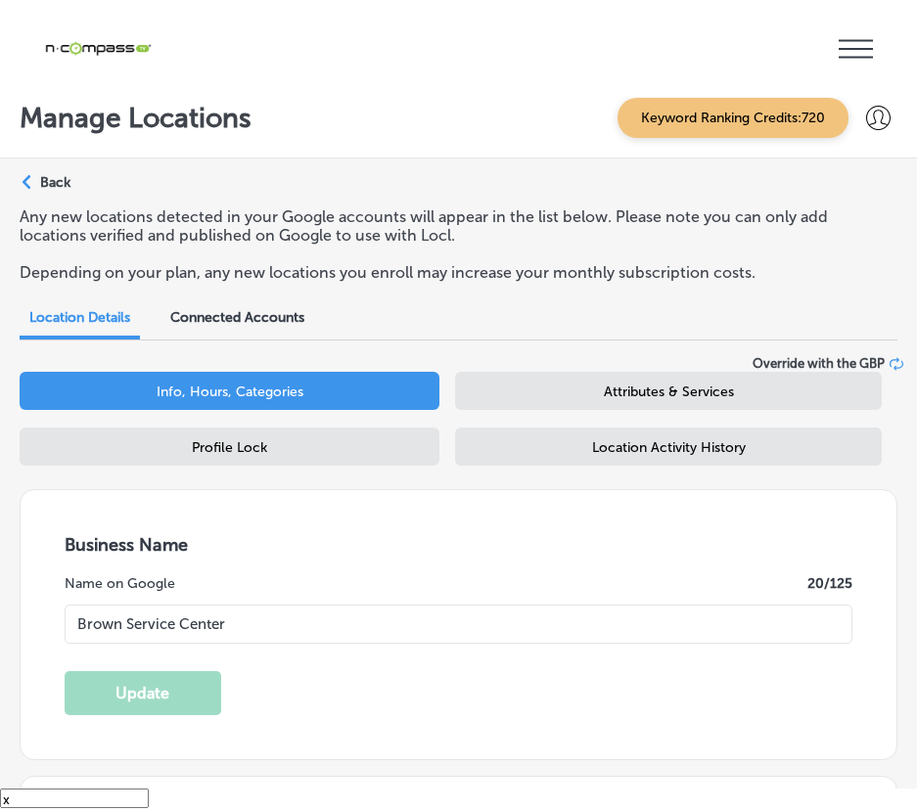
type input "1838 US-80"
type input "[PERSON_NAME]"
type input "71037"
type input "US"
type input "[URL][DOMAIN_NAME]"
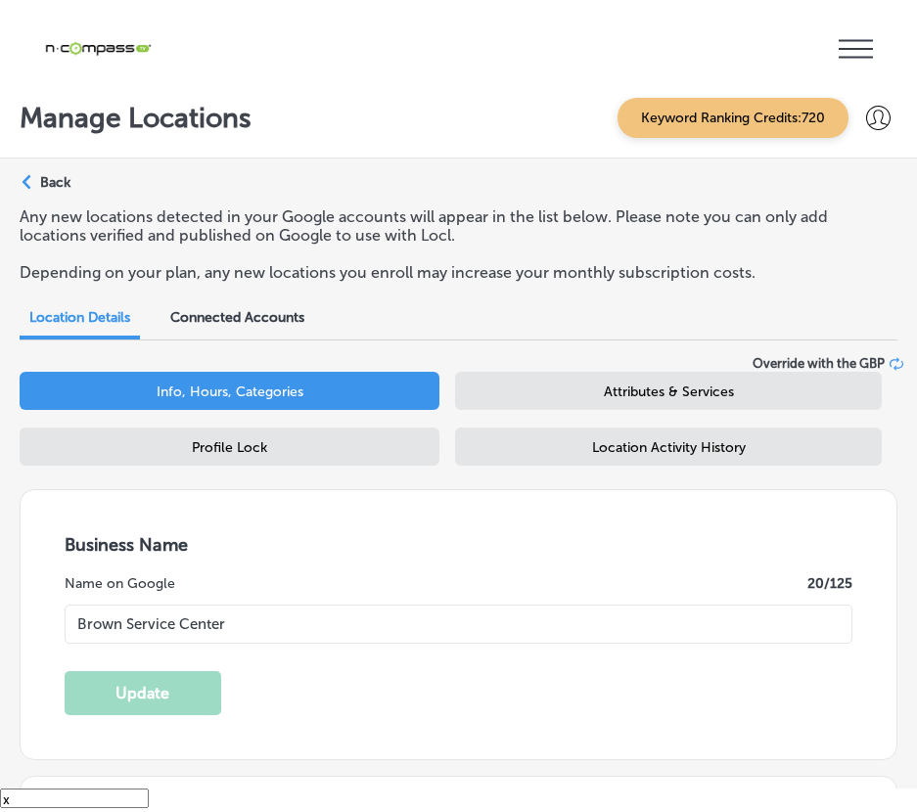
checkbox input "true"
type input "[PHONE_NUMBER]"
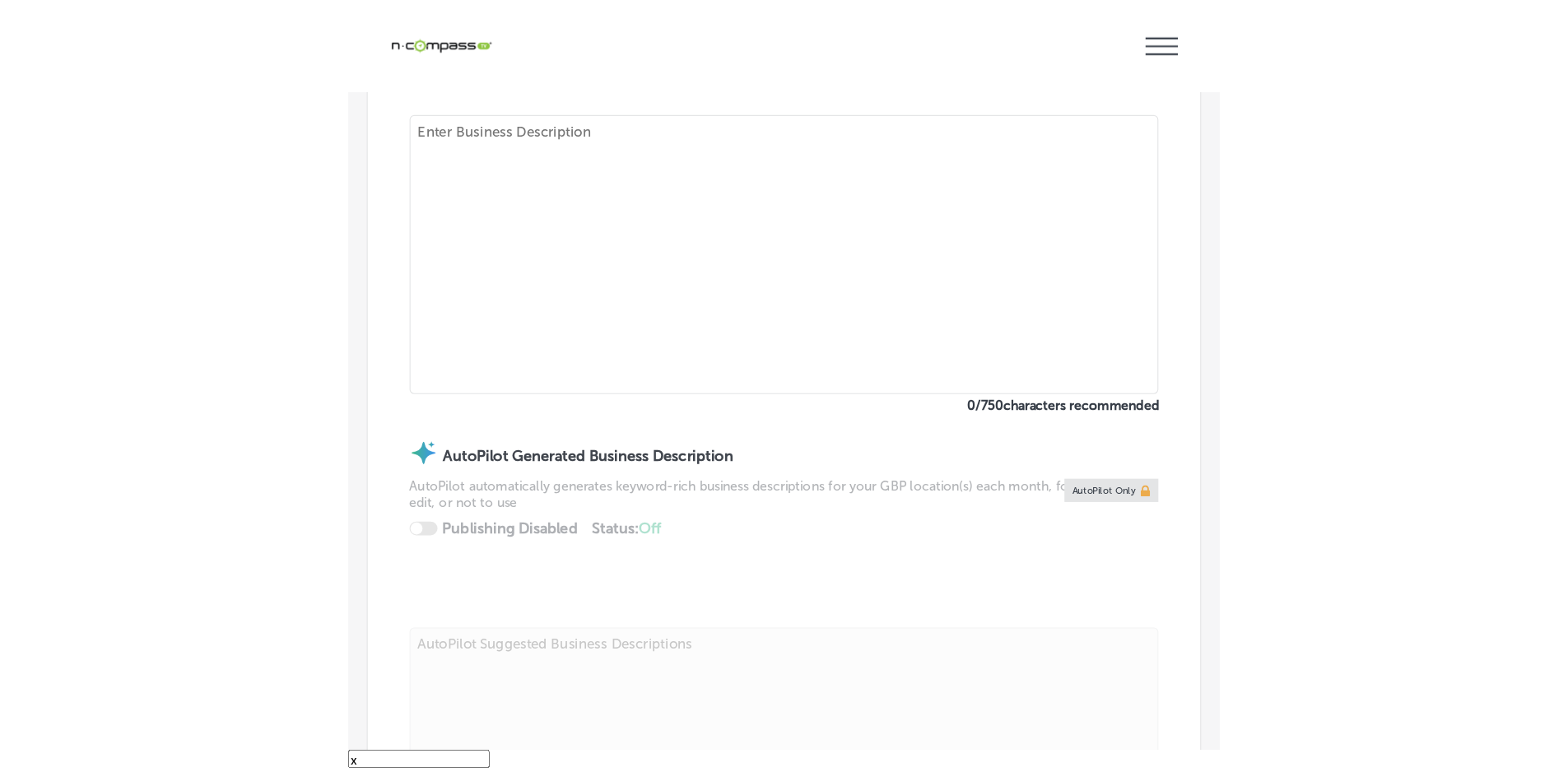
scroll to position [823, 0]
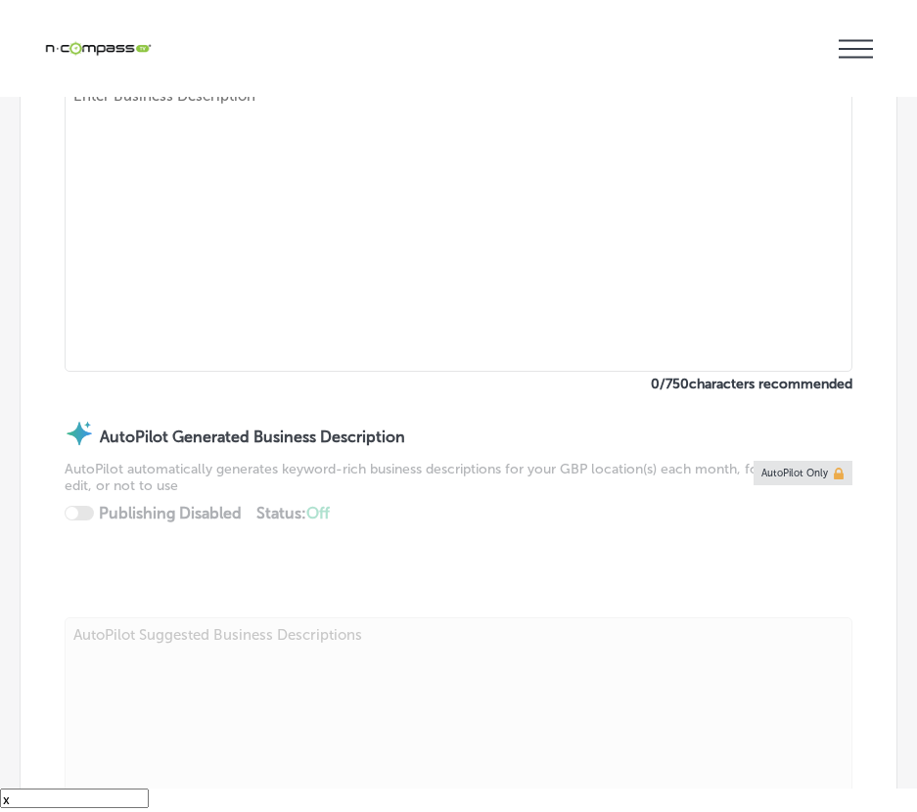
select select "US"
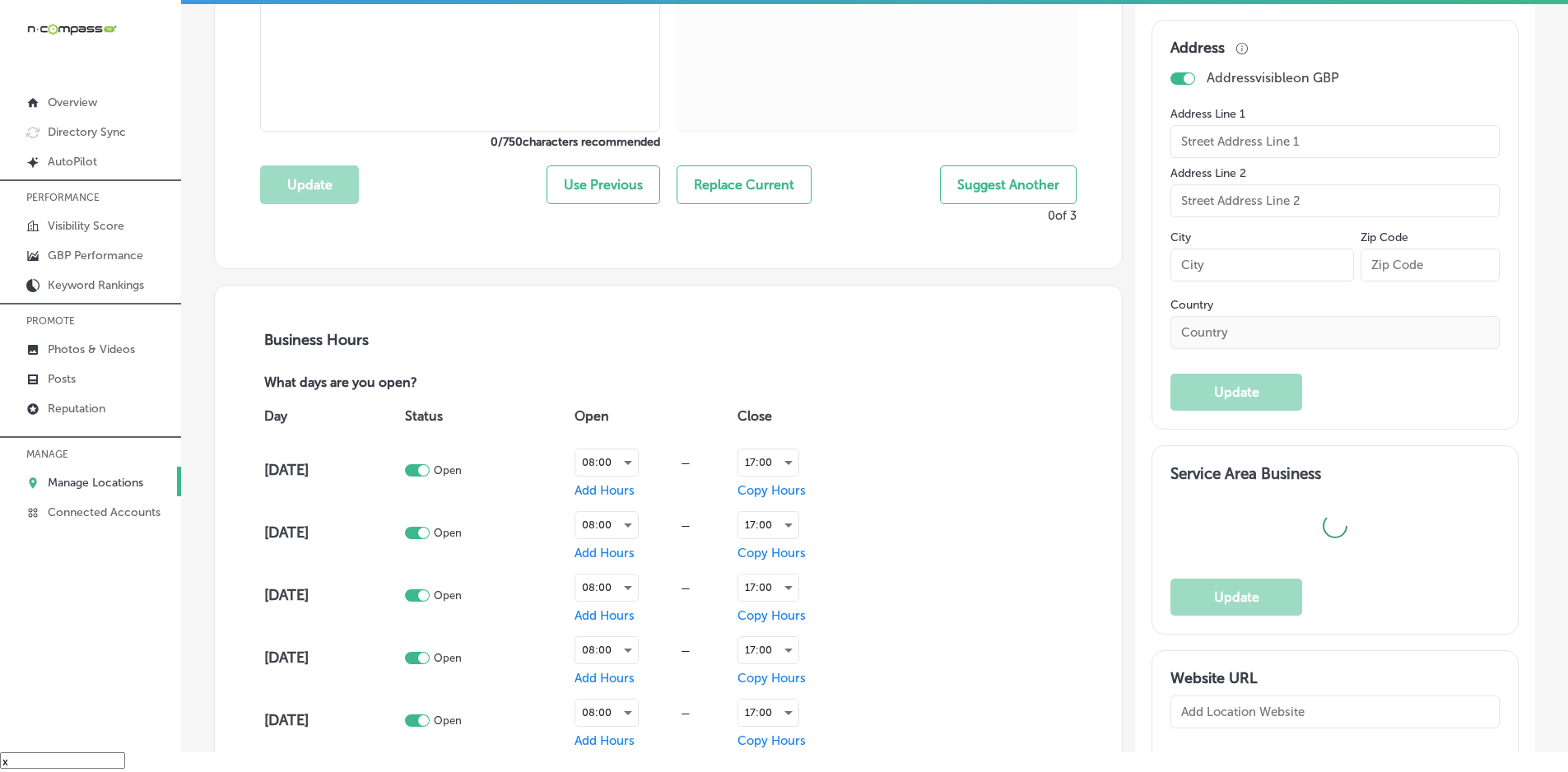
scroll to position [822, 0]
type input "1838 US-80"
type input "[PERSON_NAME]"
type input "71037"
type input "US"
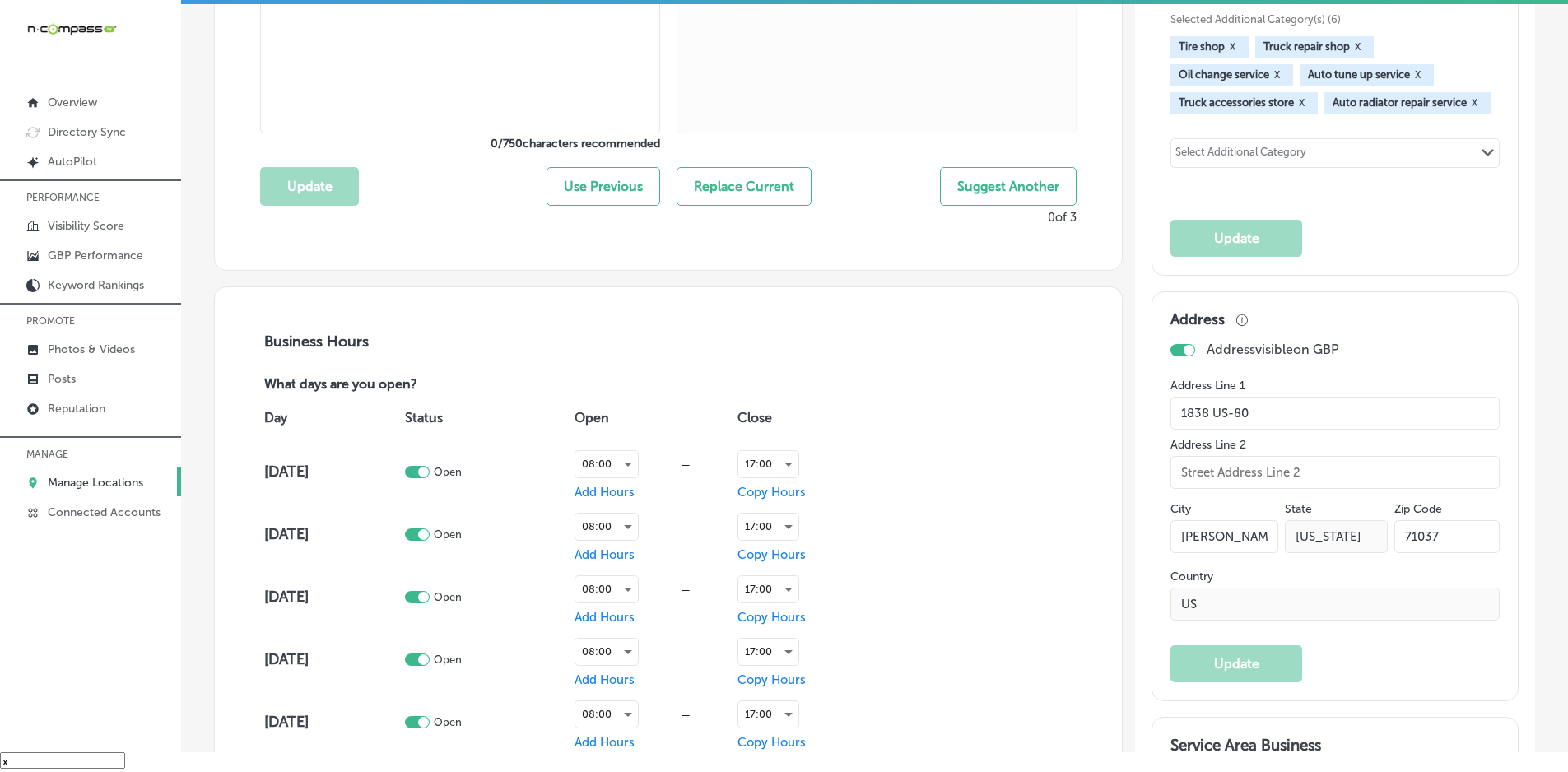
type input "[URL][DOMAIN_NAME]"
checkbox input "true"
type input "[PHONE_NUMBER]"
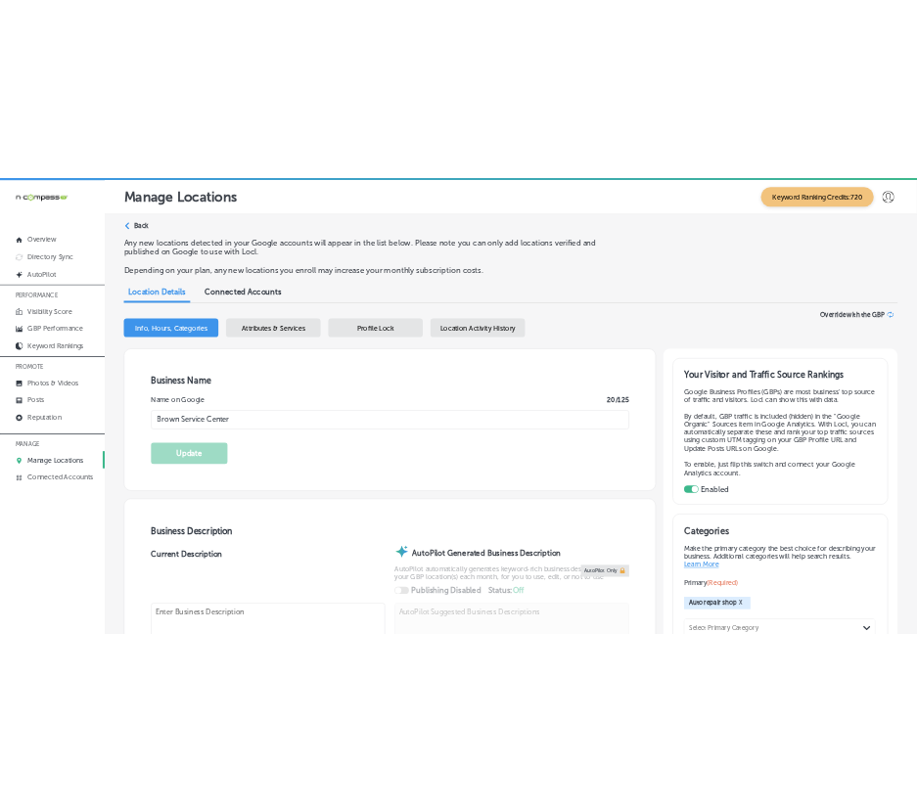
scroll to position [28, 0]
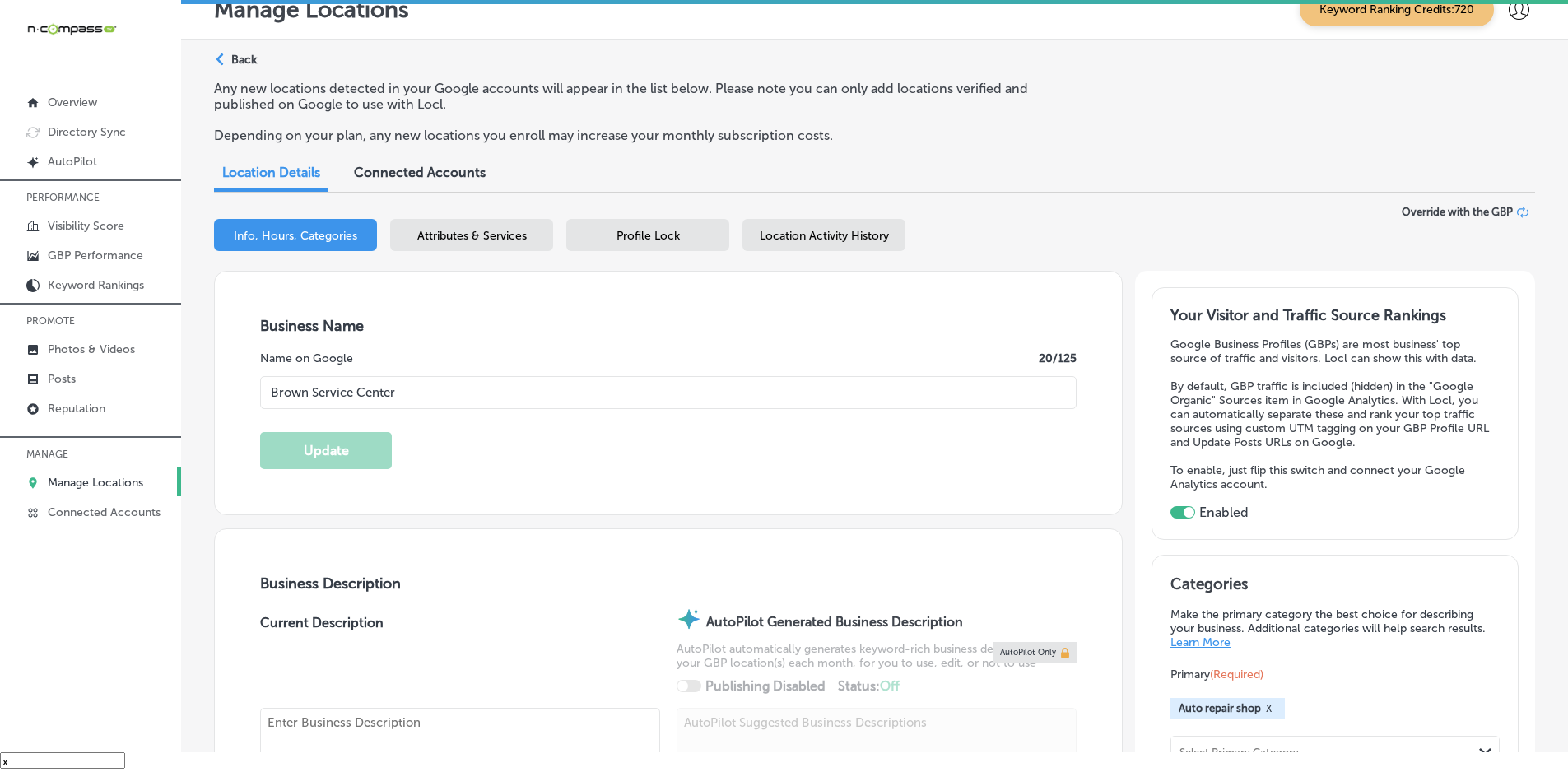
select select "US"
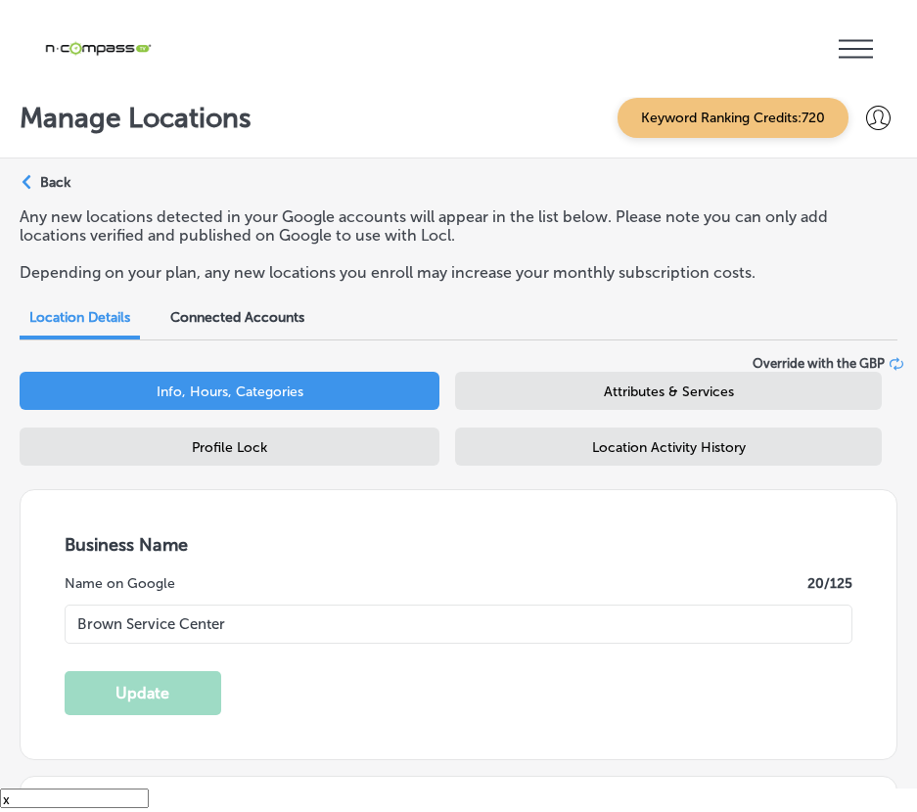
type input "1838 US-80"
type input "[PERSON_NAME]"
type input "71037"
type input "US"
type input "[URL][DOMAIN_NAME]"
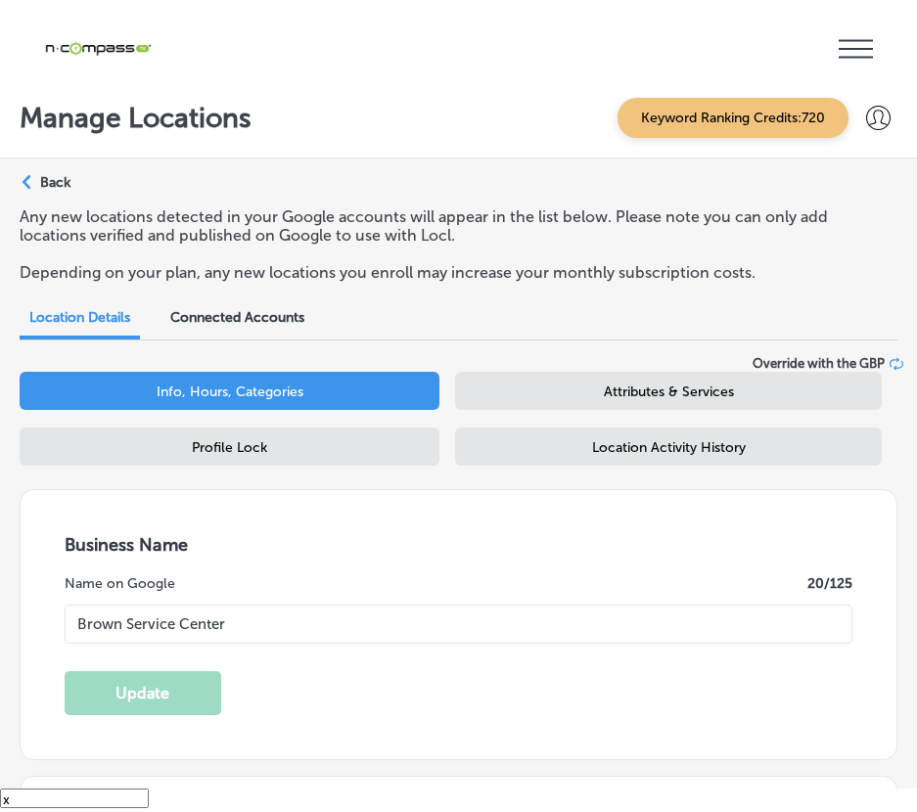
checkbox input "true"
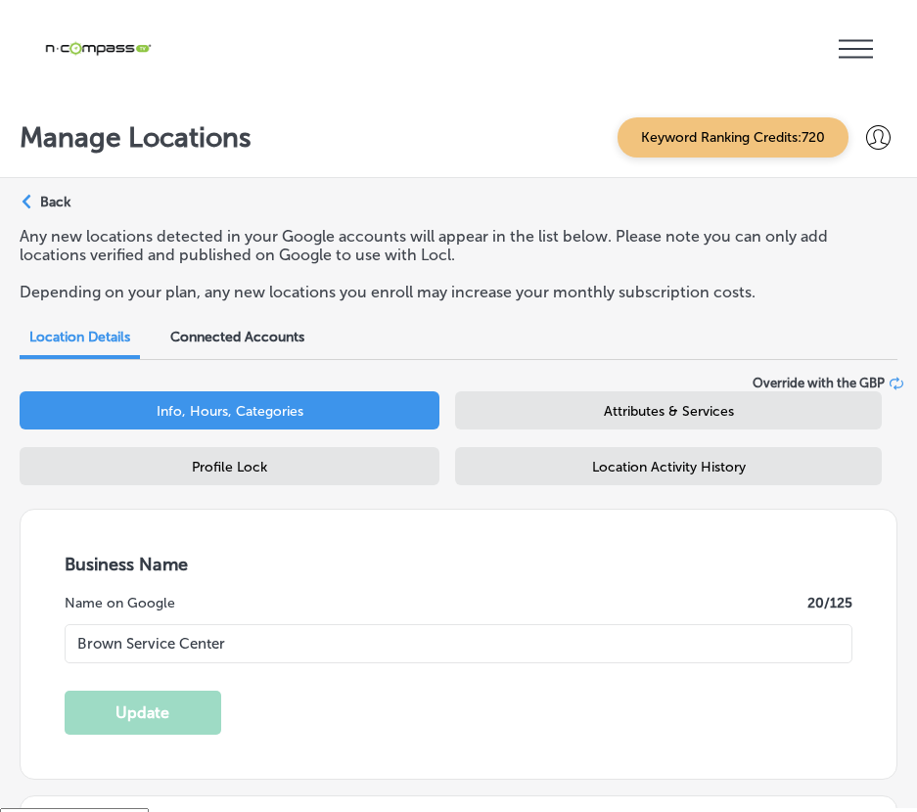
type input "[PHONE_NUMBER]"
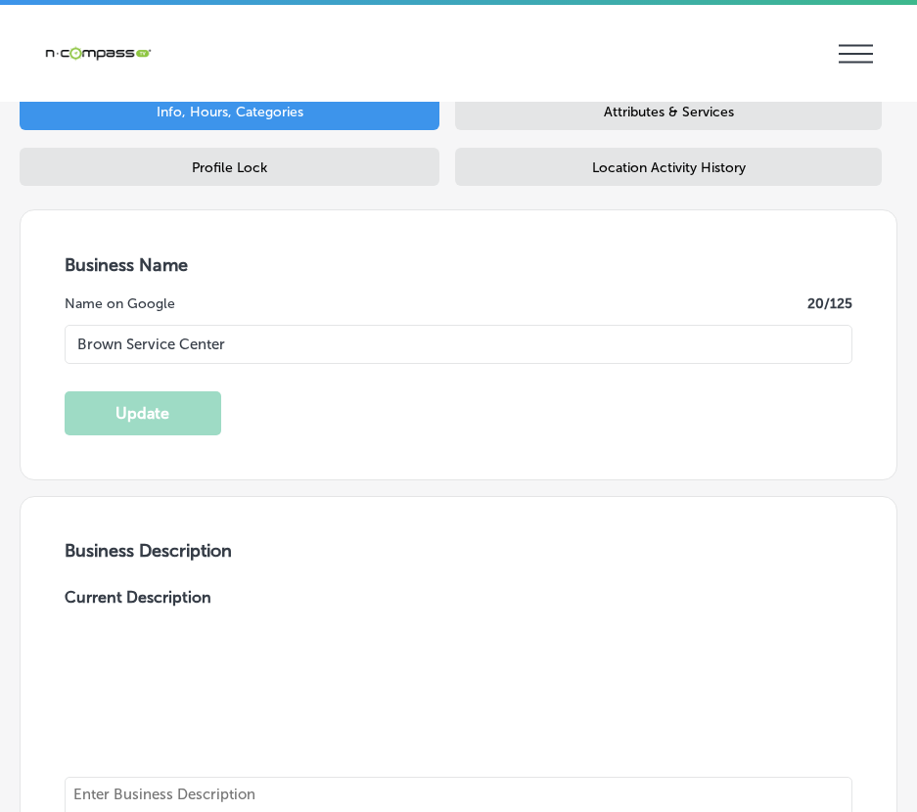
scroll to position [294, 0]
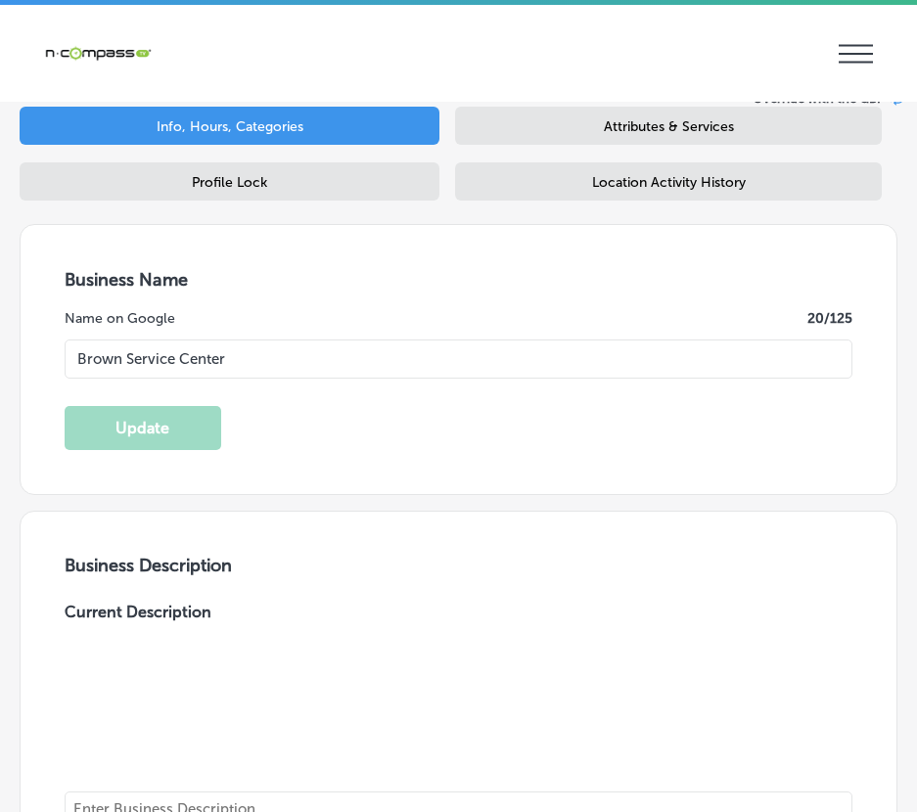
click at [318, 248] on div "Business Name Name on Google 20 /125 Brown Service Center Update" at bounding box center [459, 359] width 876 height 269
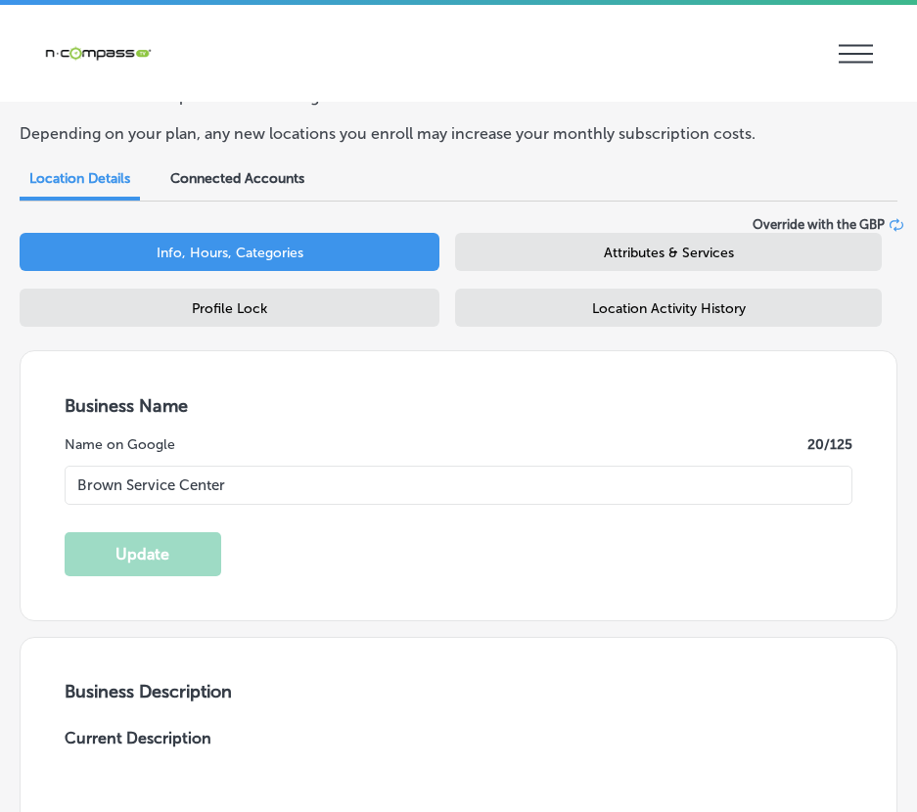
scroll to position [0, 0]
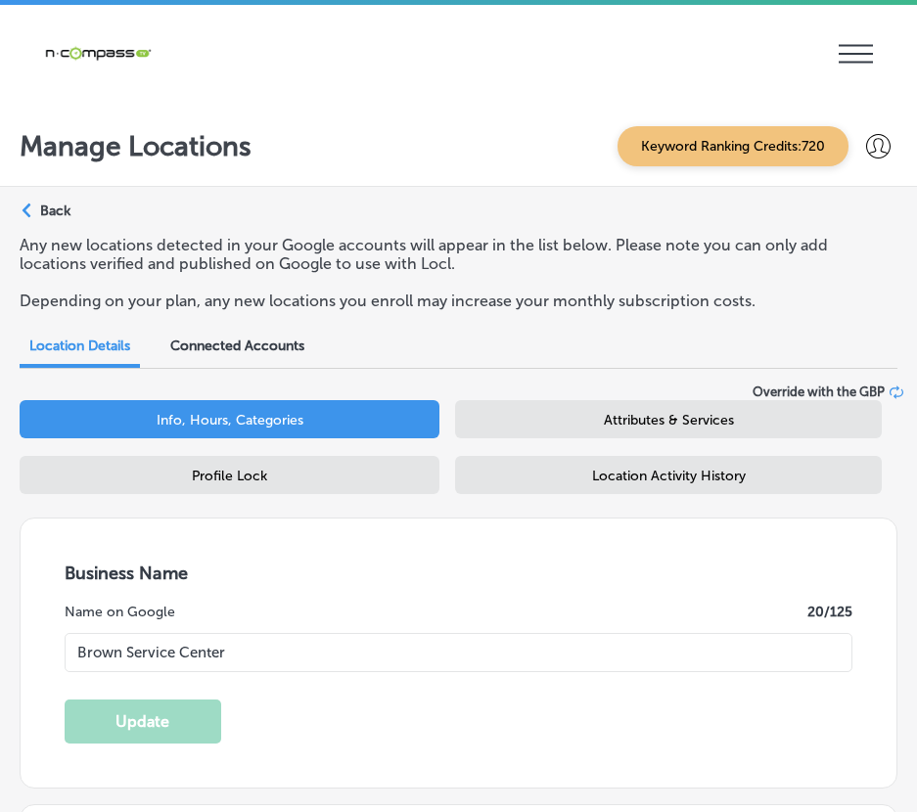
drag, startPoint x: 266, startPoint y: 796, endPoint x: 295, endPoint y: 792, distance: 28.7
drag, startPoint x: 658, startPoint y: 810, endPoint x: 647, endPoint y: 810, distance: 10.8
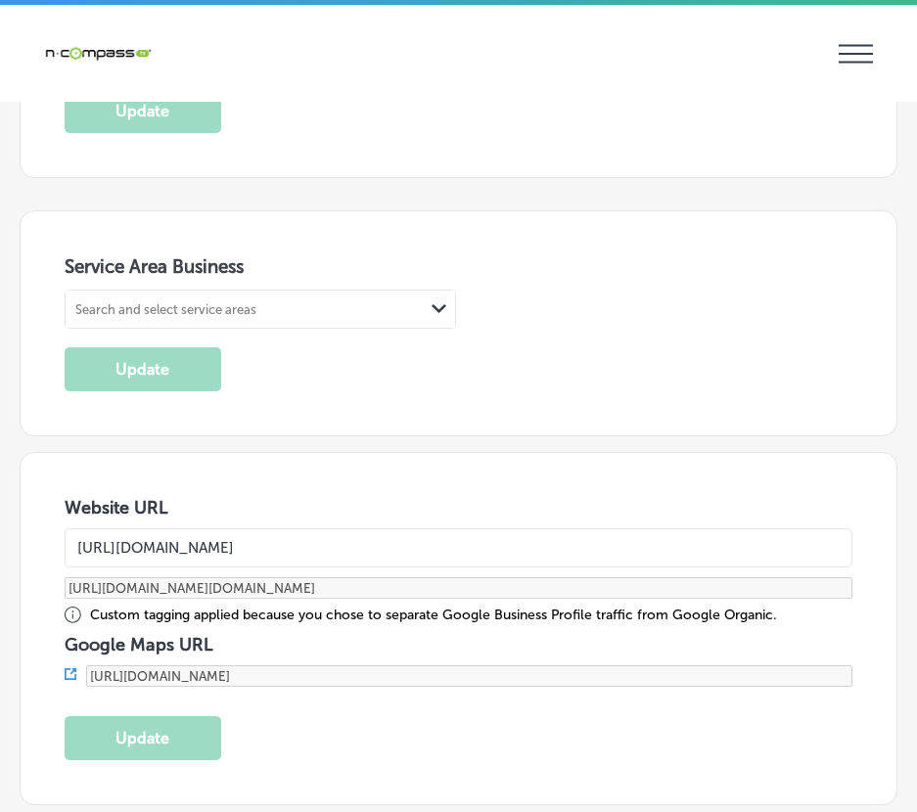
scroll to position [4209, 0]
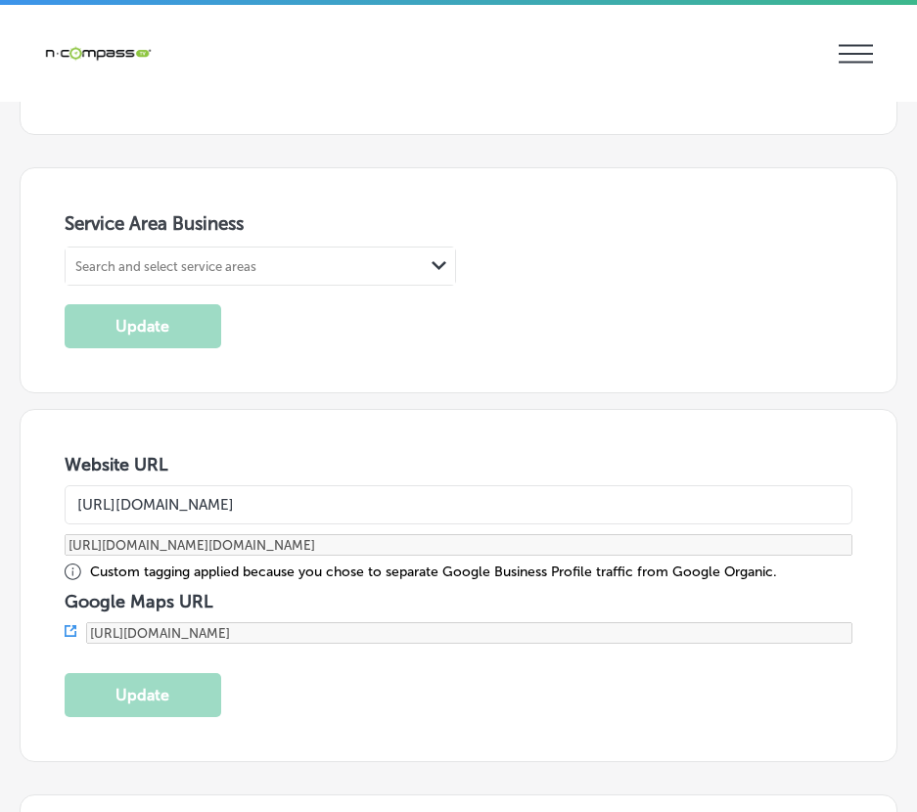
click at [326, 195] on div "Service Area Business Search and select service areas Path Created with Sketch.…" at bounding box center [459, 280] width 876 height 224
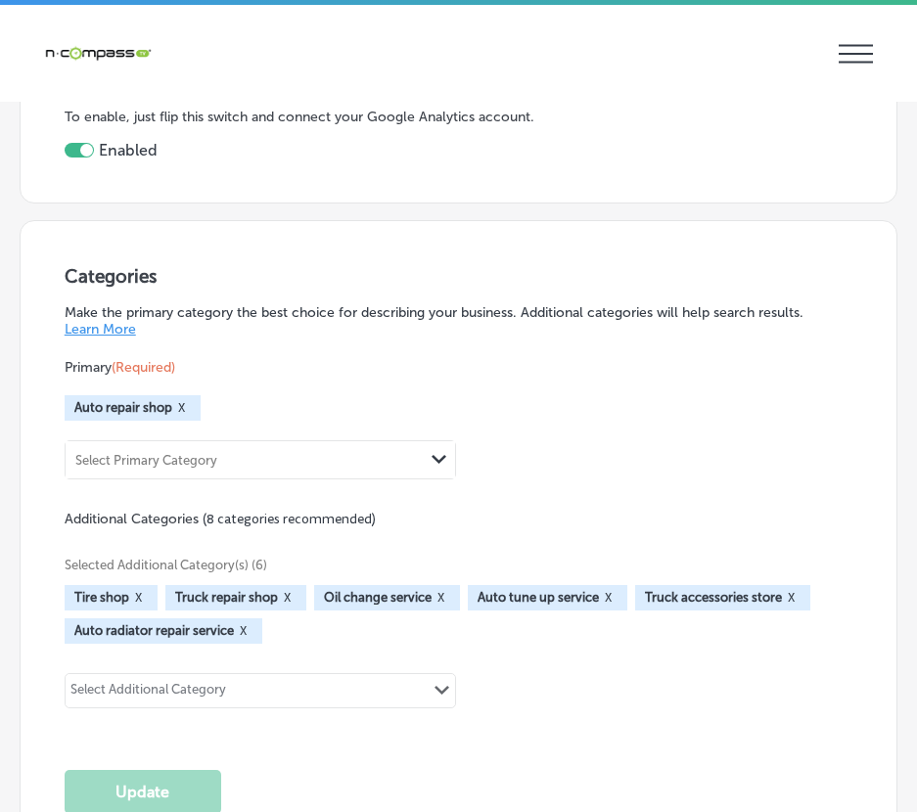
scroll to position [3035, 0]
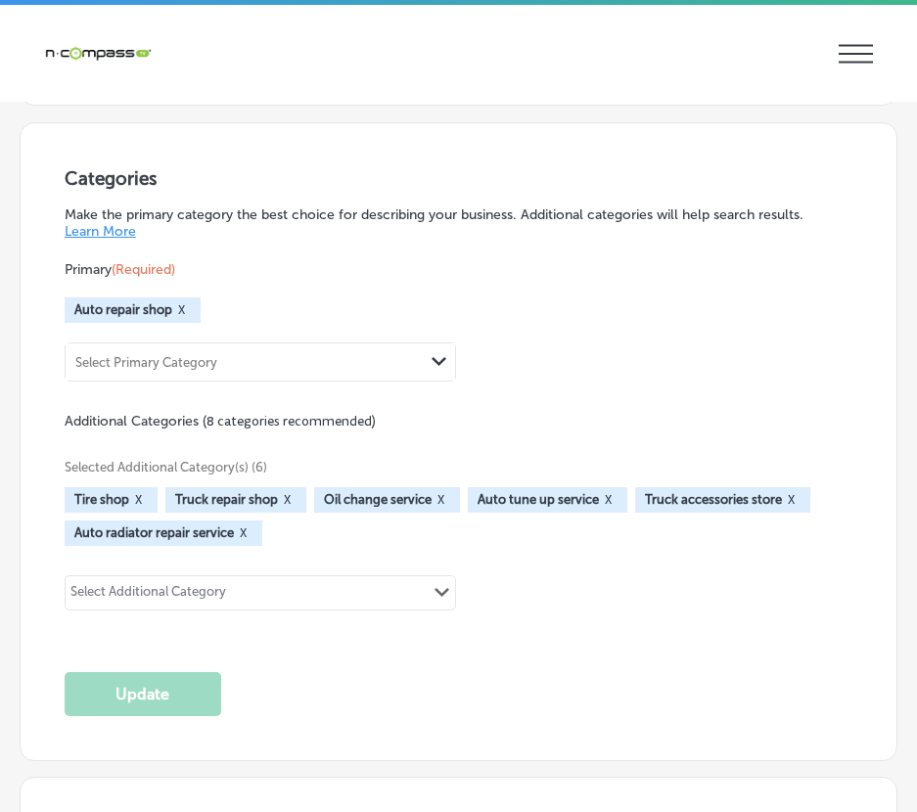
click at [336, 663] on div "Categories Make the primary category the best choice for describing your busine…" at bounding box center [459, 441] width 789 height 549
click at [432, 363] on polygon at bounding box center [439, 361] width 15 height 9
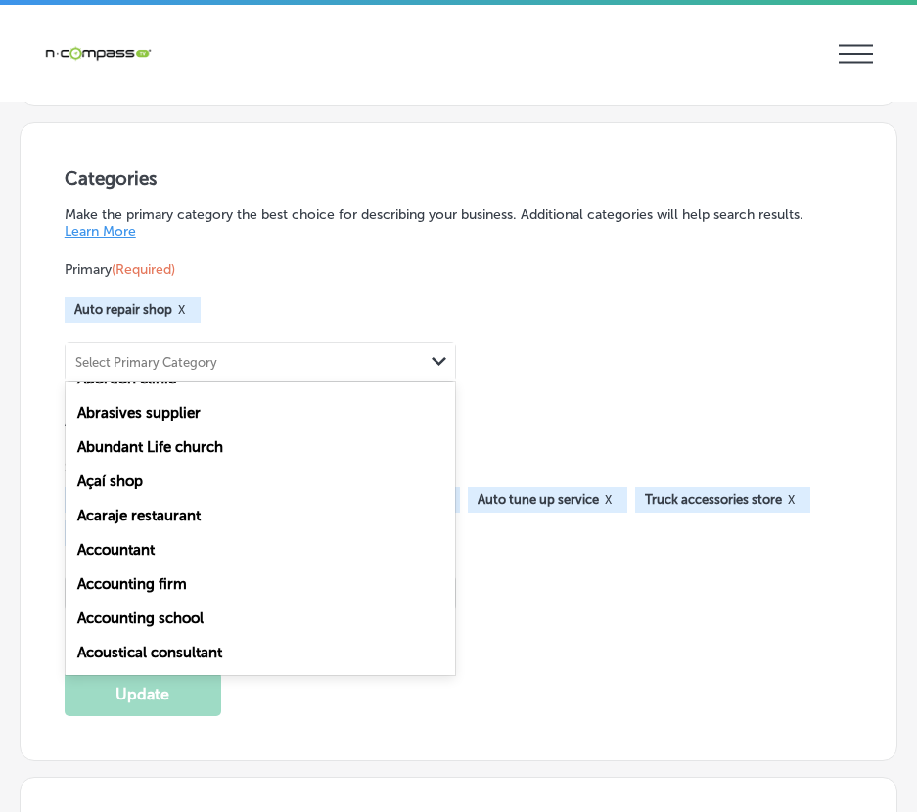
scroll to position [0, 0]
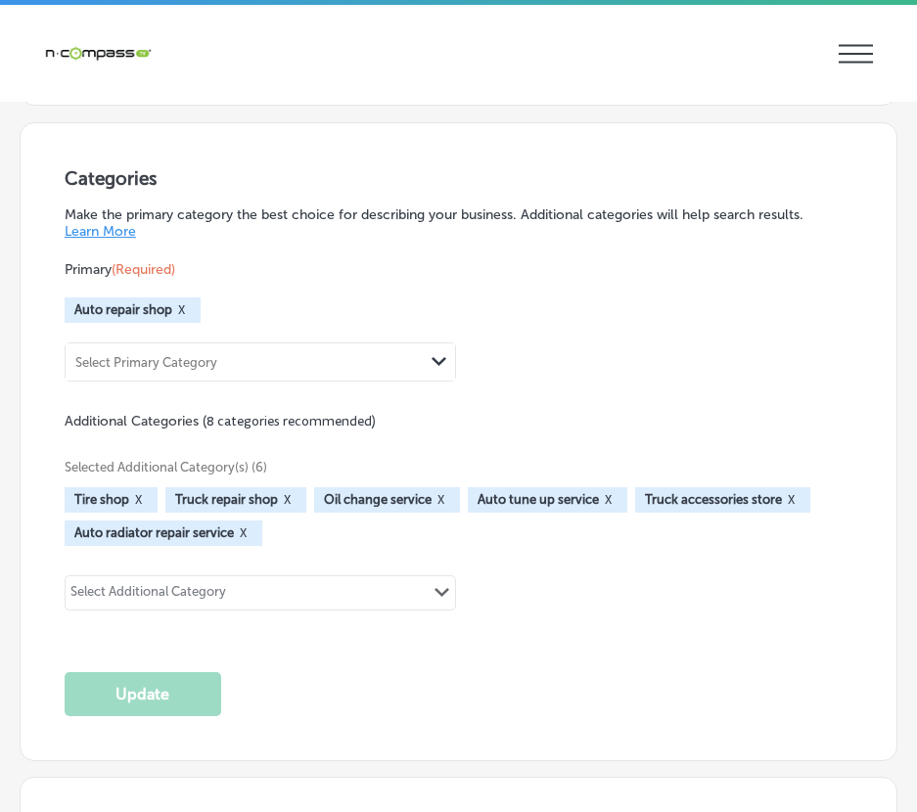
click at [317, 703] on div "Categories Make the primary category the best choice for describing your busine…" at bounding box center [459, 441] width 789 height 549
click at [435, 595] on polygon at bounding box center [442, 592] width 15 height 9
drag, startPoint x: 438, startPoint y: 671, endPoint x: 104, endPoint y: 708, distance: 335.9
click at [438, 671] on div "Categories Make the primary category the best choice for describing your busine…" at bounding box center [459, 441] width 789 height 549
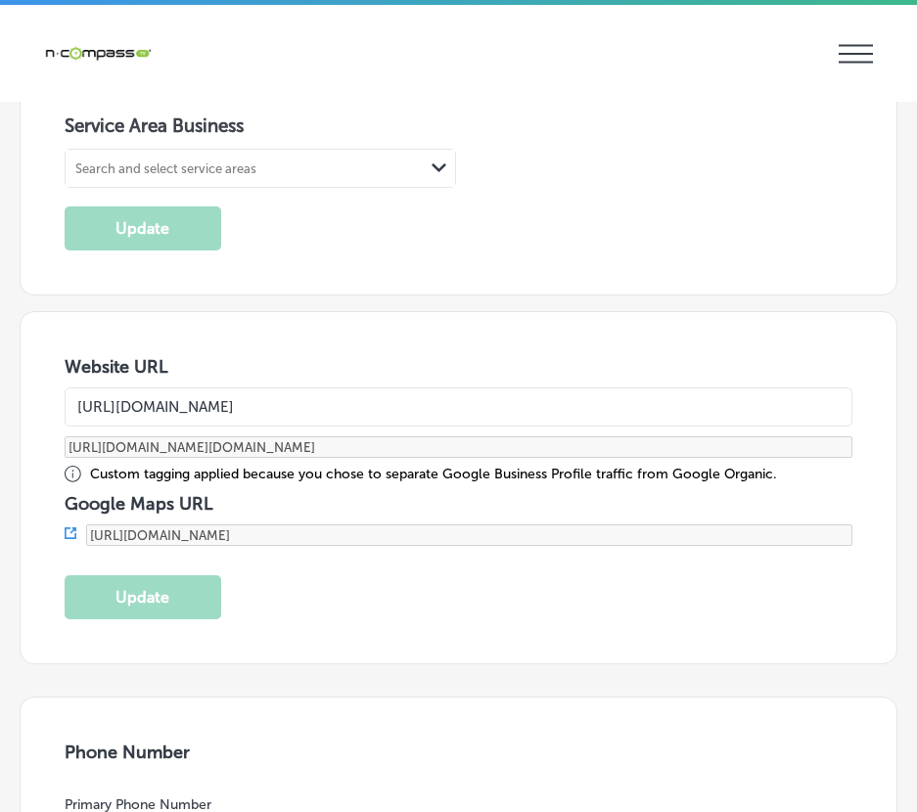
scroll to position [4209, 0]
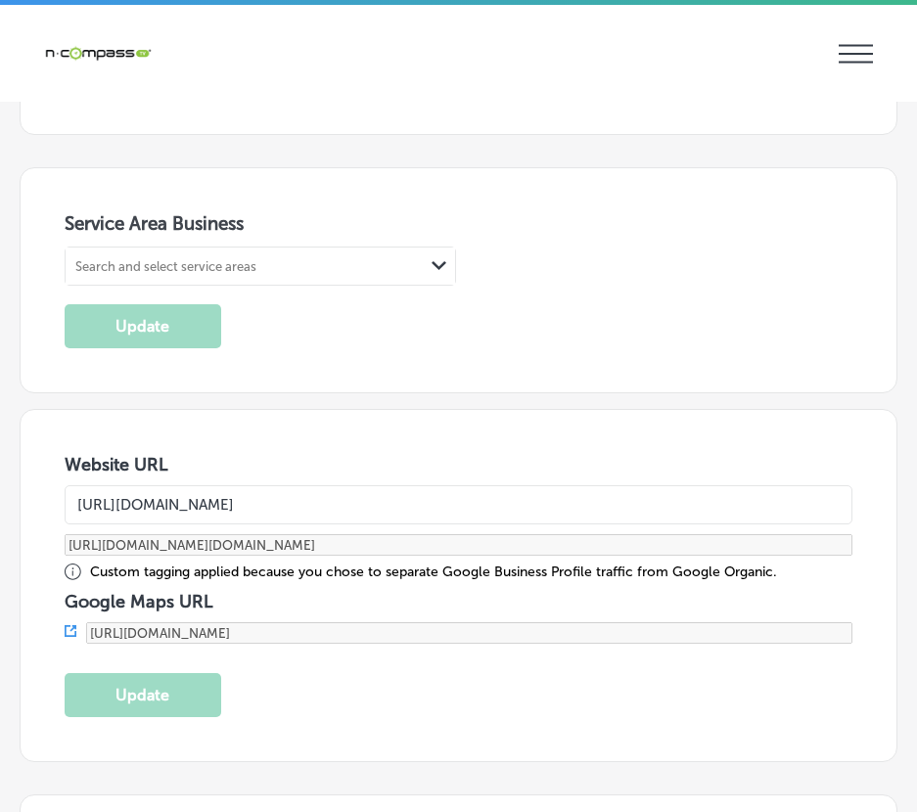
click at [432, 264] on icon "Path Created with Sketch." at bounding box center [439, 265] width 15 height 9
click at [183, 259] on div "Search and select service areas" at bounding box center [245, 266] width 358 height 26
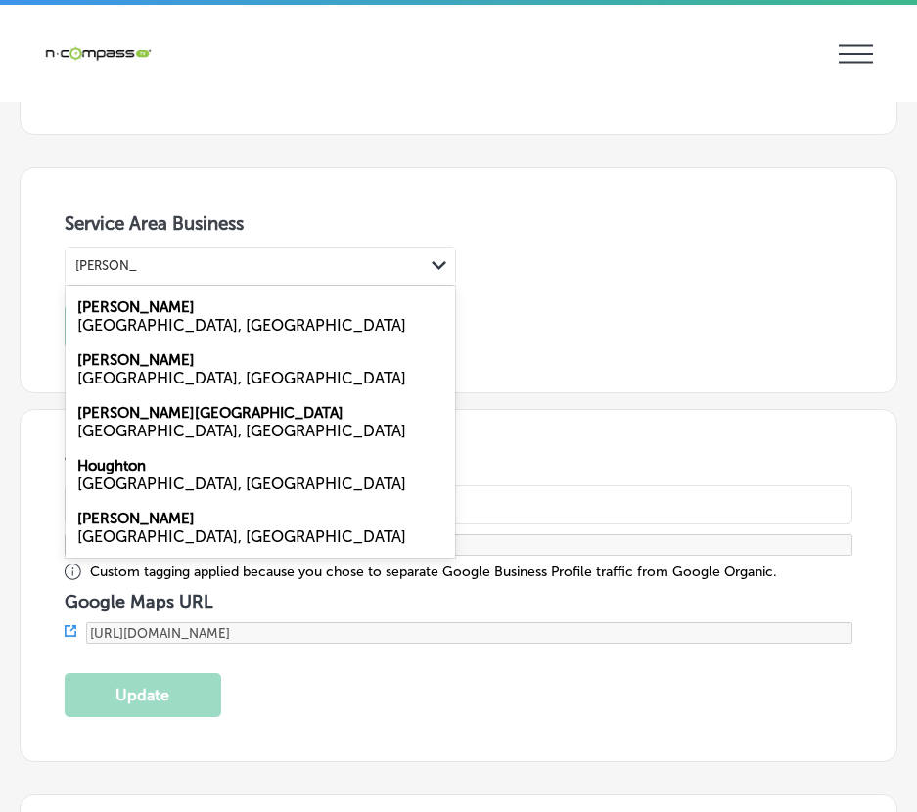
click at [122, 318] on div "[GEOGRAPHIC_DATA], [GEOGRAPHIC_DATA]" at bounding box center [260, 325] width 366 height 19
type input "[PERSON_NAME]"
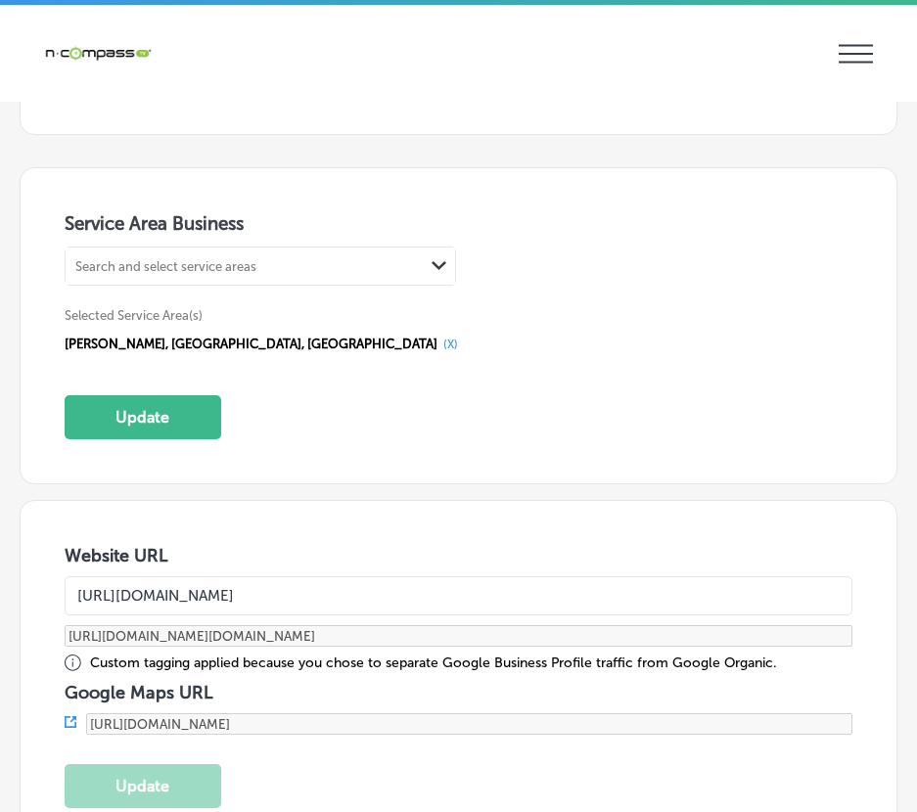
click at [159, 267] on div "Search and select service areas" at bounding box center [165, 265] width 181 height 15
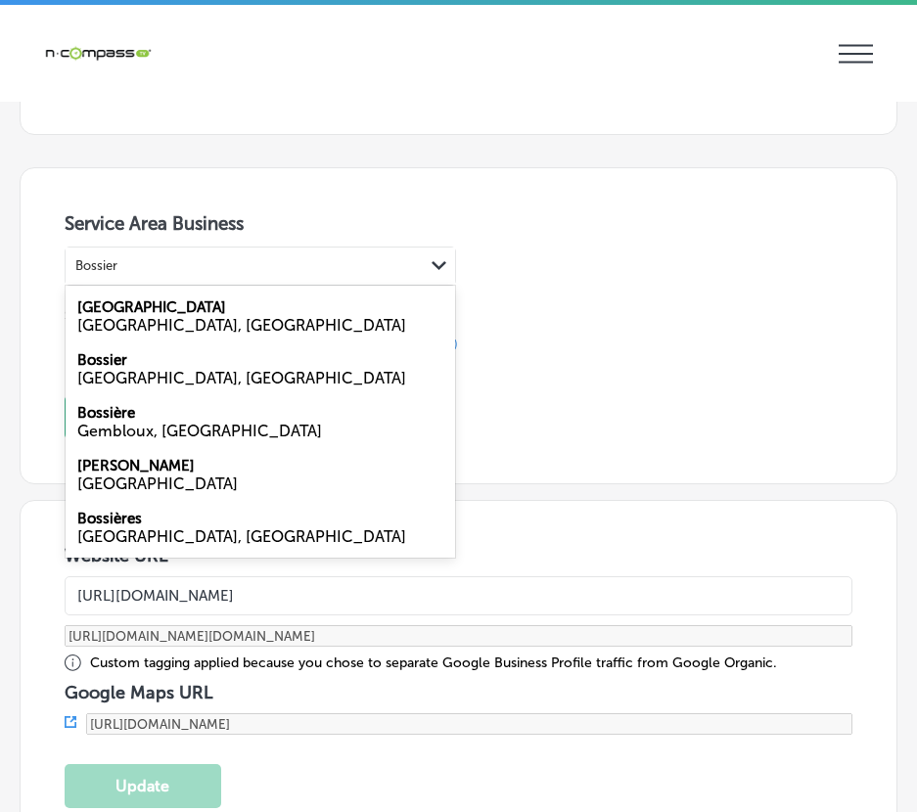
click at [112, 312] on label "[GEOGRAPHIC_DATA]" at bounding box center [151, 308] width 149 height 18
type input "Bossier"
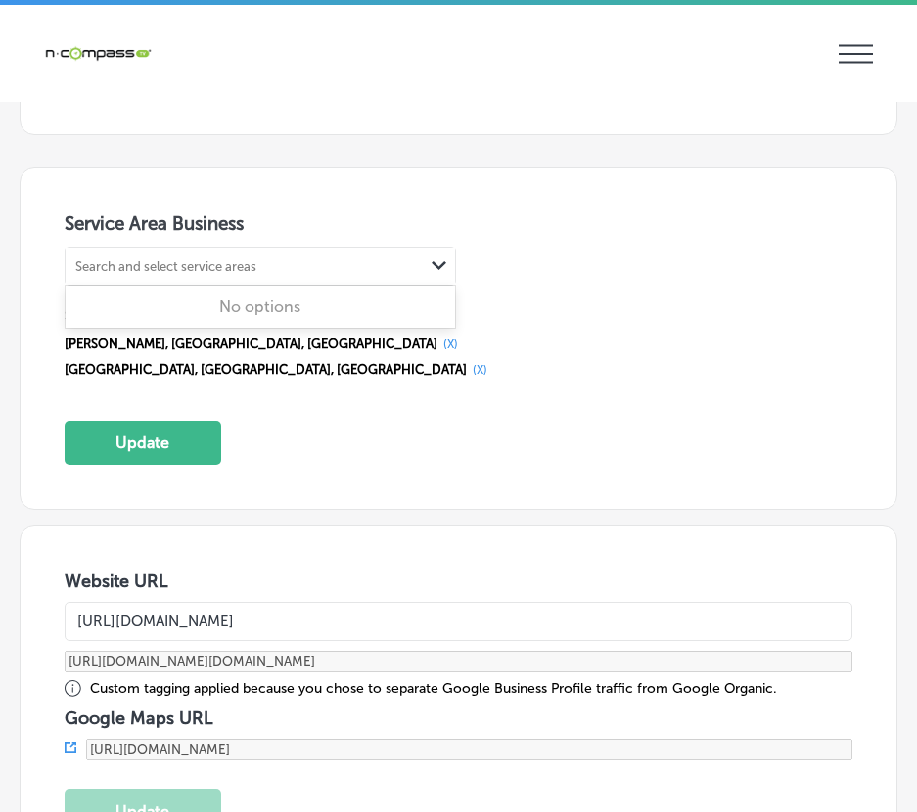
click at [132, 261] on div "Search and select service areas" at bounding box center [165, 265] width 181 height 15
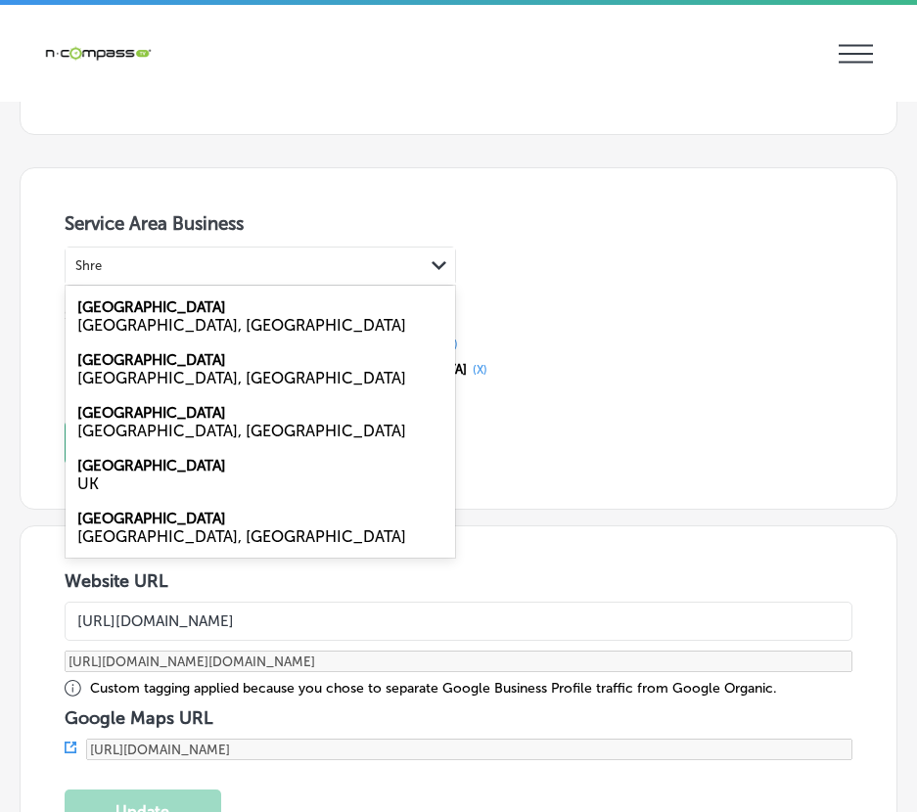
click at [117, 363] on label "[GEOGRAPHIC_DATA]" at bounding box center [151, 360] width 149 height 18
type input "Shre"
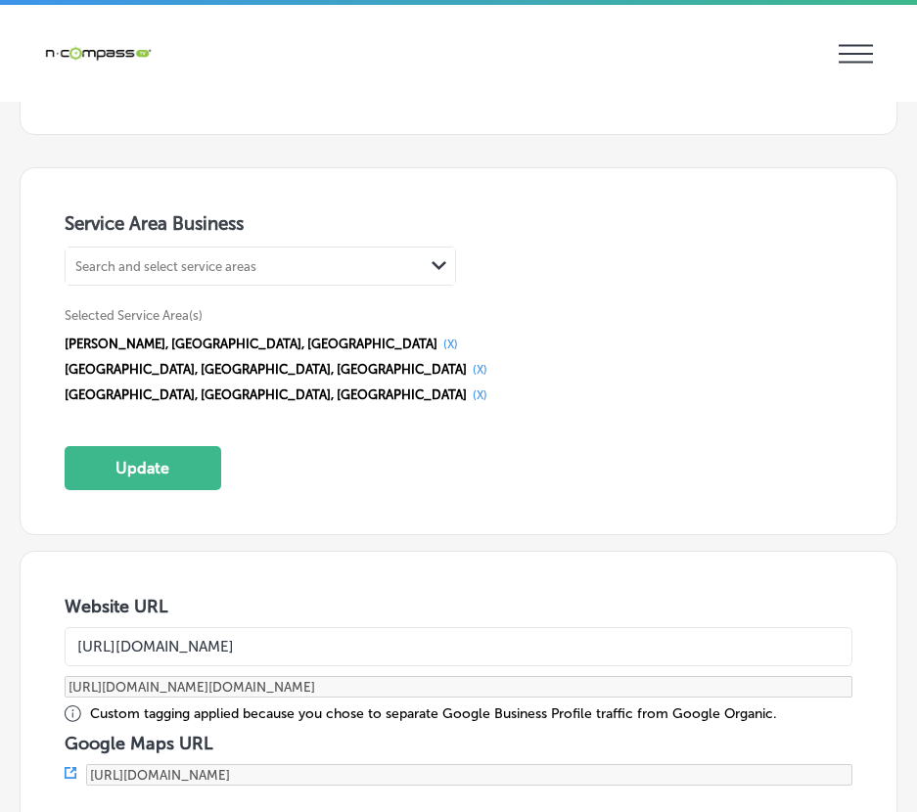
click at [158, 259] on div "Search and select service areas" at bounding box center [245, 266] width 358 height 26
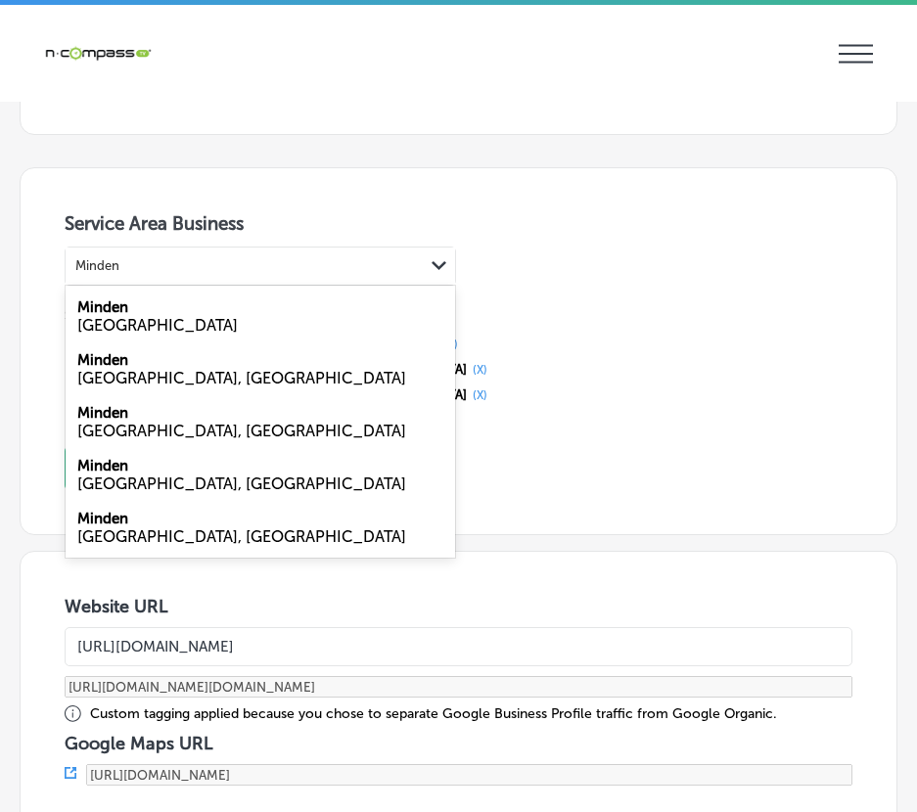
click at [117, 422] on div "Minden LA, [GEOGRAPHIC_DATA]" at bounding box center [261, 421] width 390 height 53
type input "Minden"
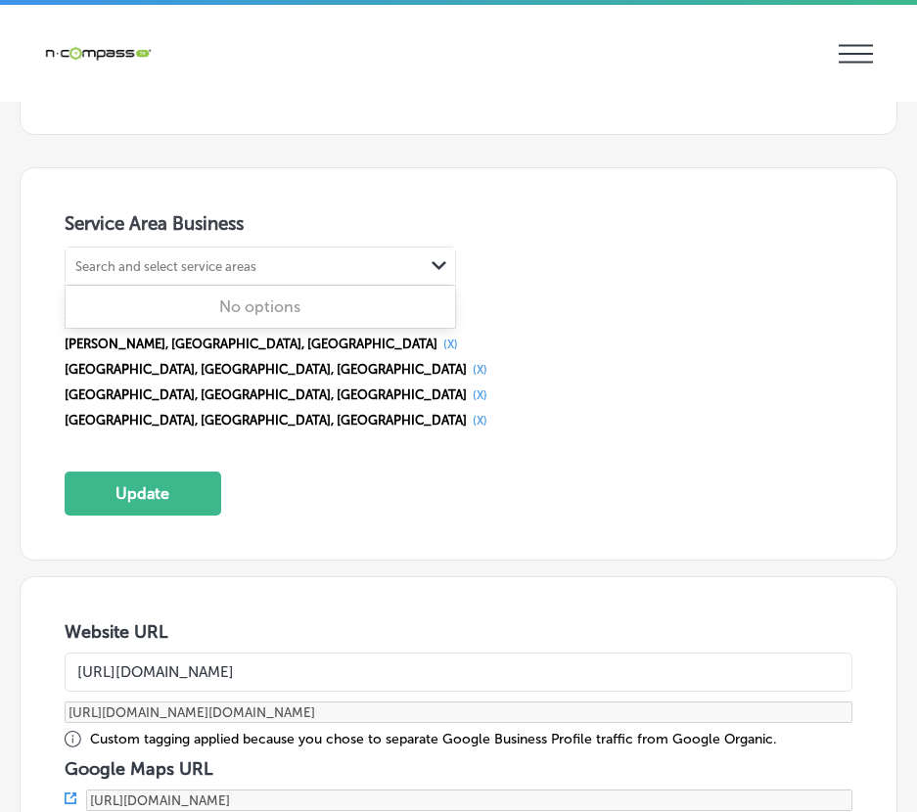
click at [227, 258] on div "Search and select service areas" at bounding box center [245, 266] width 358 height 26
type input "B"
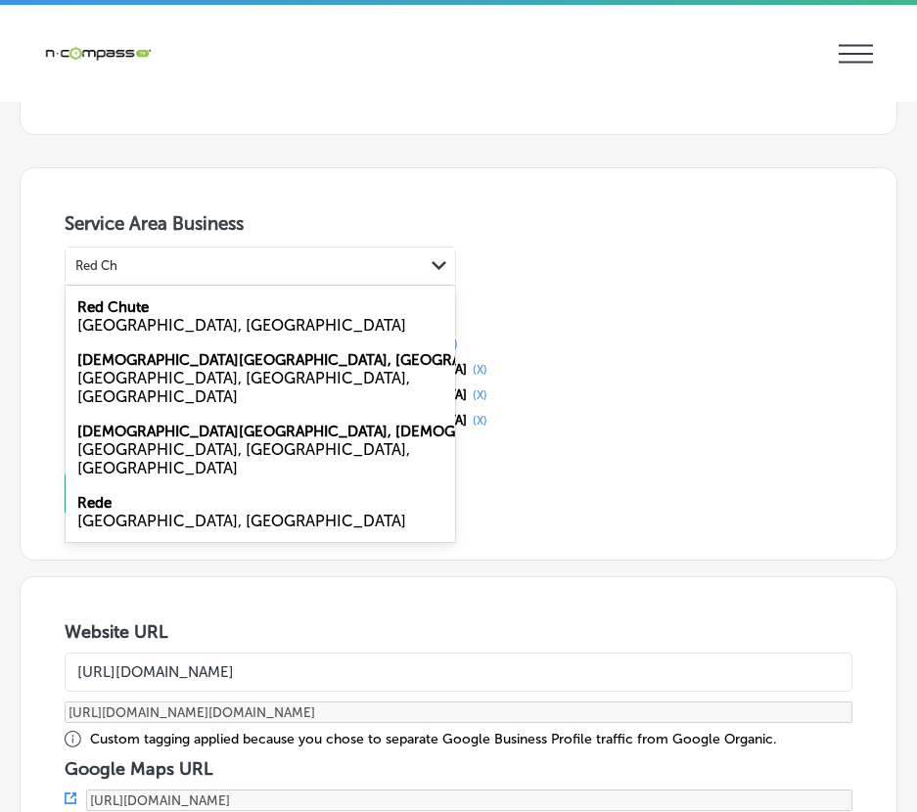
click at [112, 308] on label "Red Chute" at bounding box center [112, 308] width 71 height 18
type input "Red Ch"
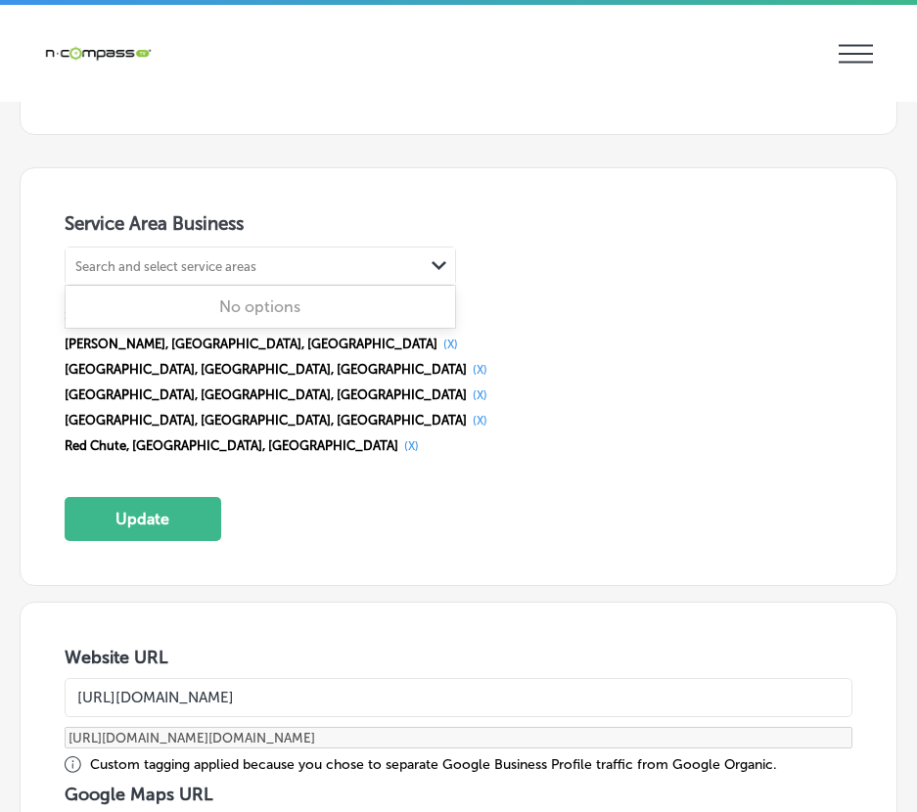
click at [144, 262] on div "Search and select service areas" at bounding box center [165, 265] width 181 height 15
type input "P"
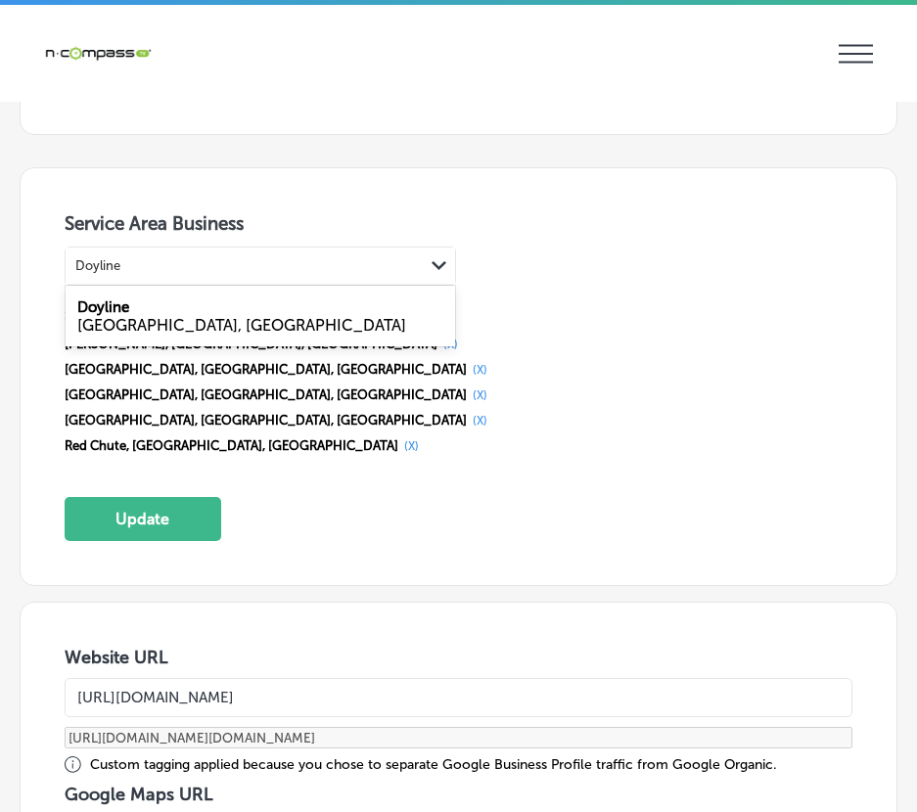
click at [104, 311] on label "Doyline" at bounding box center [103, 308] width 52 height 18
type input "Doyline"
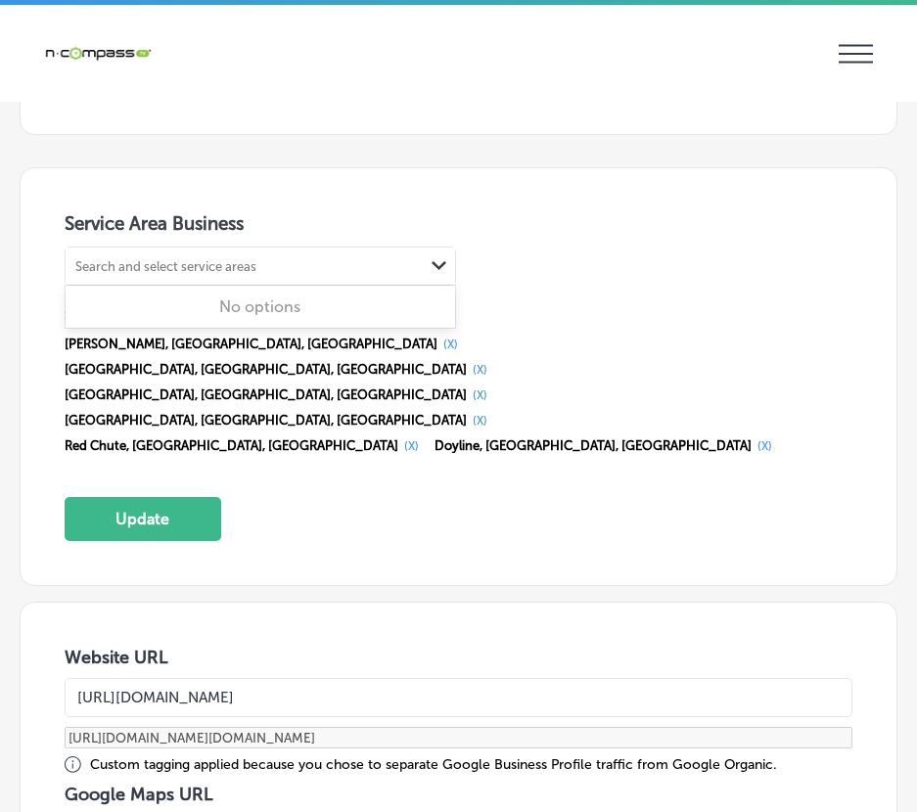
click at [122, 271] on div "Search and select service areas" at bounding box center [165, 265] width 181 height 15
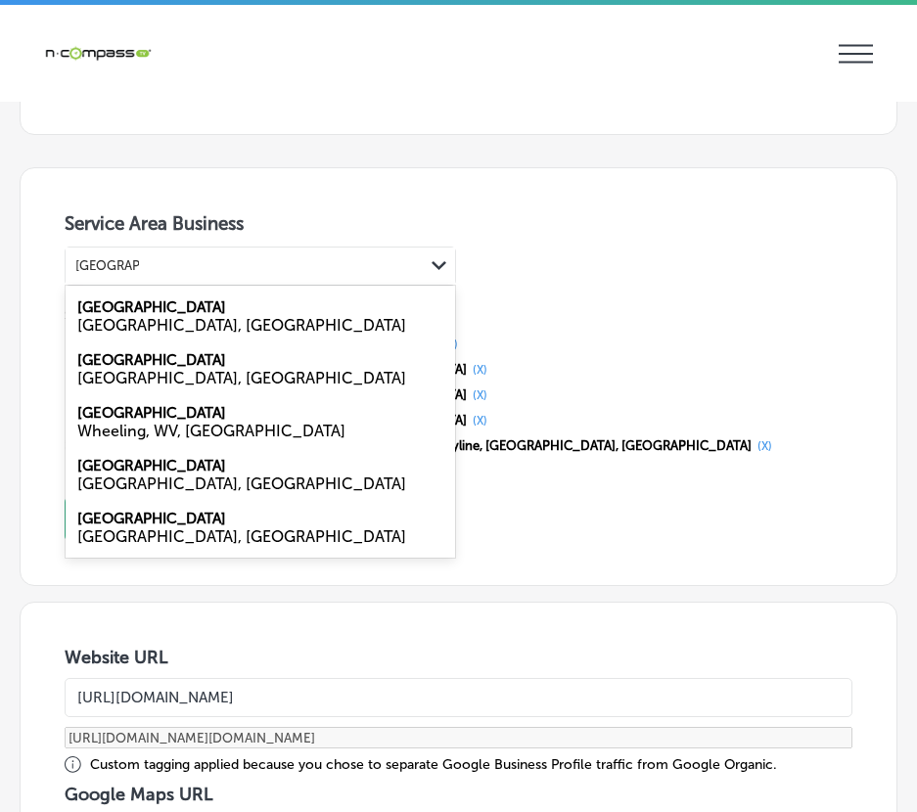
click at [116, 368] on label "[GEOGRAPHIC_DATA]" at bounding box center [151, 360] width 149 height 18
type input "[GEOGRAPHIC_DATA]"
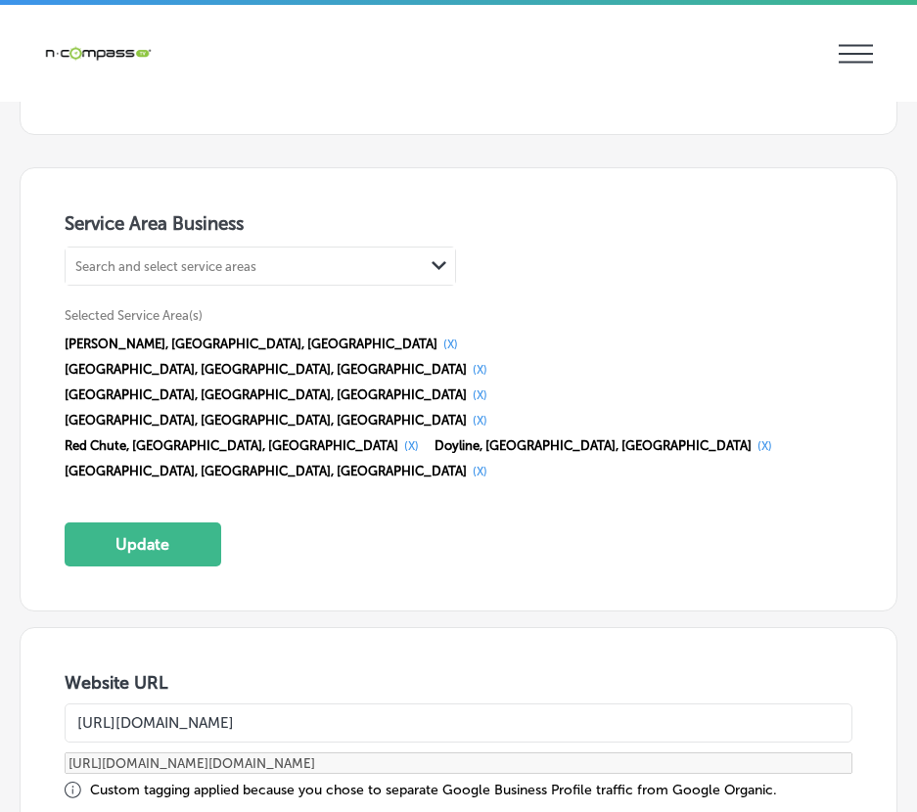
click at [133, 267] on div "Search and select service areas" at bounding box center [165, 265] width 181 height 15
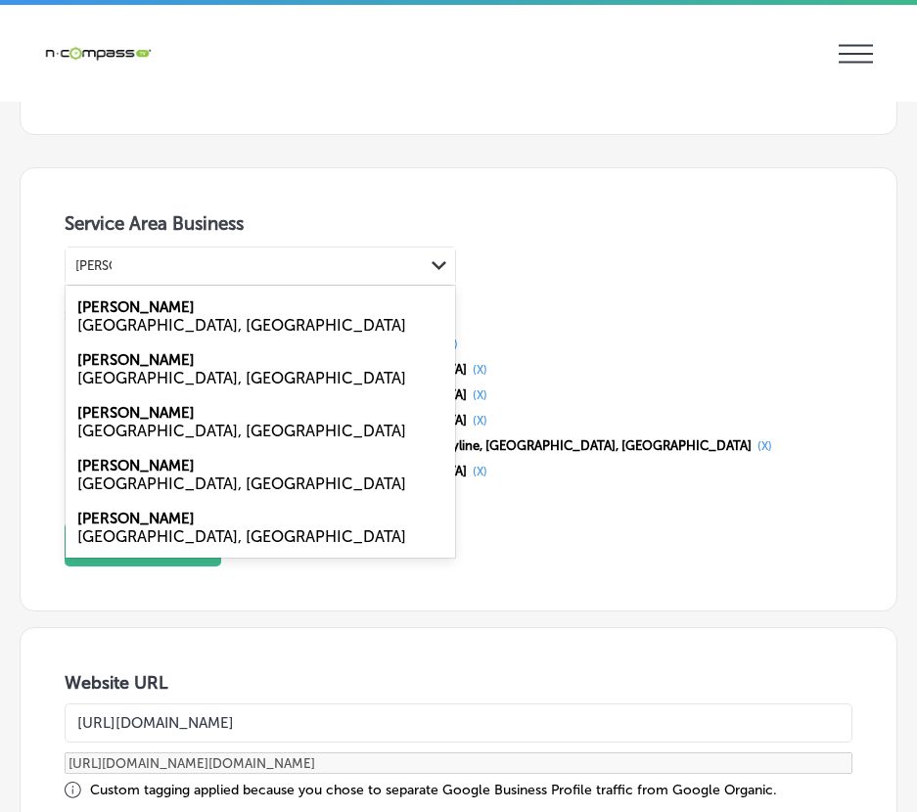
click at [83, 460] on label "[PERSON_NAME]" at bounding box center [135, 466] width 117 height 18
type input "[PERSON_NAME]"
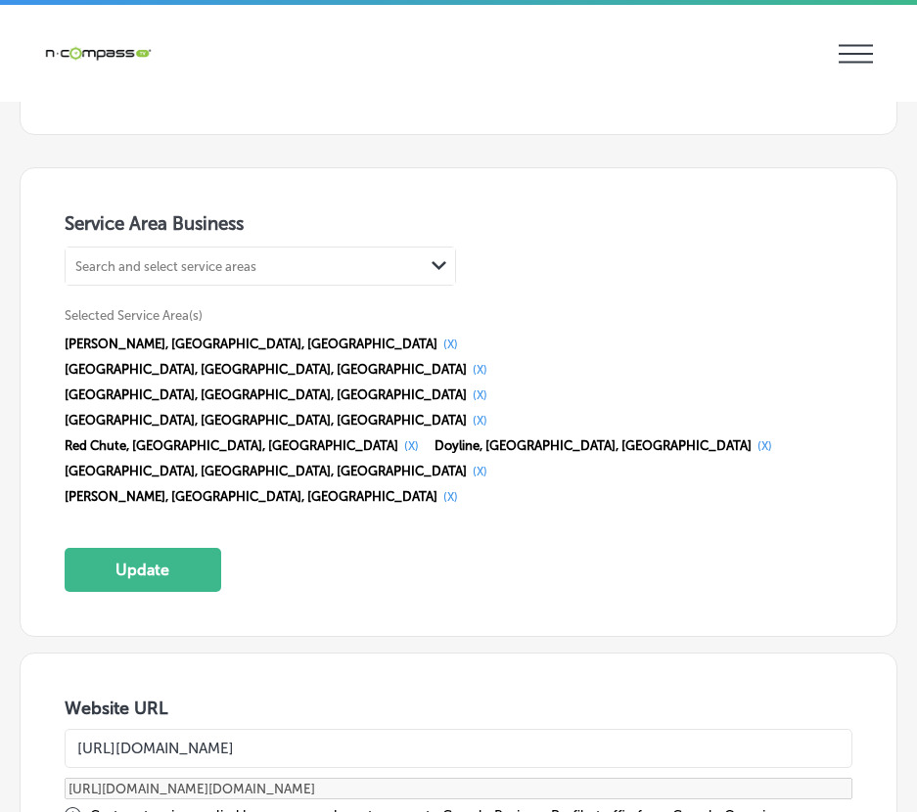
click at [175, 265] on div "Search and select service areas" at bounding box center [165, 265] width 181 height 15
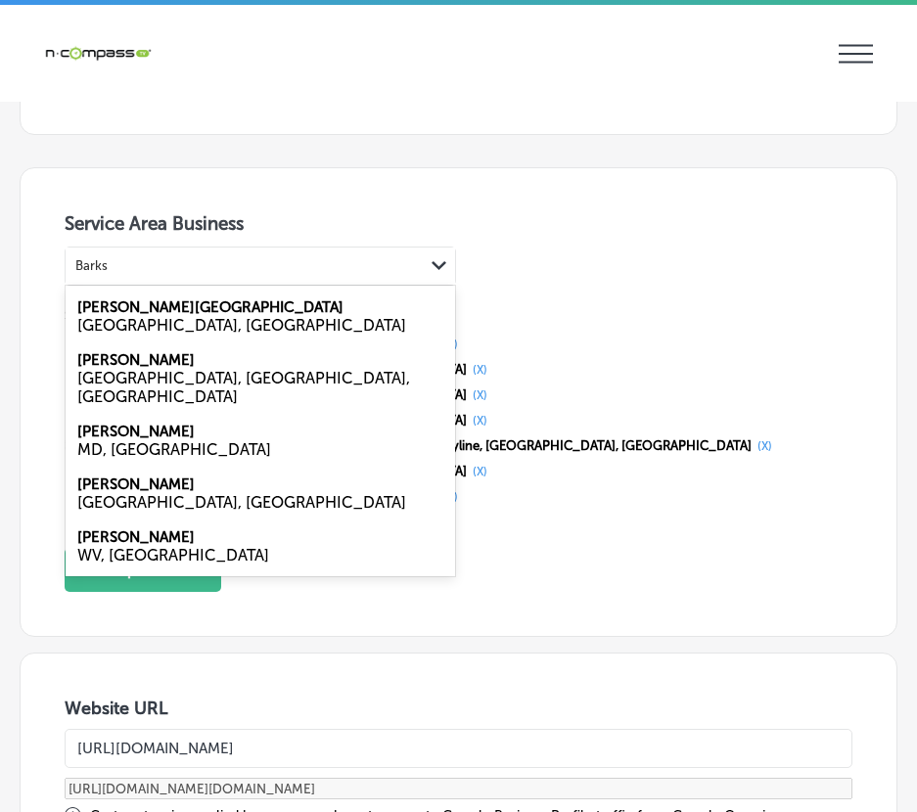
click at [116, 305] on label "[PERSON_NAME][GEOGRAPHIC_DATA]" at bounding box center [210, 308] width 266 height 18
type input "Barks"
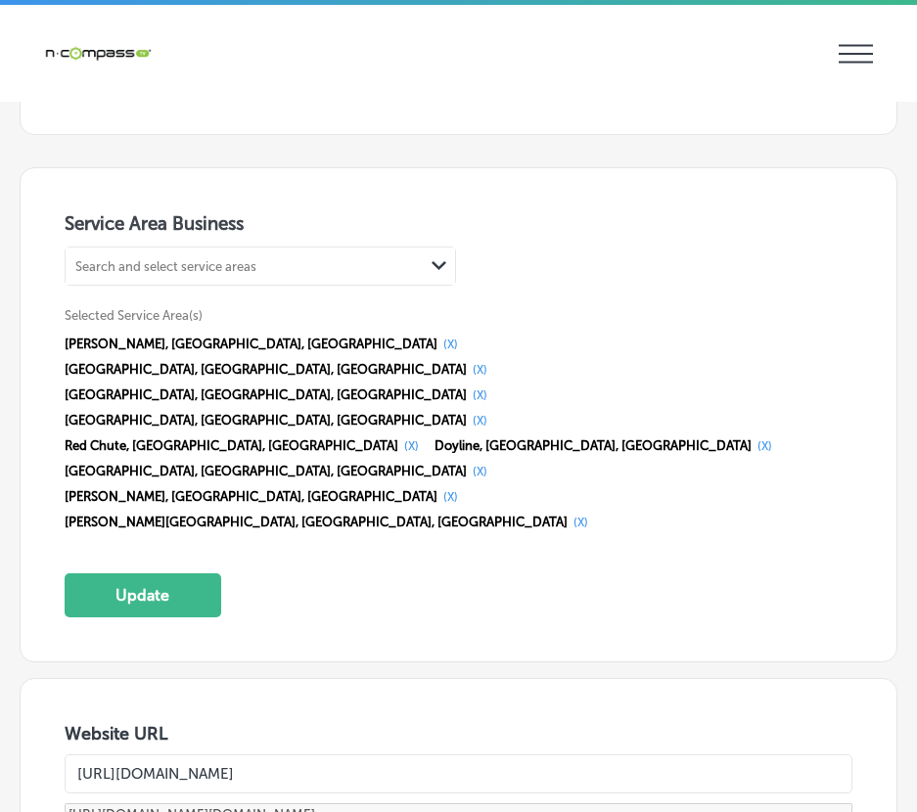
click at [144, 261] on div "Search and select service areas" at bounding box center [165, 265] width 181 height 15
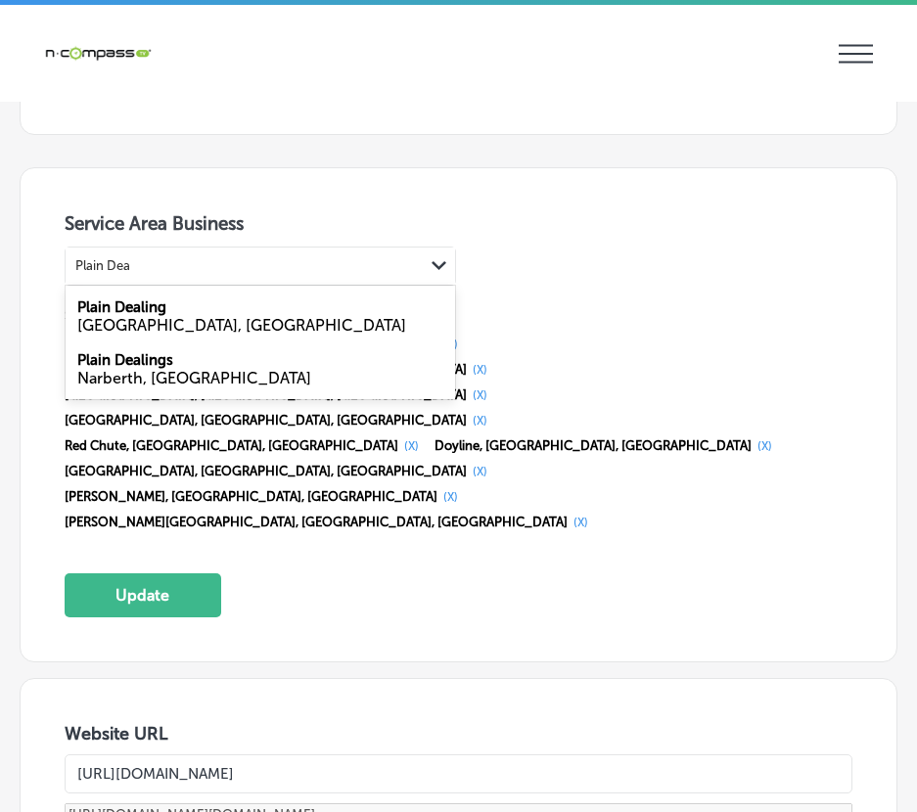
click at [116, 309] on label "Plain Dealing" at bounding box center [121, 308] width 89 height 18
type input "Plain Dea"
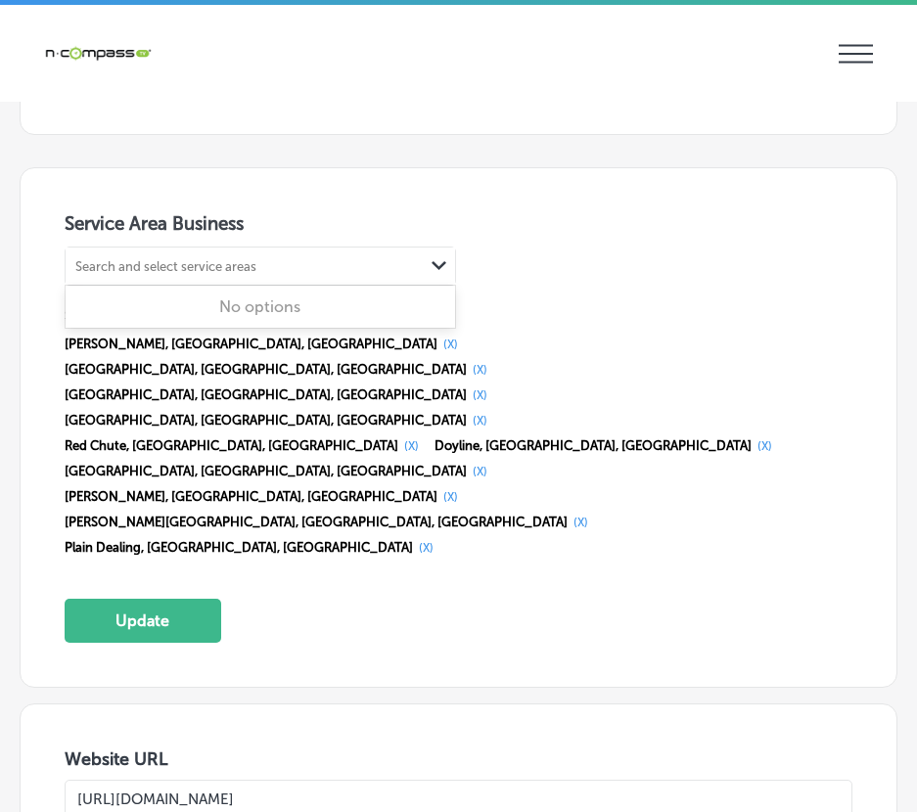
click at [157, 263] on div "Search and select service areas" at bounding box center [165, 265] width 181 height 15
type input "G"
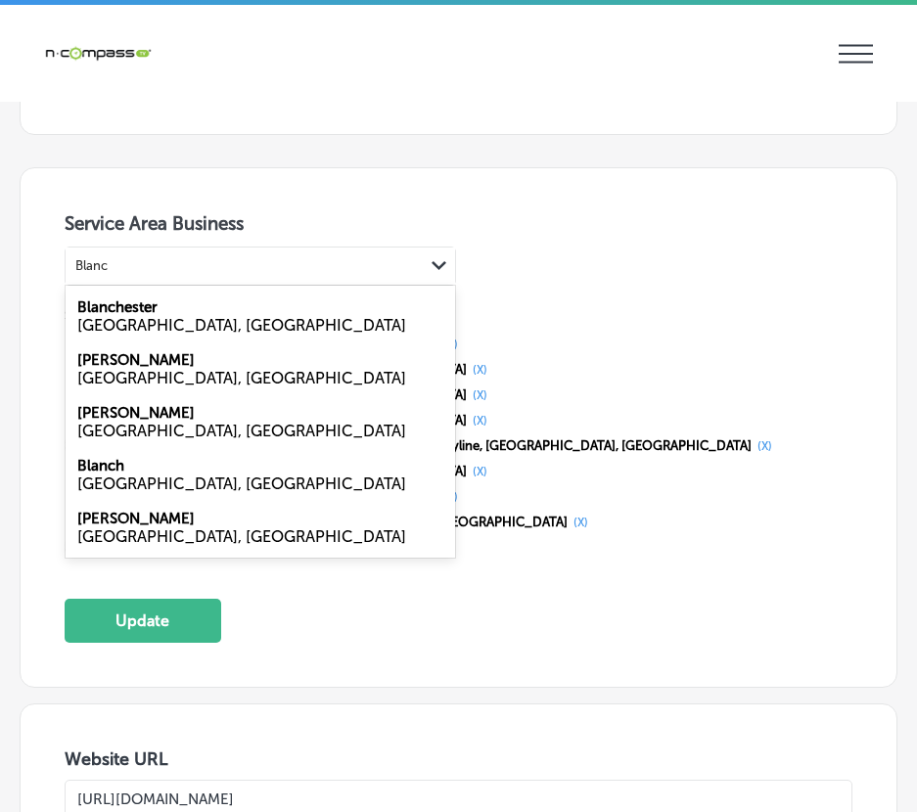
click at [111, 532] on div "[GEOGRAPHIC_DATA], [GEOGRAPHIC_DATA]" at bounding box center [260, 537] width 366 height 19
type input "Blanc"
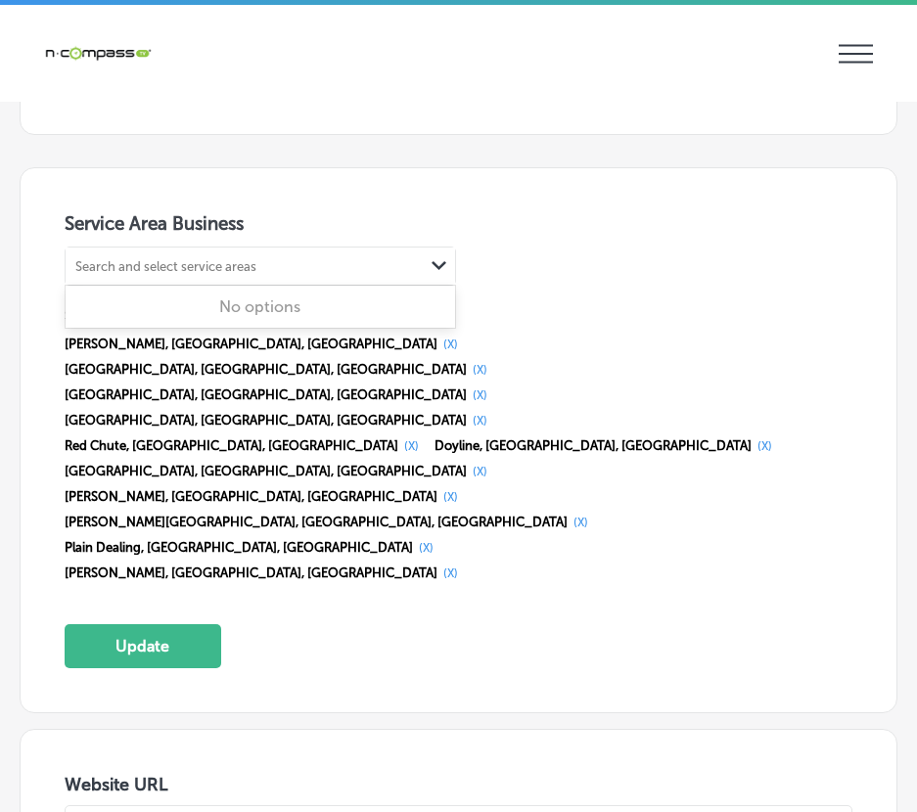
click at [163, 260] on div "Search and select service areas" at bounding box center [165, 265] width 181 height 15
type input "E"
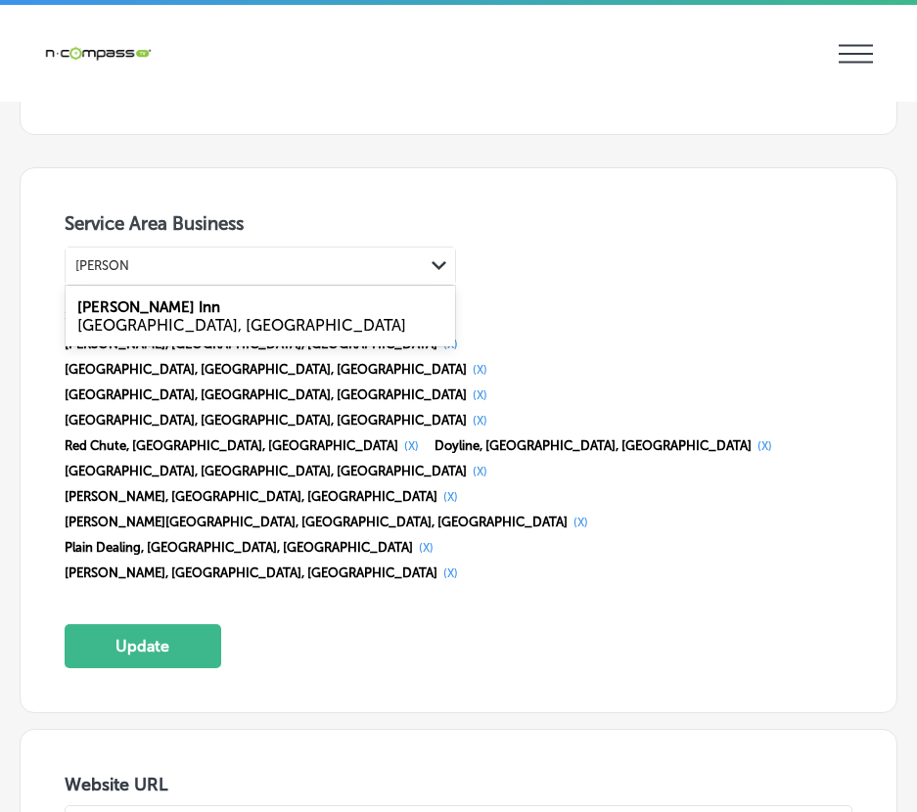
click at [91, 314] on label "[PERSON_NAME] Inn" at bounding box center [148, 308] width 143 height 18
type input "[PERSON_NAME] Inn"
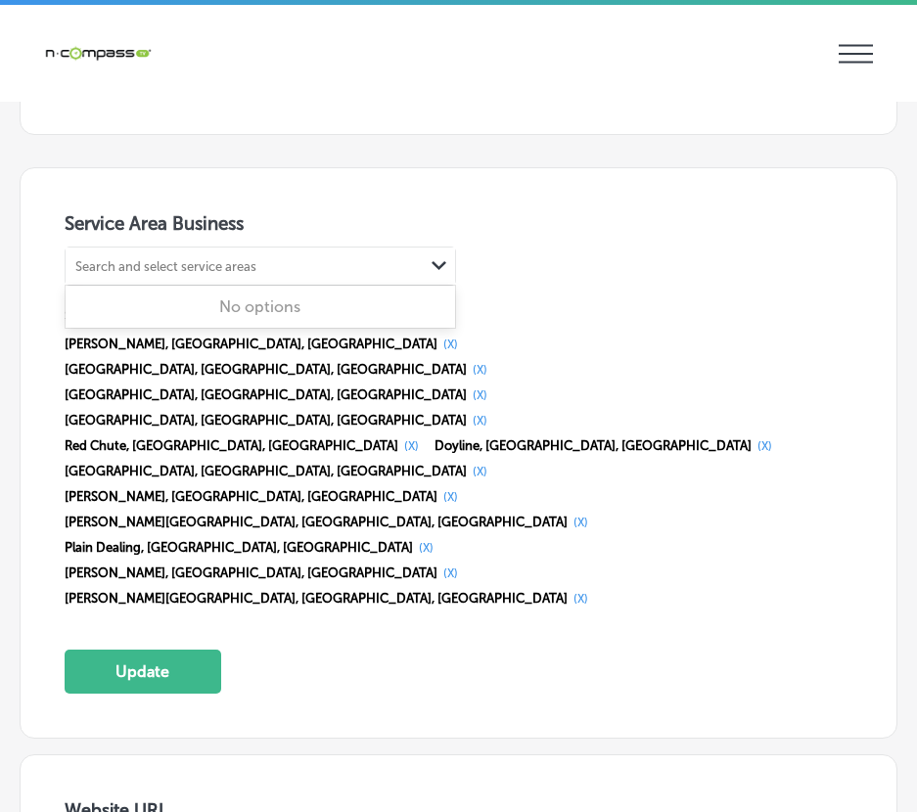
click at [115, 265] on div "Search and select service areas" at bounding box center [165, 265] width 181 height 15
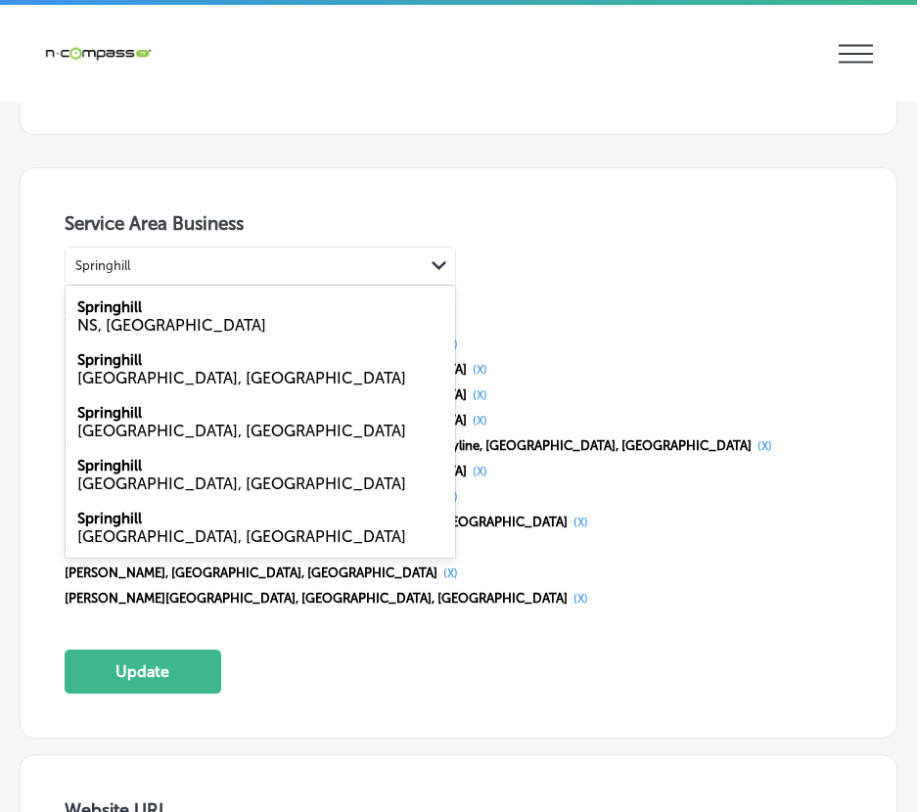
click at [95, 364] on label "Springhill" at bounding box center [109, 360] width 65 height 18
type input "Springhill"
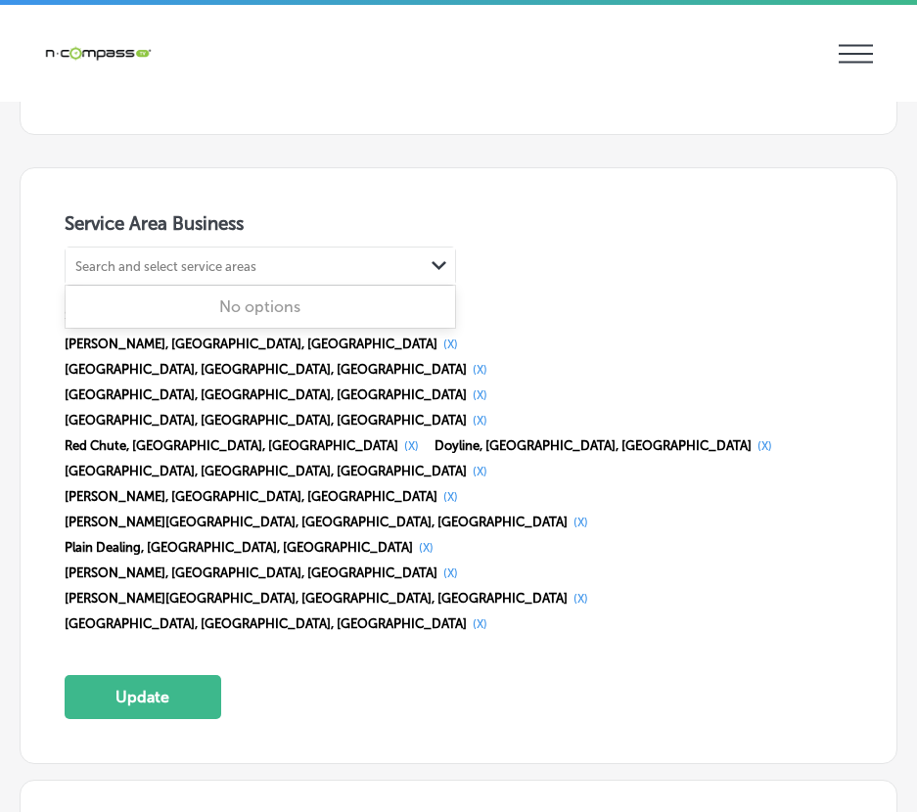
click at [94, 266] on div "Search and select service areas" at bounding box center [165, 265] width 181 height 15
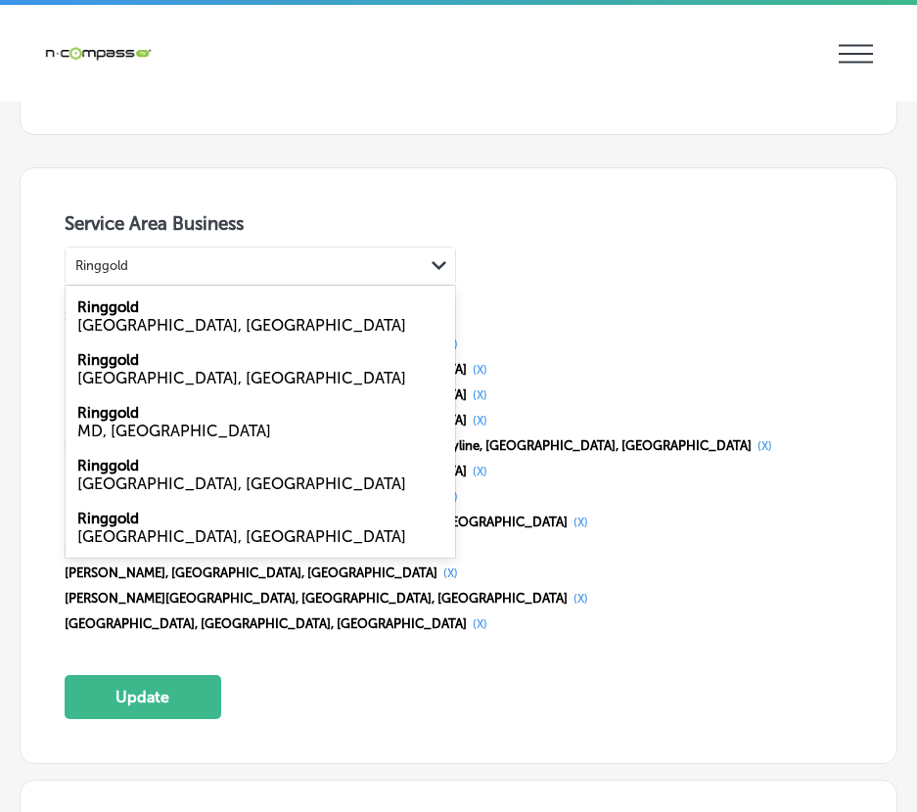
click at [89, 523] on label "Ringgold" at bounding box center [108, 519] width 62 height 18
type input "Ringgold"
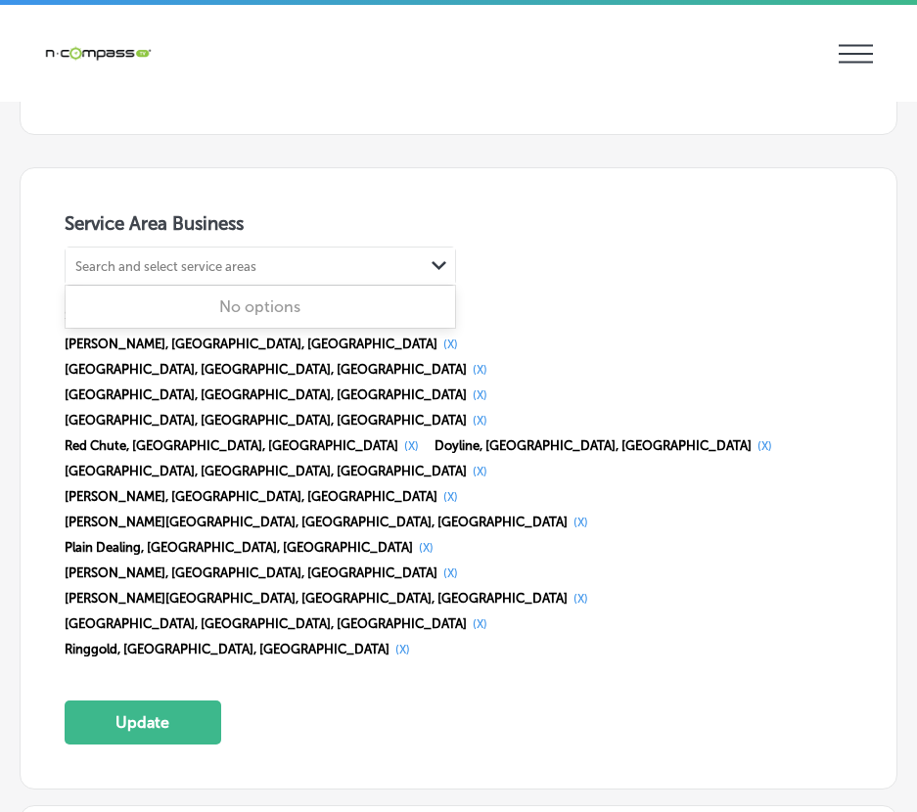
click at [126, 269] on div "Search and select service areas" at bounding box center [165, 265] width 181 height 15
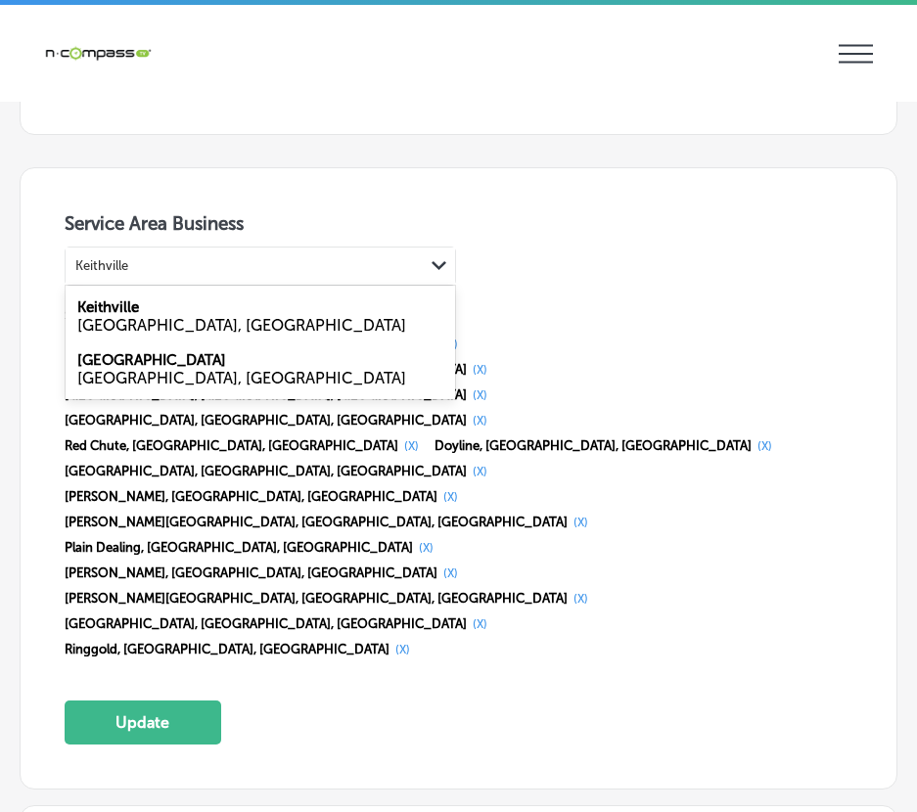
click at [93, 312] on label "Keithville" at bounding box center [108, 308] width 62 height 18
type input "Keithville"
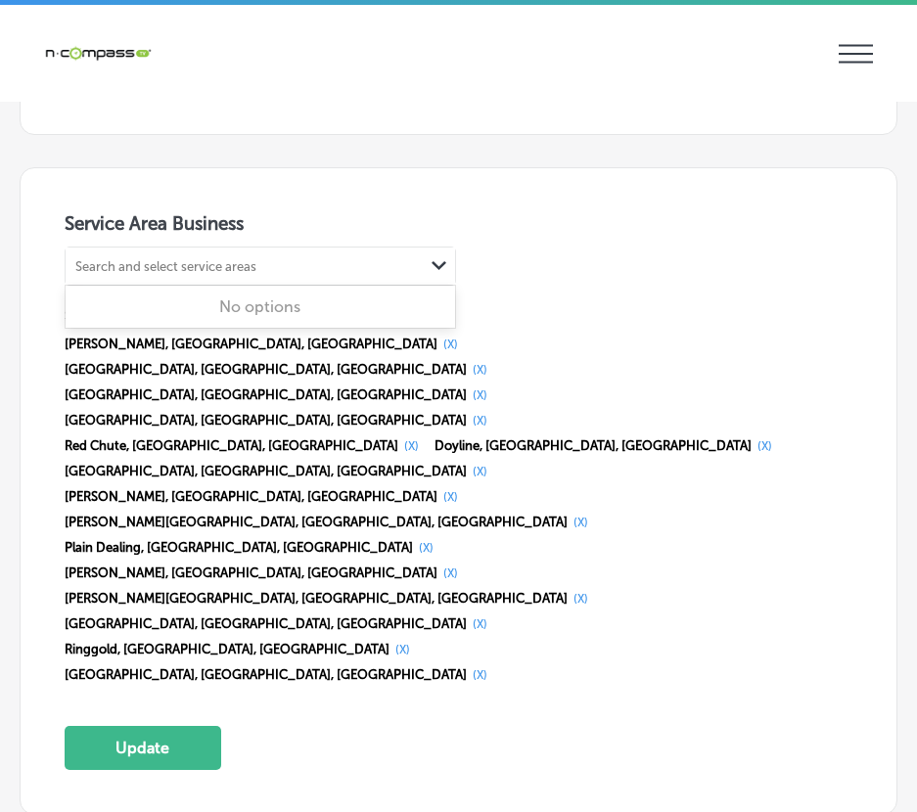
click at [112, 262] on div "Search and select service areas" at bounding box center [165, 265] width 181 height 15
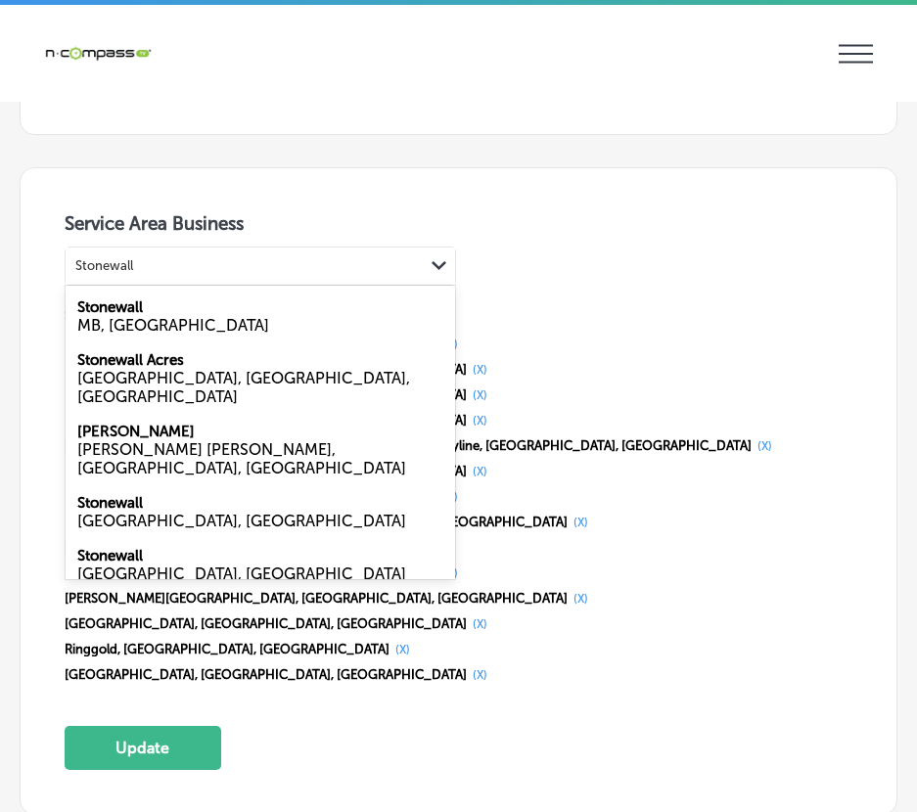
click at [91, 547] on label "Stonewall" at bounding box center [110, 556] width 66 height 18
type input "Stonewall"
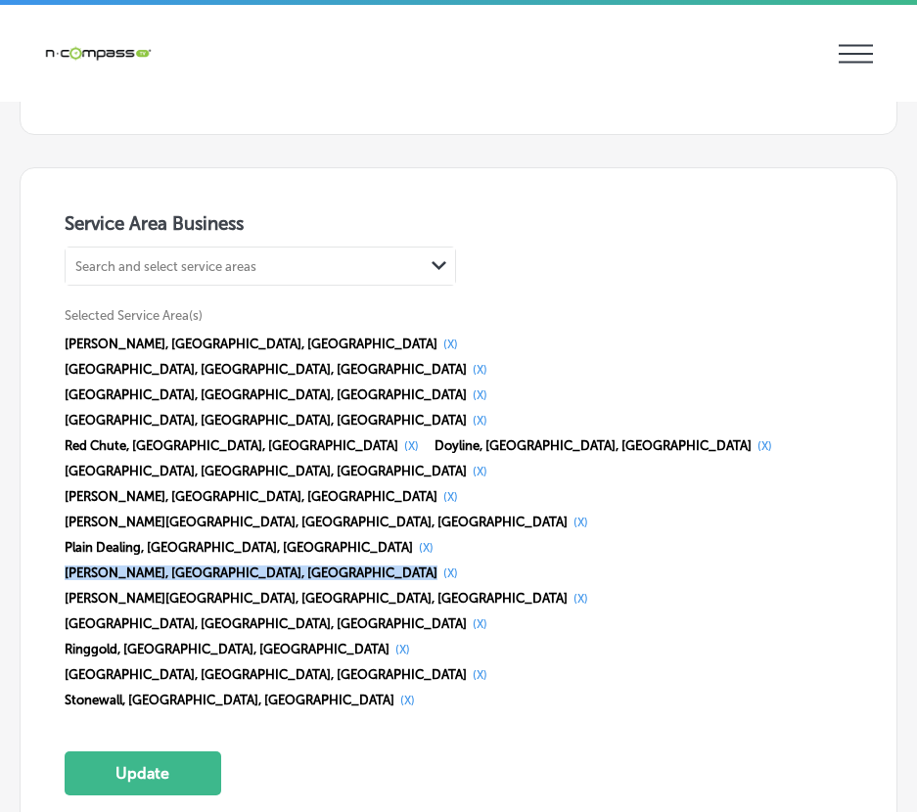
drag, startPoint x: 213, startPoint y: 392, endPoint x: 329, endPoint y: 401, distance: 115.9
click at [329, 401] on div "[GEOGRAPHIC_DATA], [GEOGRAPHIC_DATA], [GEOGRAPHIC_DATA] (X) [GEOGRAPHIC_DATA], …" at bounding box center [459, 523] width 789 height 382
click at [438, 566] on button "(X)" at bounding box center [451, 574] width 26 height 16
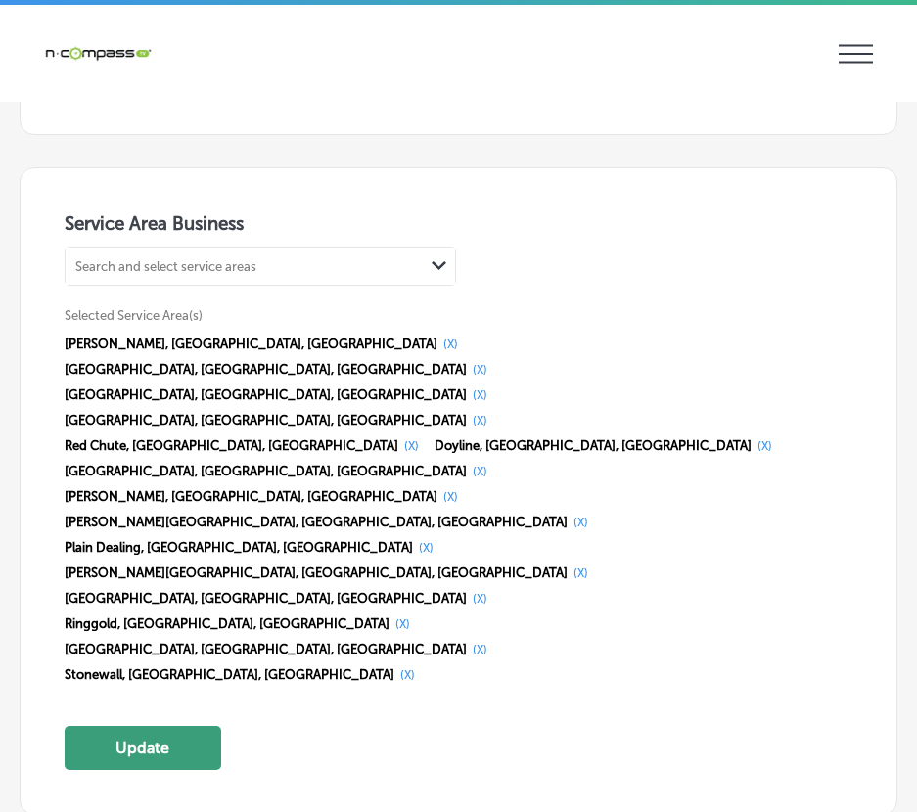
click at [127, 726] on button "Update" at bounding box center [143, 748] width 157 height 44
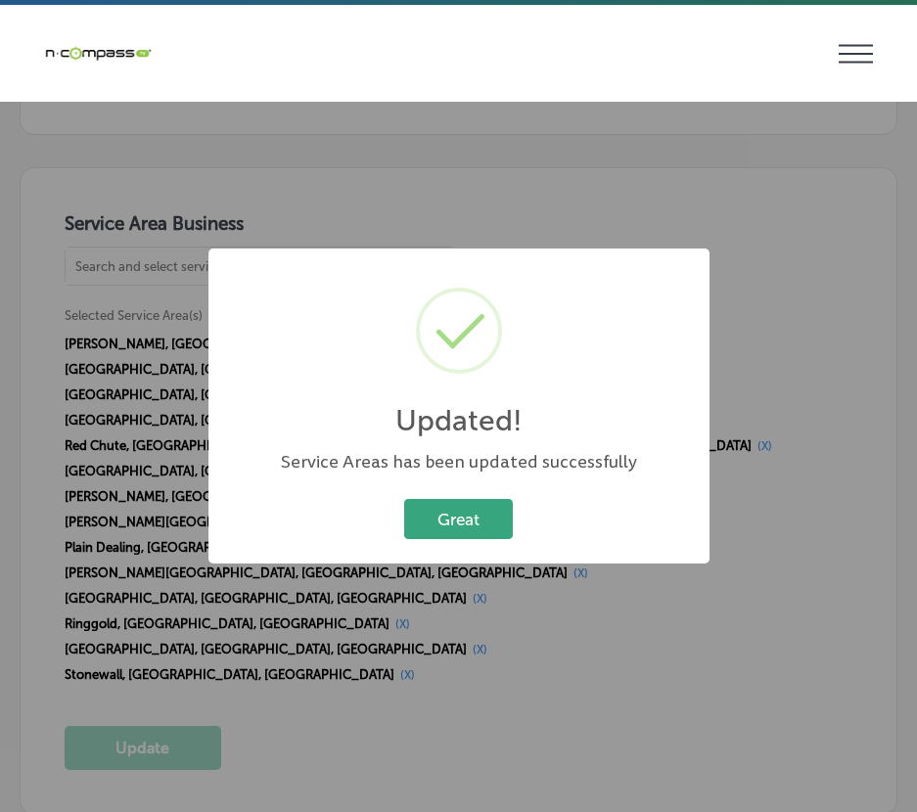
click at [462, 509] on button "Great" at bounding box center [458, 519] width 109 height 40
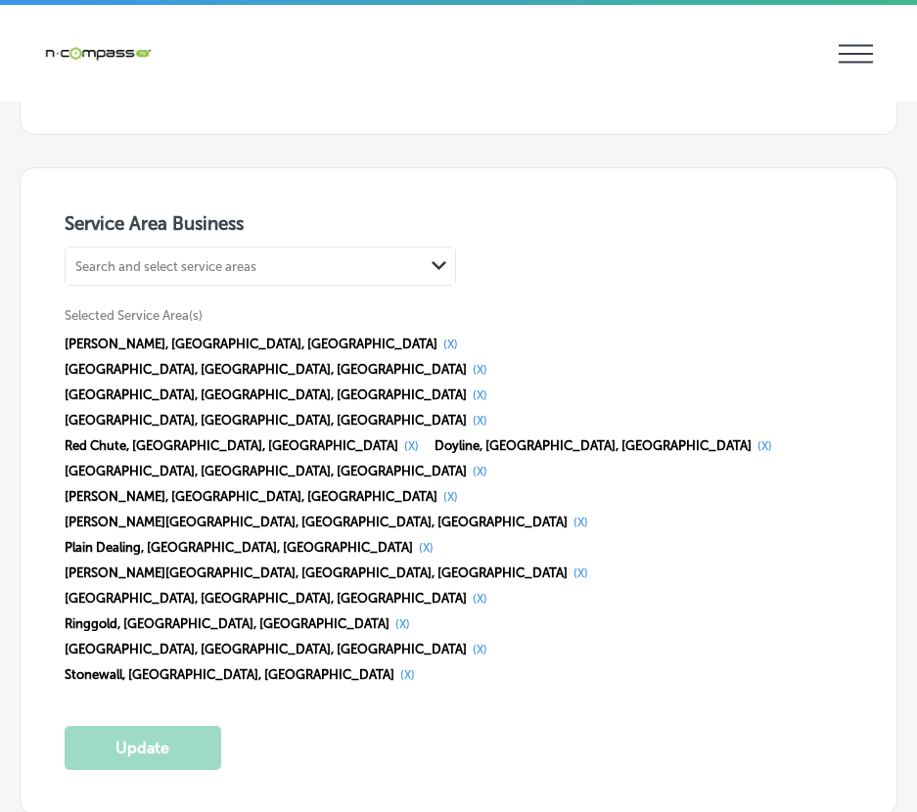
click at [139, 90] on div "iconmonstr-menu-thin copy Created with Sketch. Overview Directory Sync Created …" at bounding box center [458, 53] width 917 height 97
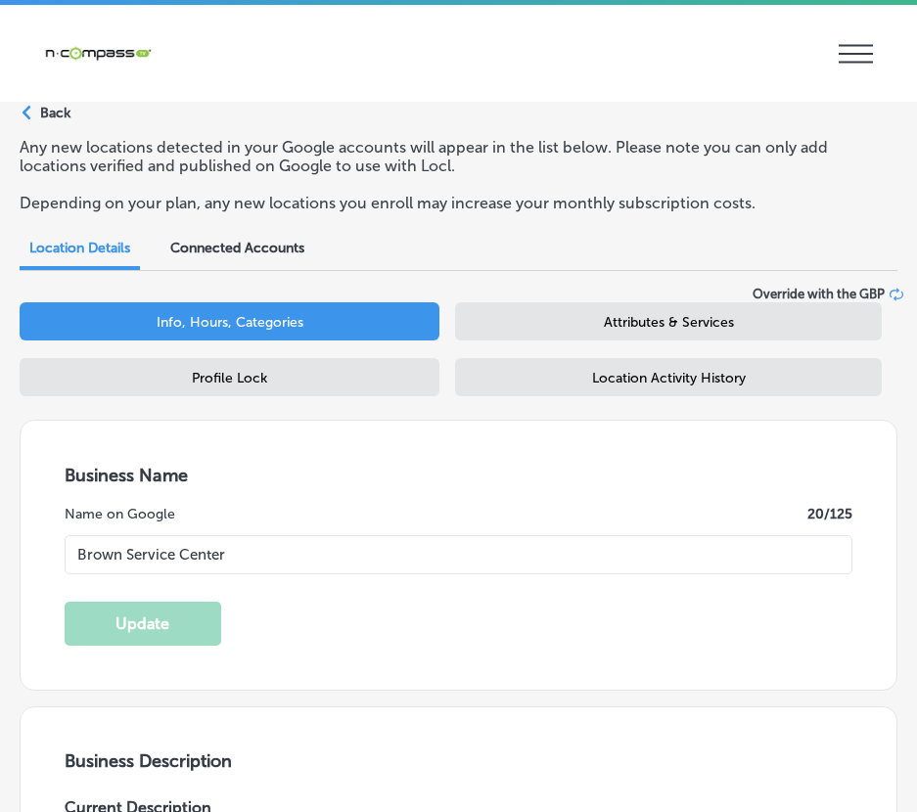
scroll to position [0, 0]
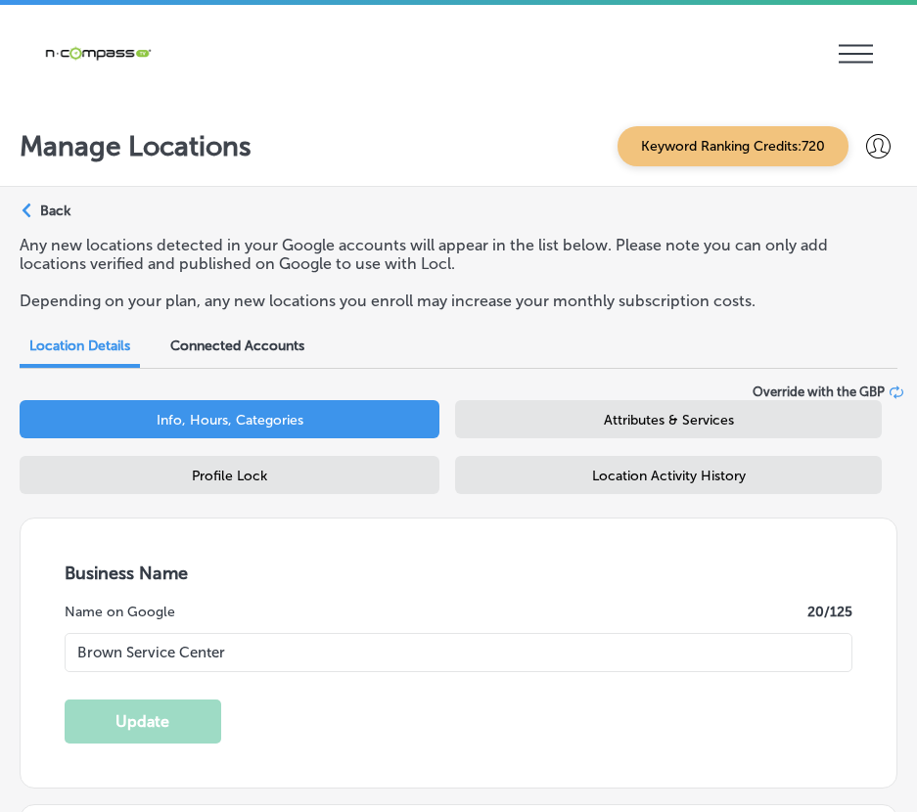
click at [642, 419] on span "Attributes & Services" at bounding box center [669, 420] width 130 height 17
